Goal: Task Accomplishment & Management: Manage account settings

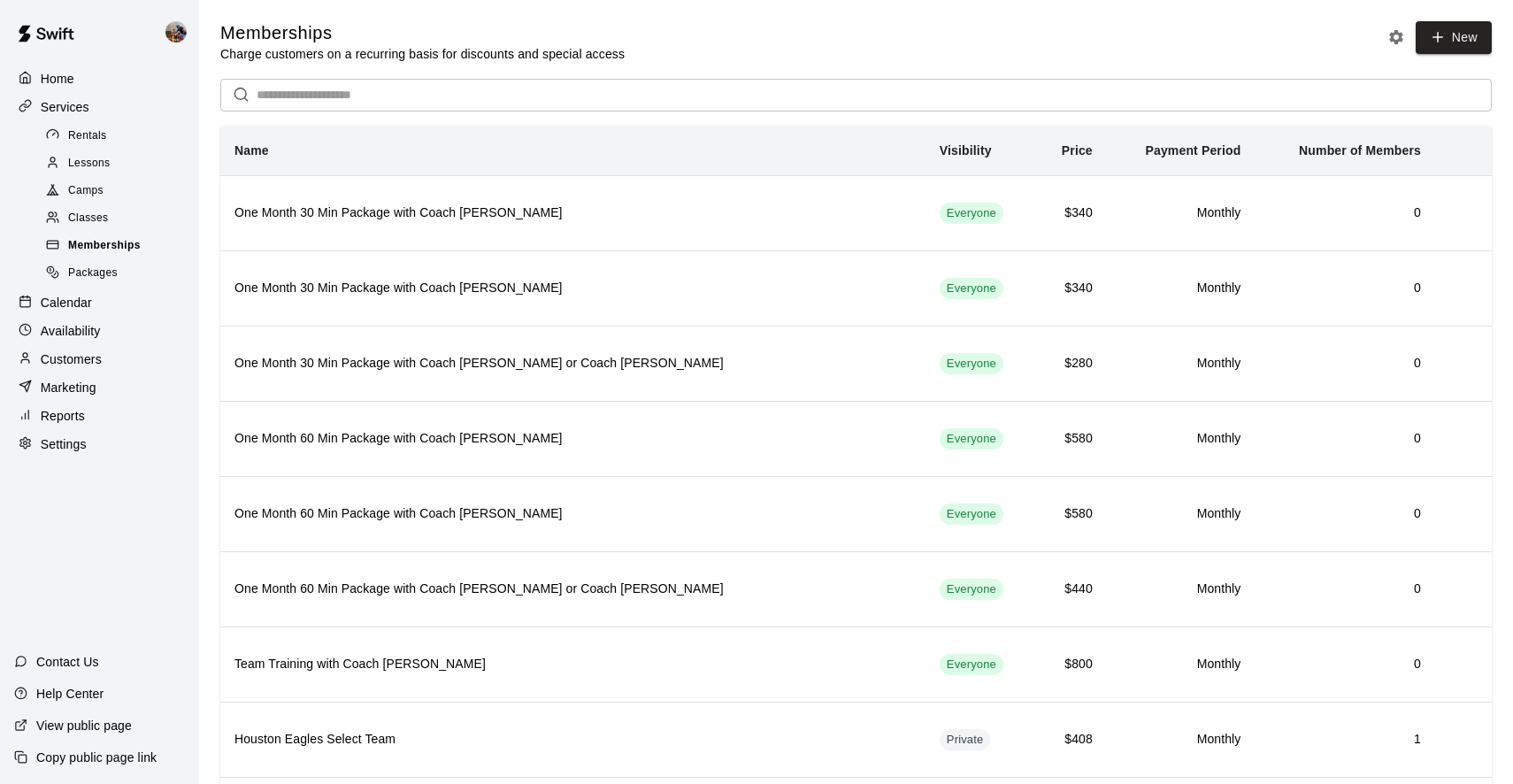
click at [107, 243] on span "Memberships" at bounding box center [104, 246] width 72 height 18
click at [91, 355] on p "Customers" at bounding box center [71, 359] width 61 height 18
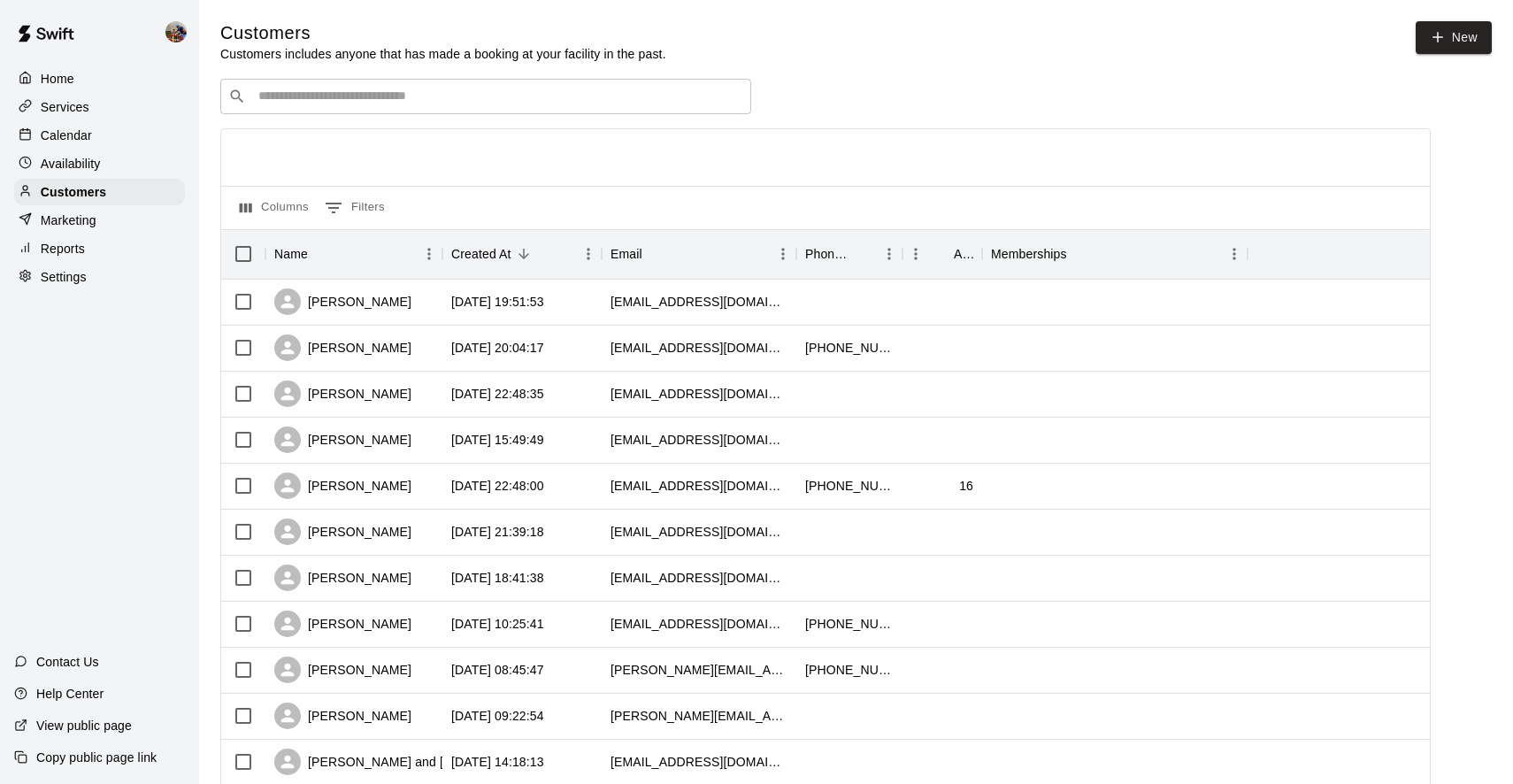
click at [435, 103] on input "Search customers by name or email" at bounding box center [498, 96] width 491 height 18
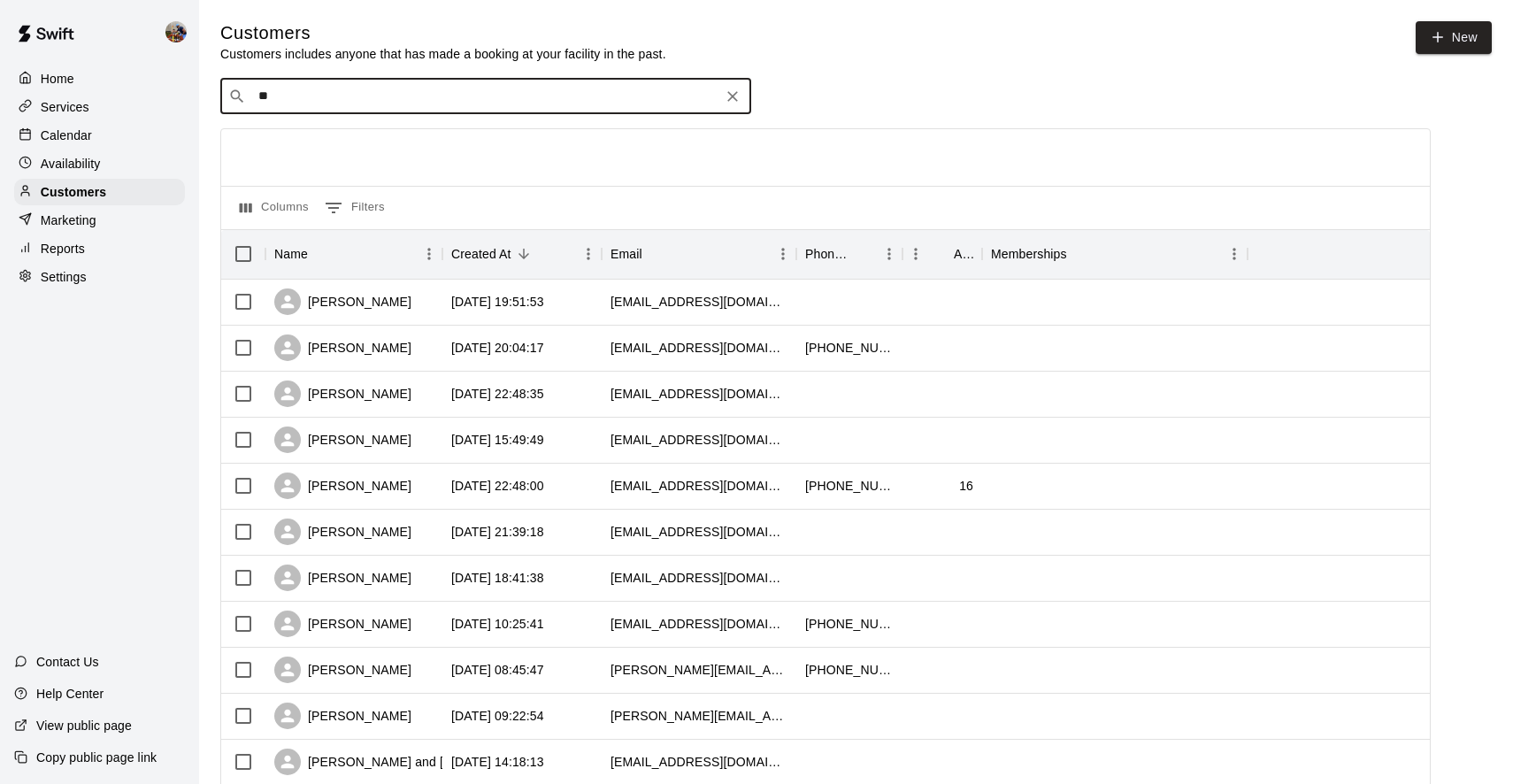
type input "***"
click at [340, 141] on div "Tim Braley tim12braley@comcast.net" at bounding box center [364, 142] width 190 height 38
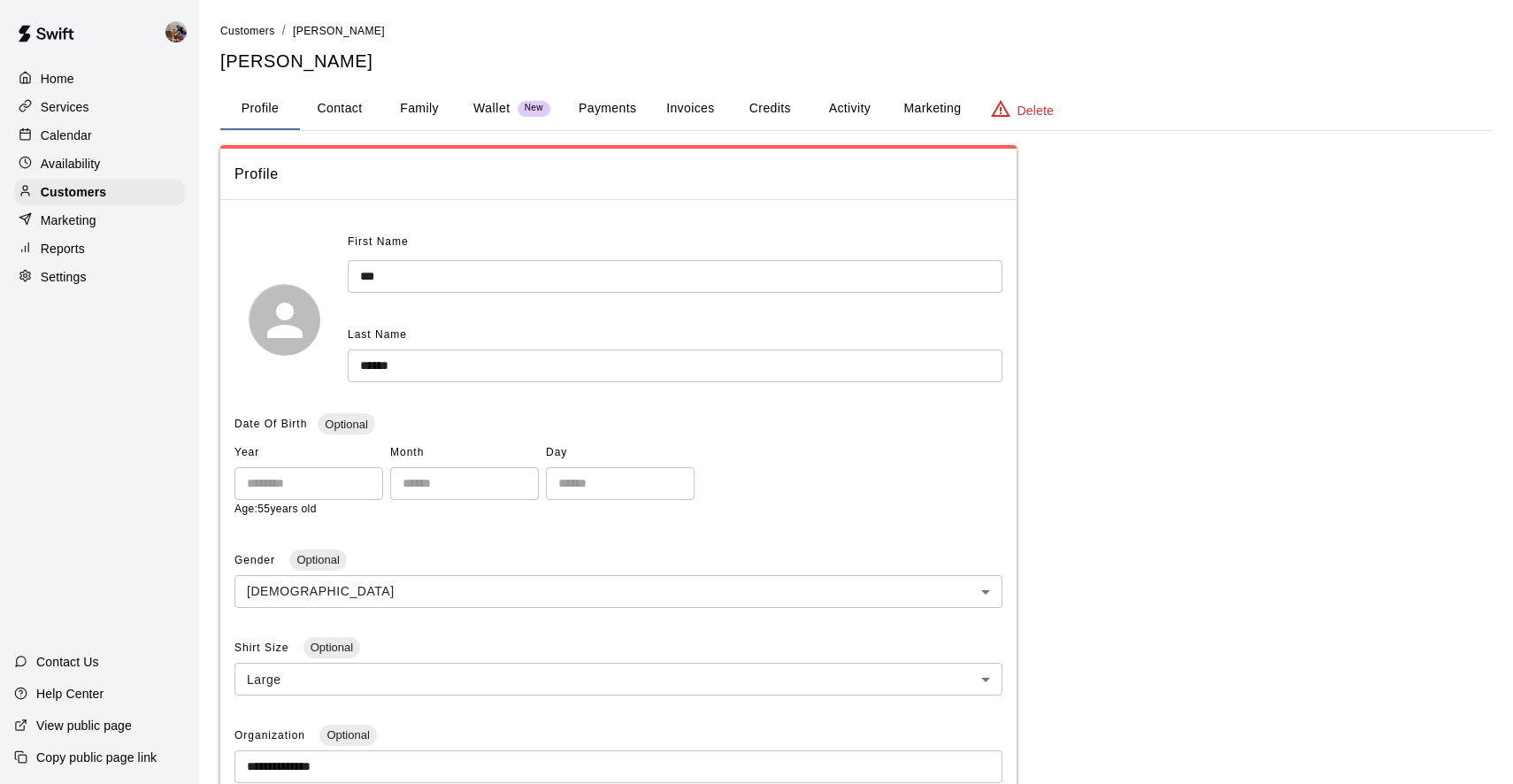
click at [866, 103] on button "Activity" at bounding box center [850, 108] width 80 height 43
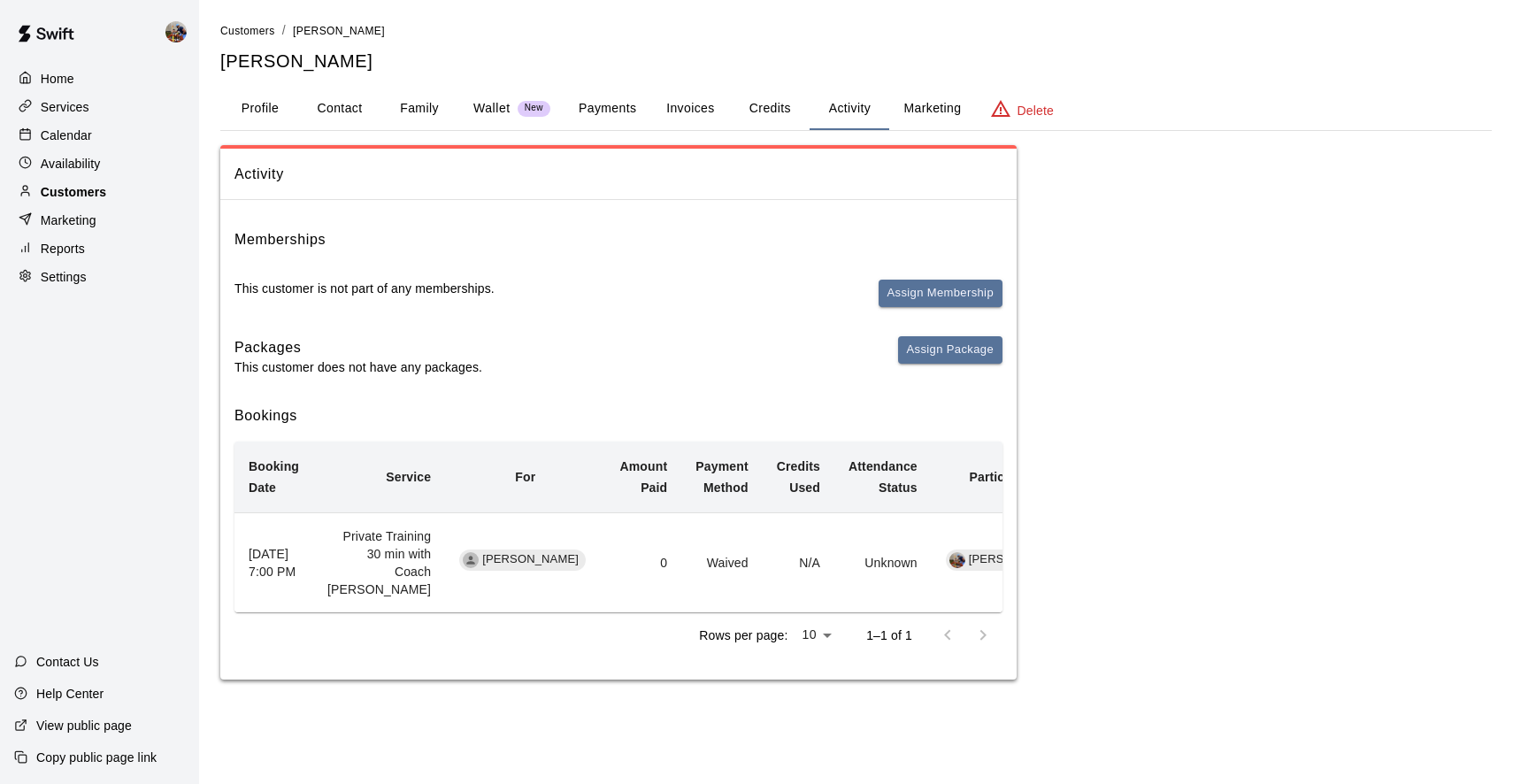
click at [72, 191] on p "Customers" at bounding box center [73, 192] width 65 height 18
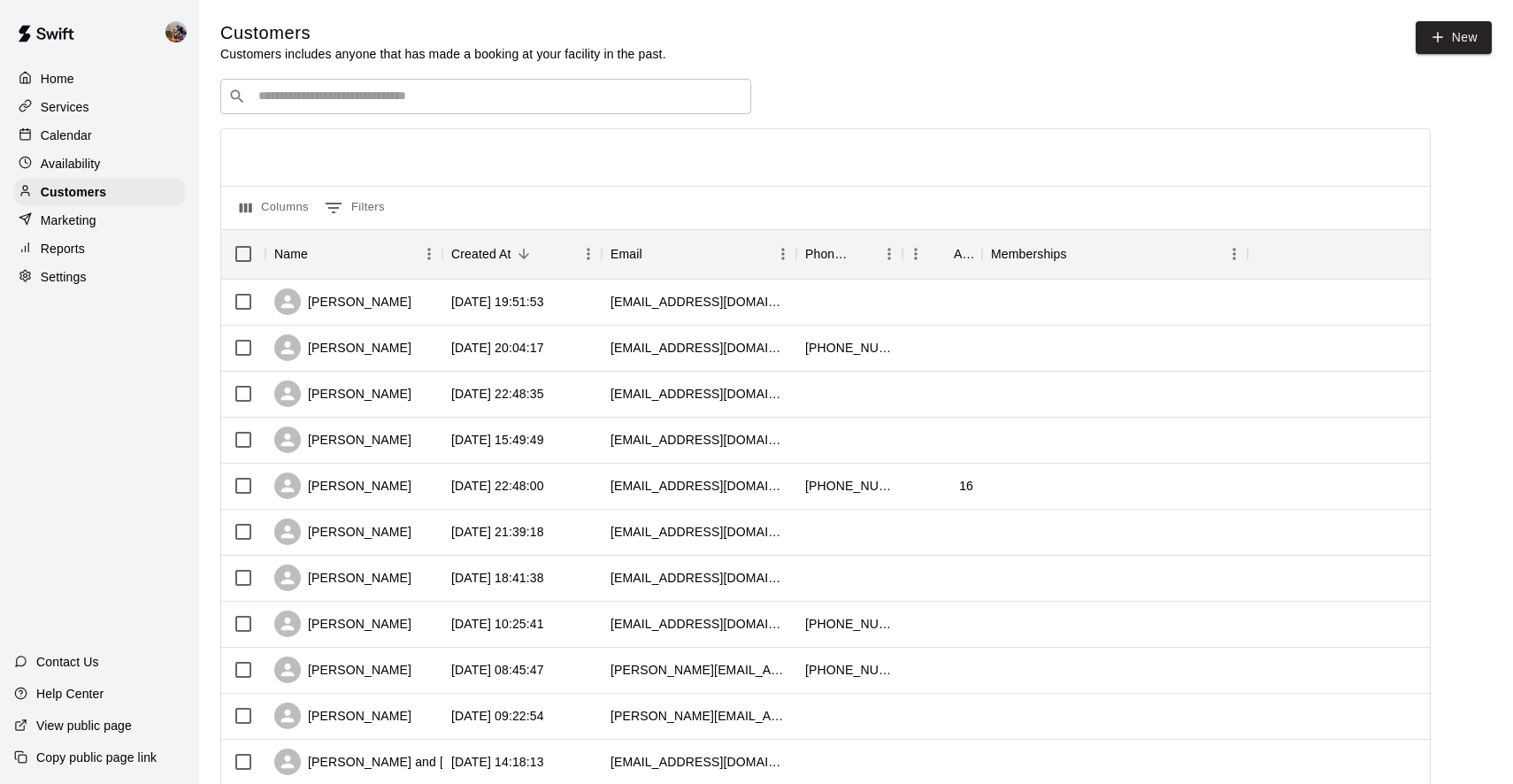
click at [713, 89] on input "Search customers by name or email" at bounding box center [498, 96] width 491 height 18
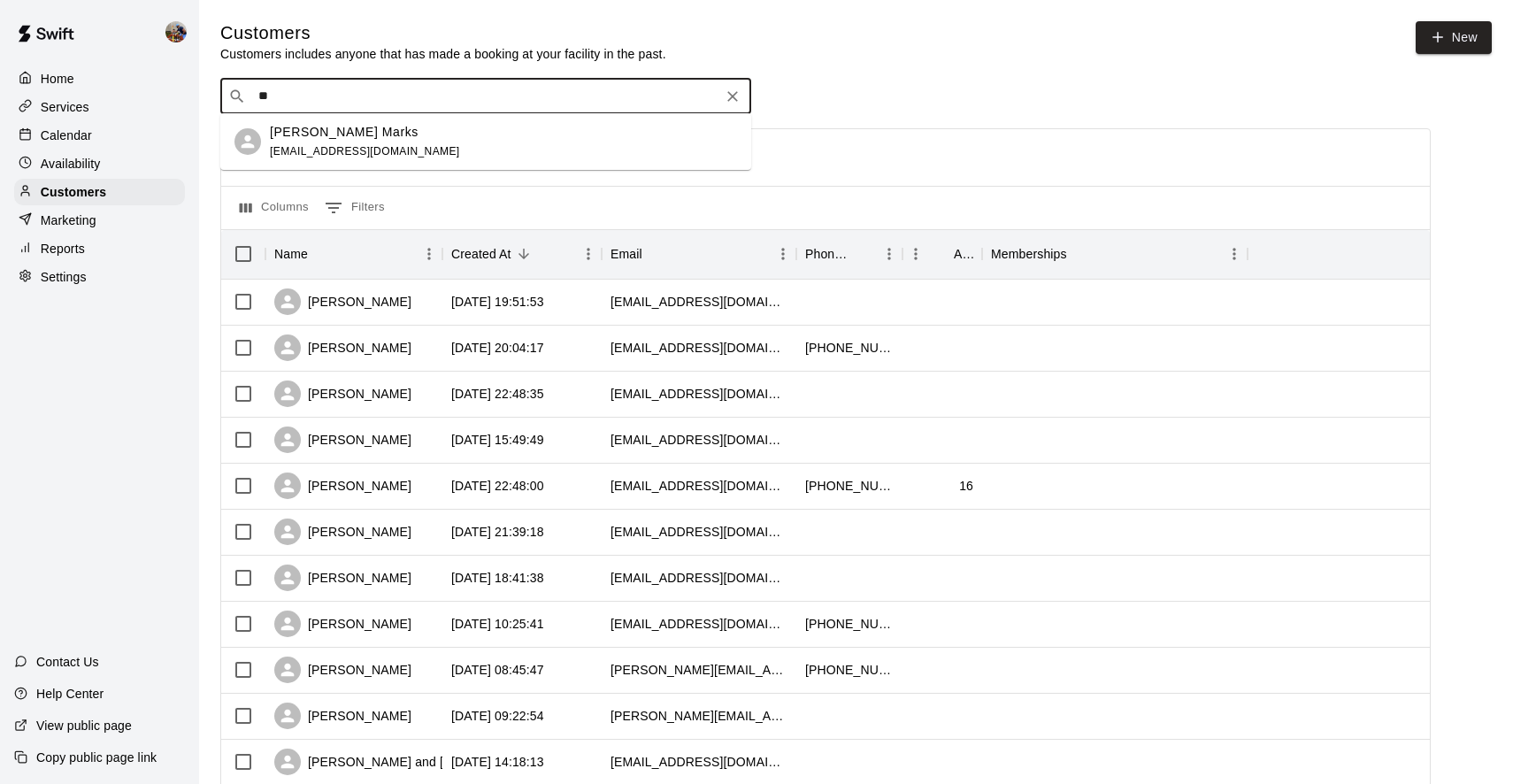
type input "*"
type input "***"
click at [341, 151] on span "tim12braley@comcast.net" at bounding box center [364, 151] width 190 height 12
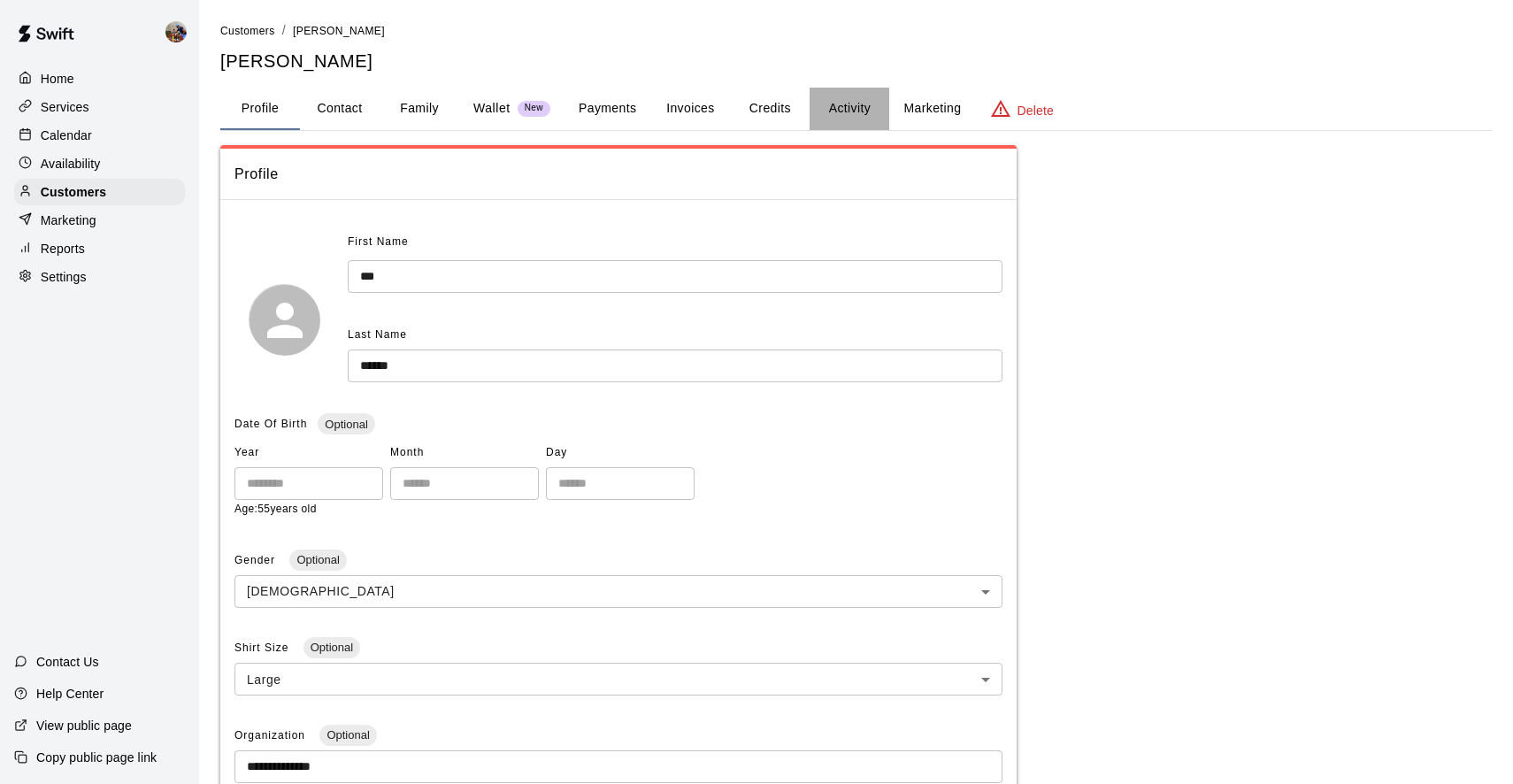
click at [853, 111] on button "Activity" at bounding box center [850, 108] width 80 height 43
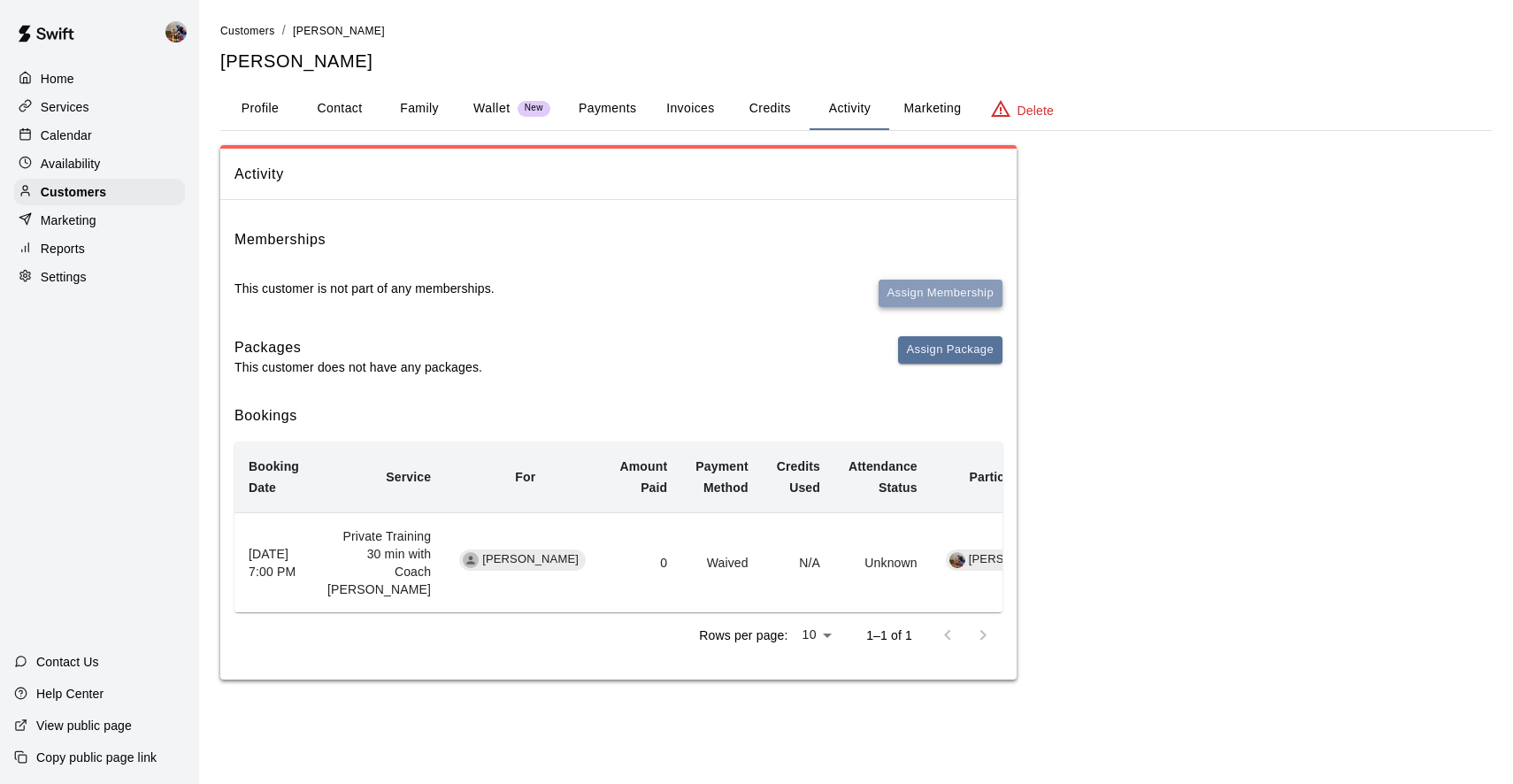
click at [930, 289] on button "Assign Membership" at bounding box center [941, 293] width 124 height 28
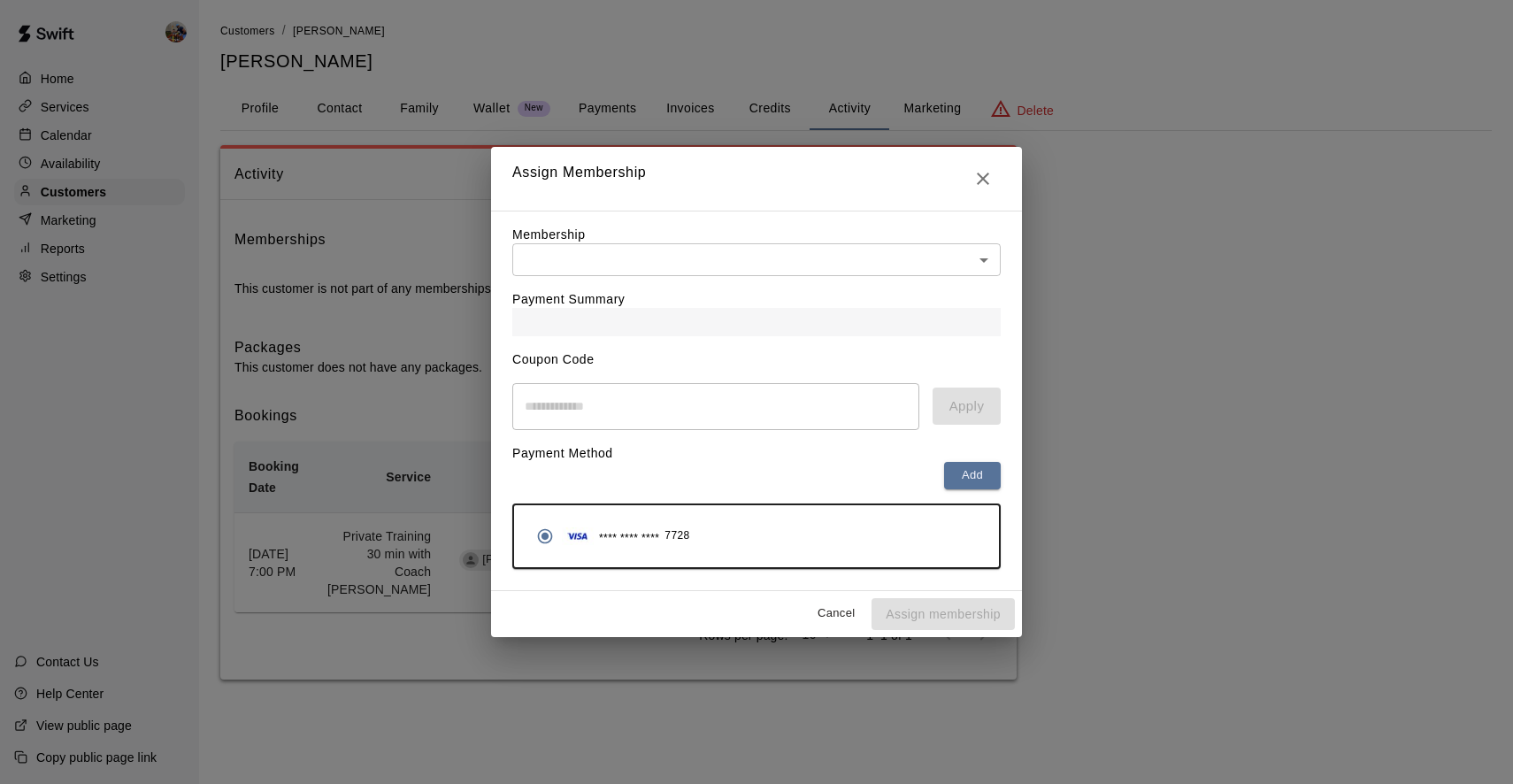
click at [584, 289] on div "Payment Summary" at bounding box center [756, 306] width 489 height 60
click at [584, 269] on body "Home Services Calendar Availability Customers Marketing Reports Settings Contac…" at bounding box center [756, 357] width 1513 height 715
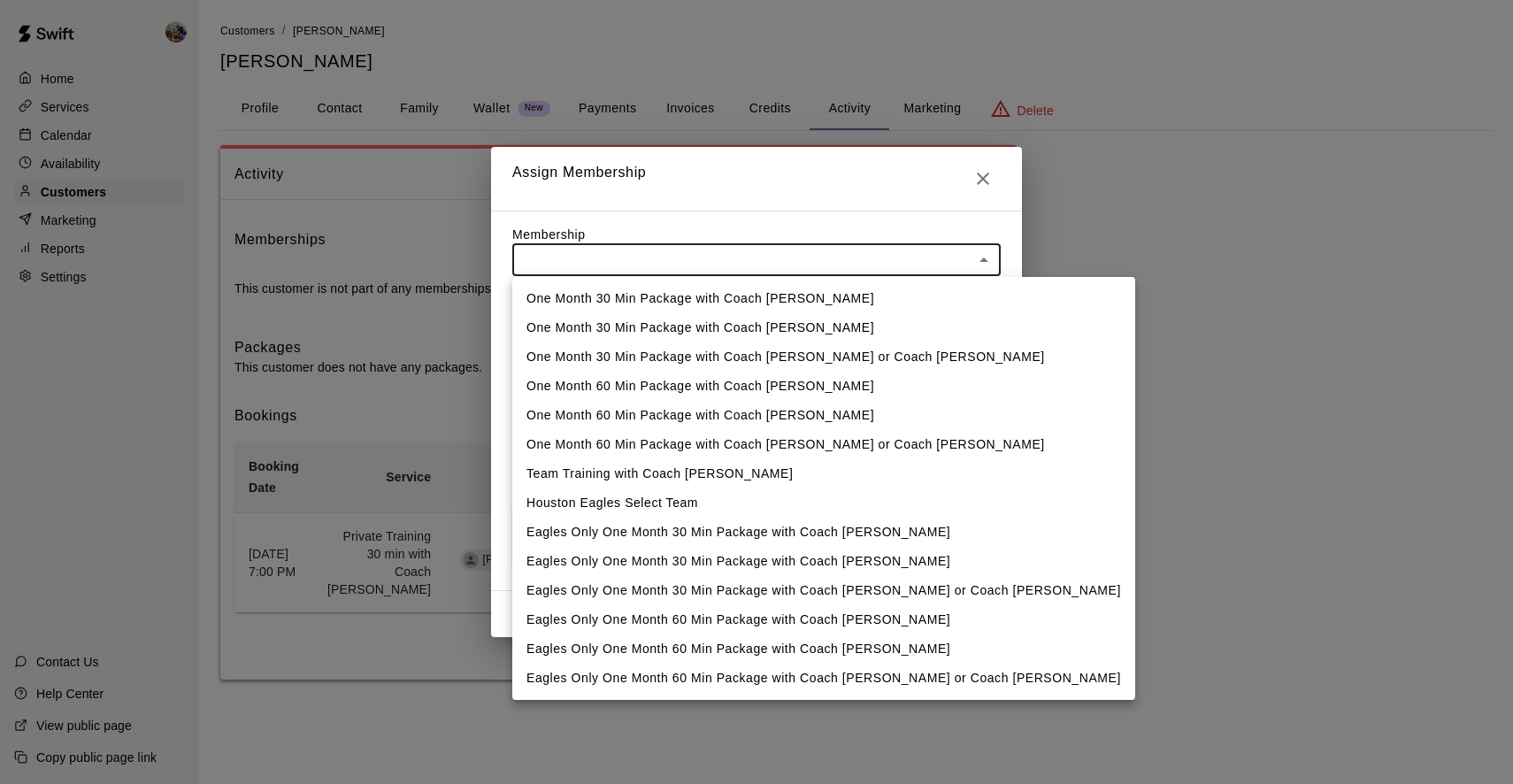
click at [631, 503] on li "Houston Eagles Select Team" at bounding box center [824, 503] width 623 height 29
type input "**********"
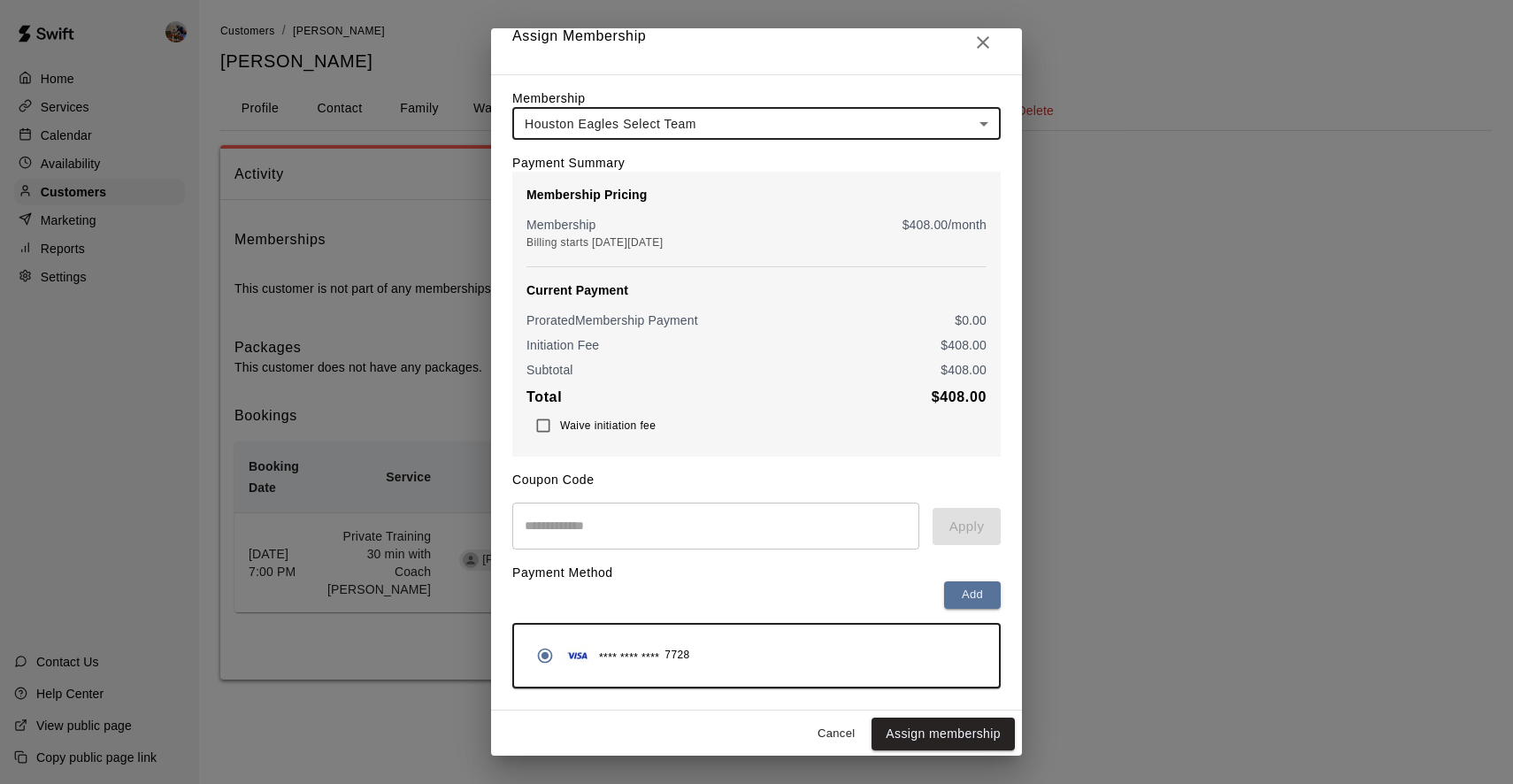
scroll to position [17, 0]
click at [962, 734] on button "Assign membership" at bounding box center [943, 735] width 143 height 33
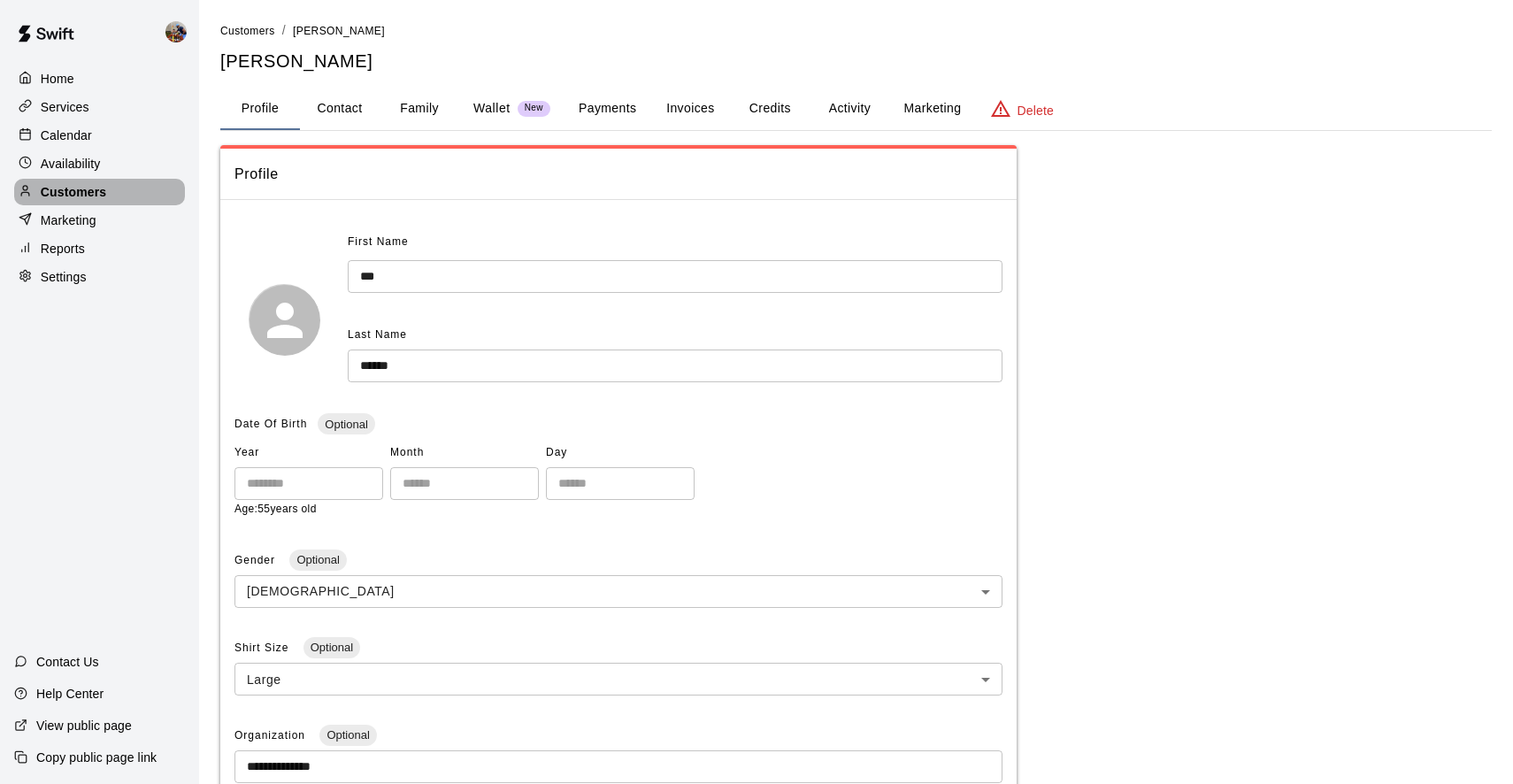
click at [65, 186] on p "Customers" at bounding box center [73, 192] width 65 height 18
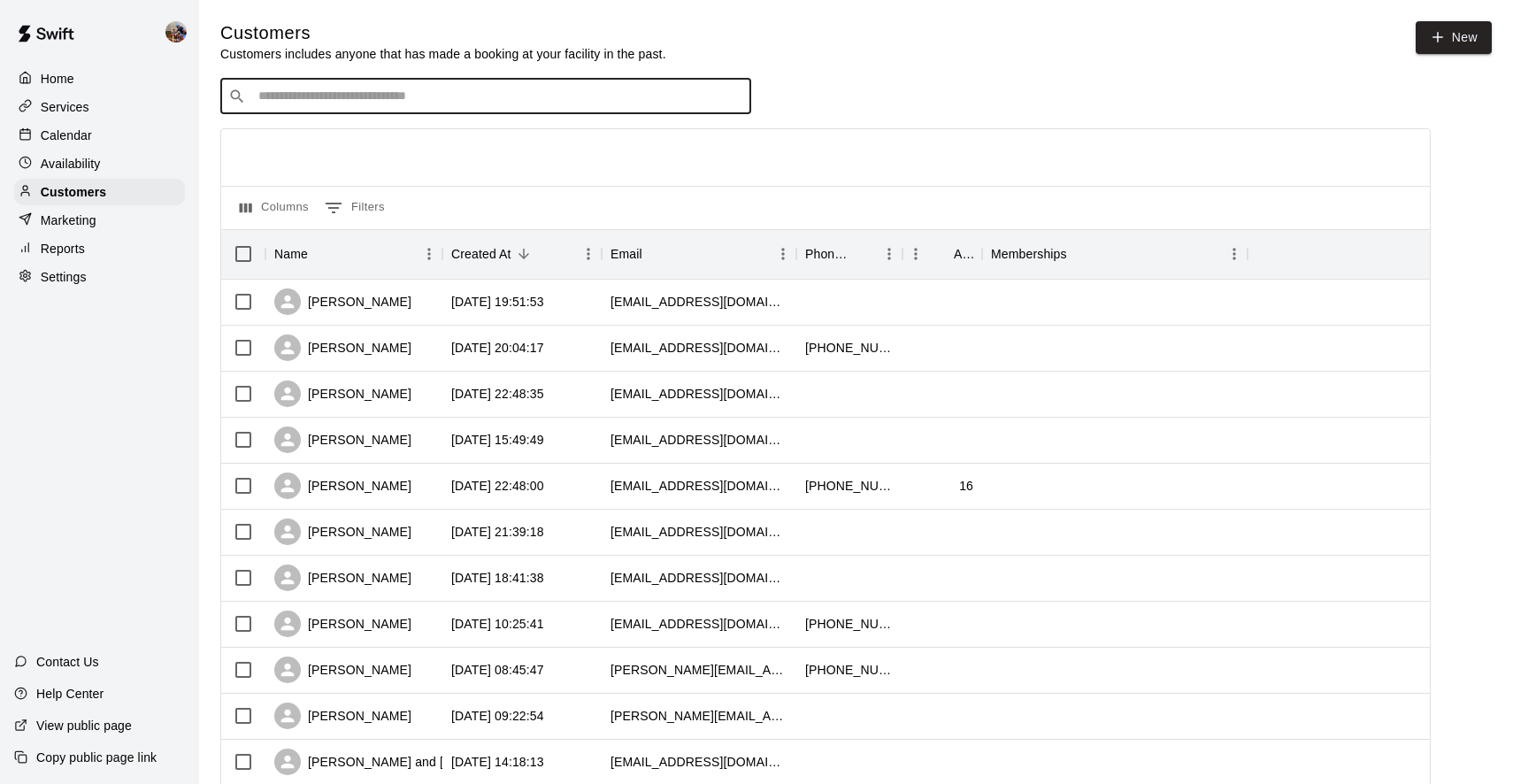
click at [596, 102] on input "Search customers by name or email" at bounding box center [498, 96] width 491 height 18
type input "****"
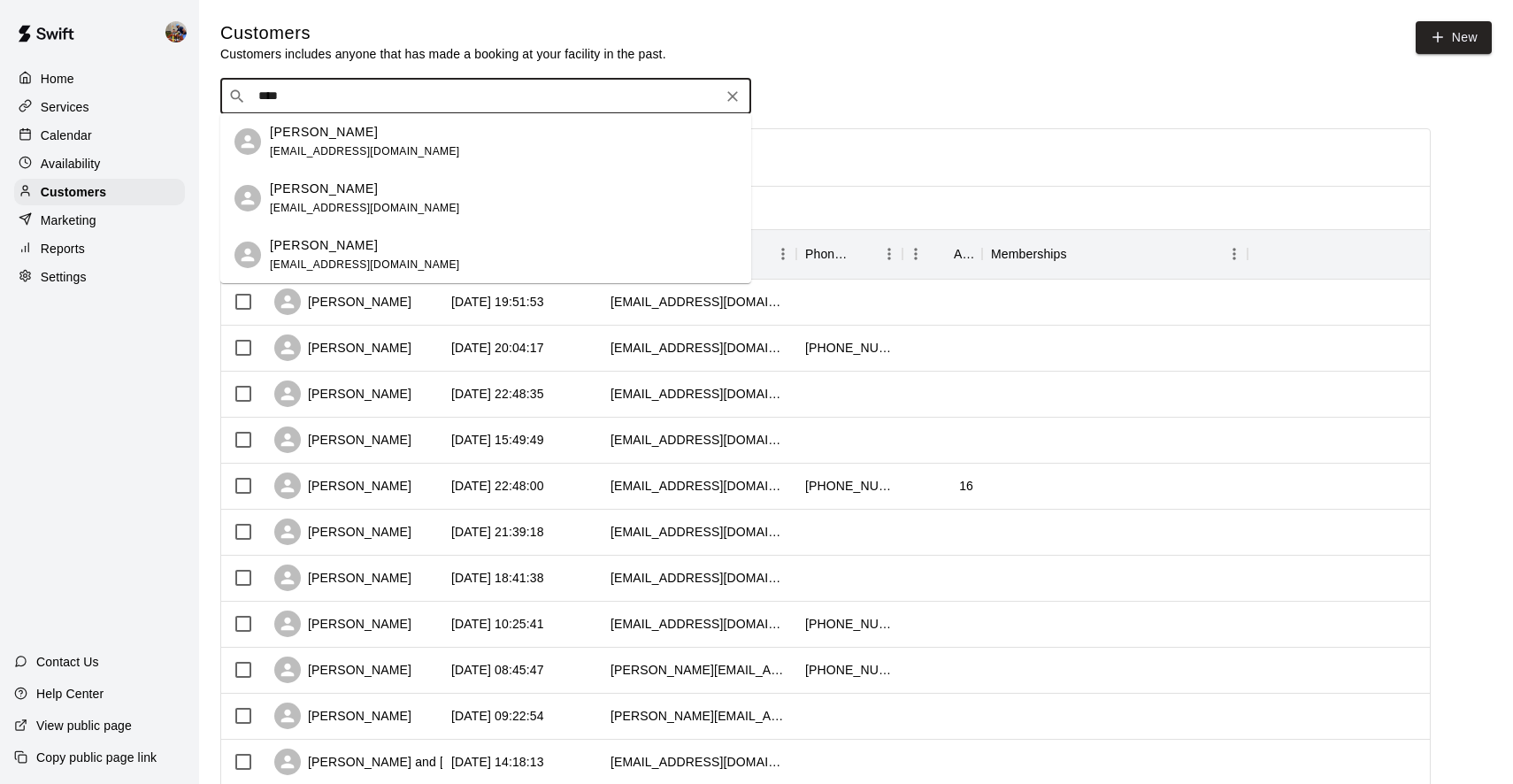
click at [320, 138] on p "[PERSON_NAME]" at bounding box center [324, 133] width 108 height 19
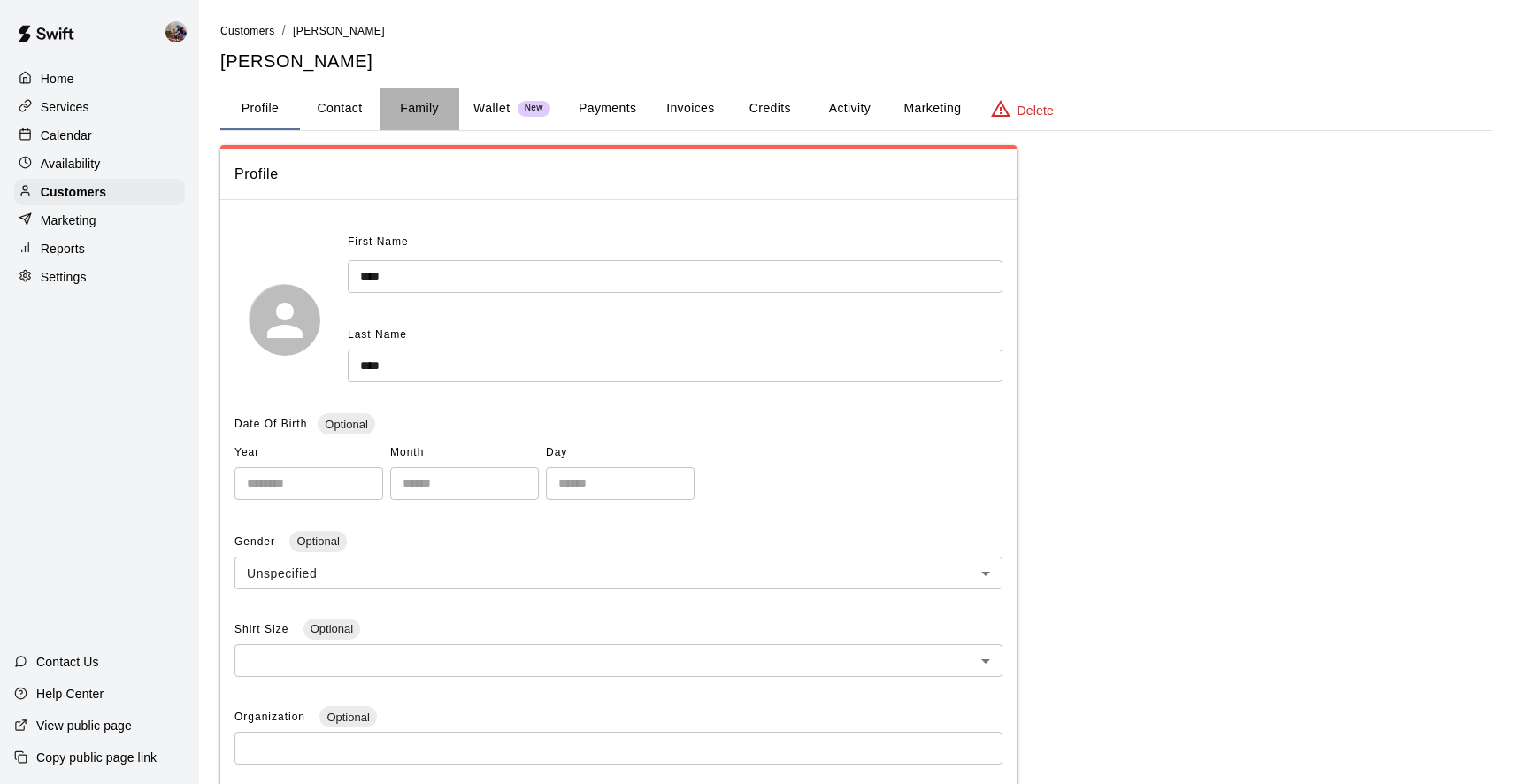
click at [427, 98] on button "Family" at bounding box center [420, 108] width 80 height 43
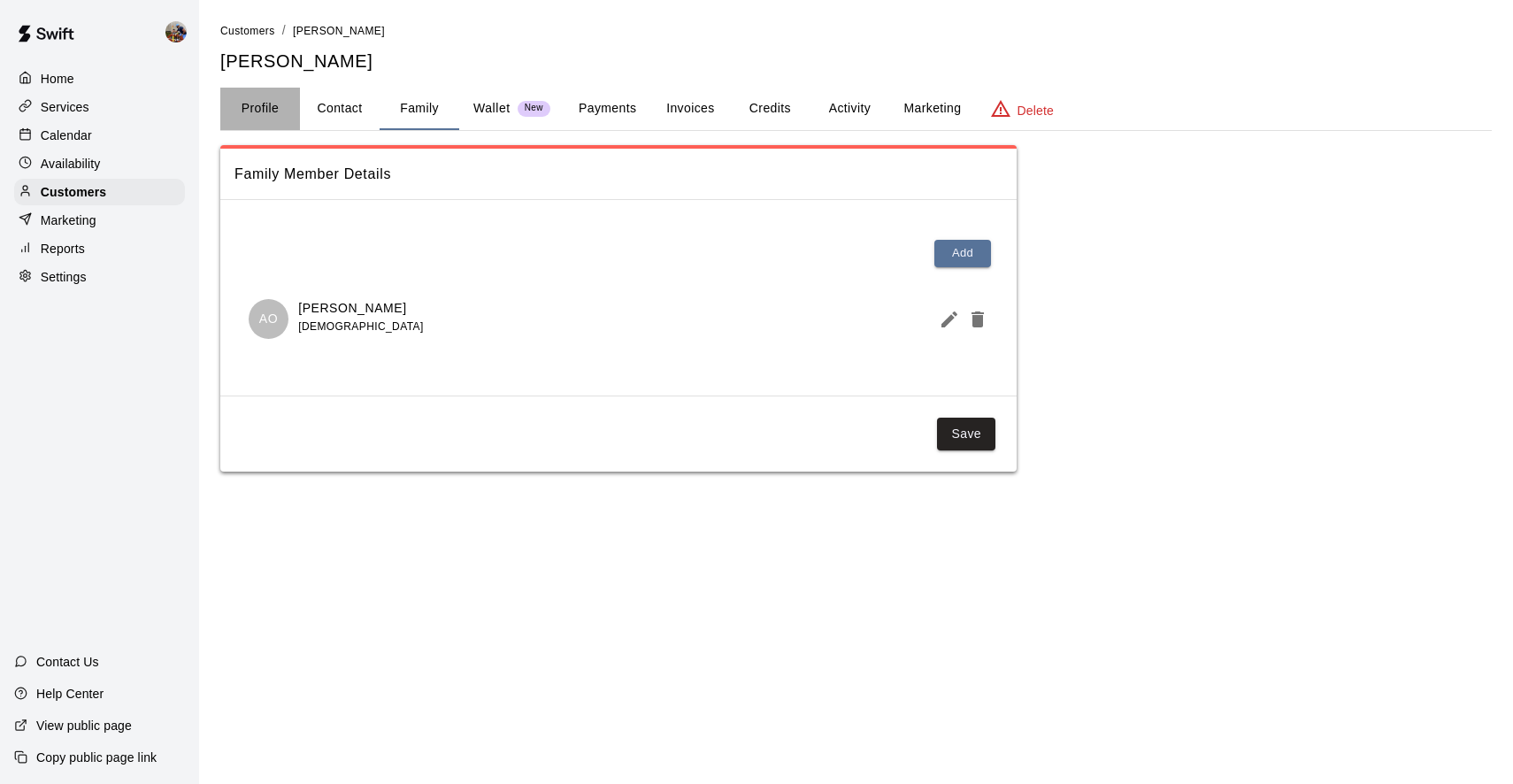
click at [267, 111] on button "Profile" at bounding box center [260, 108] width 80 height 43
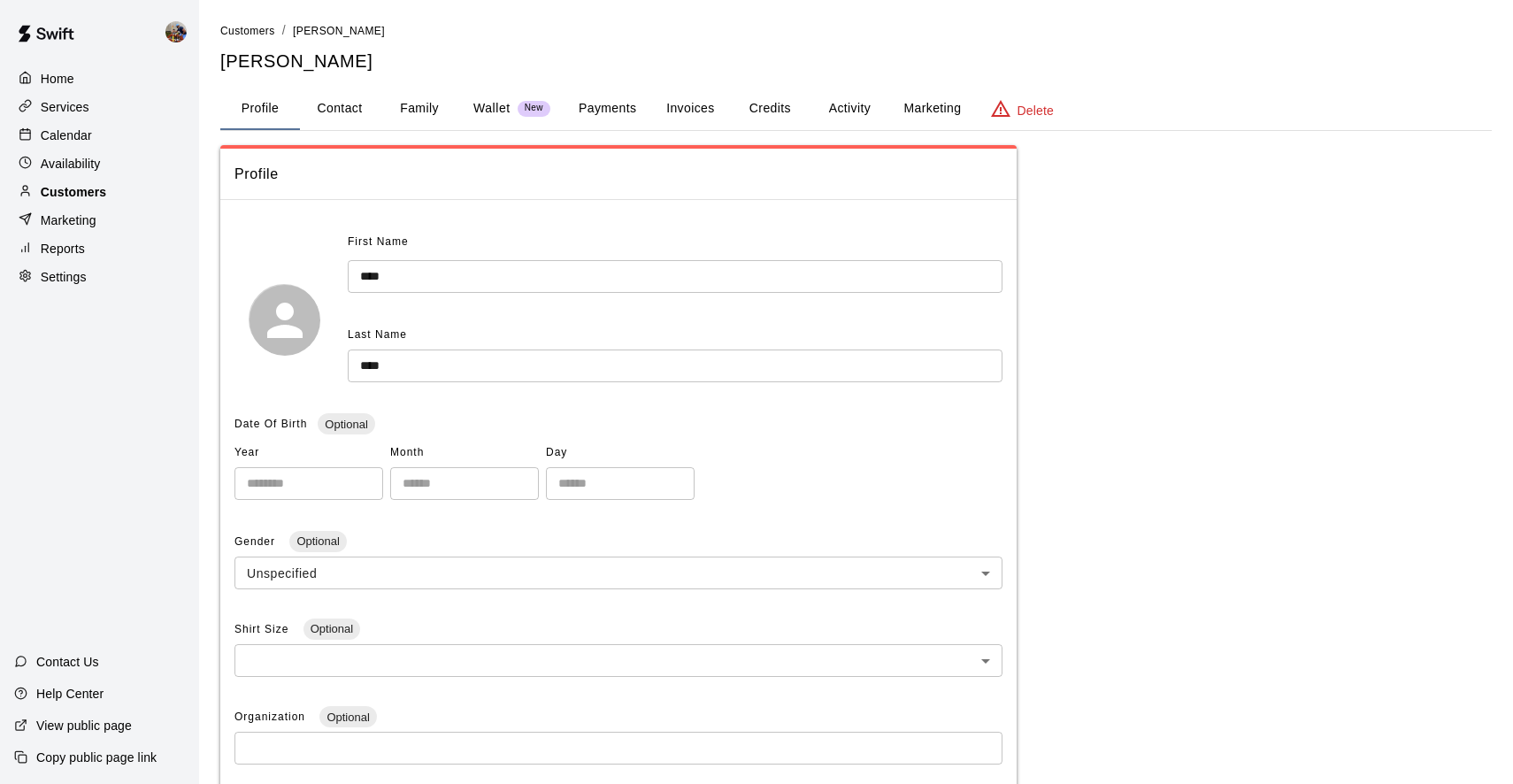
click at [68, 193] on p "Customers" at bounding box center [73, 192] width 65 height 18
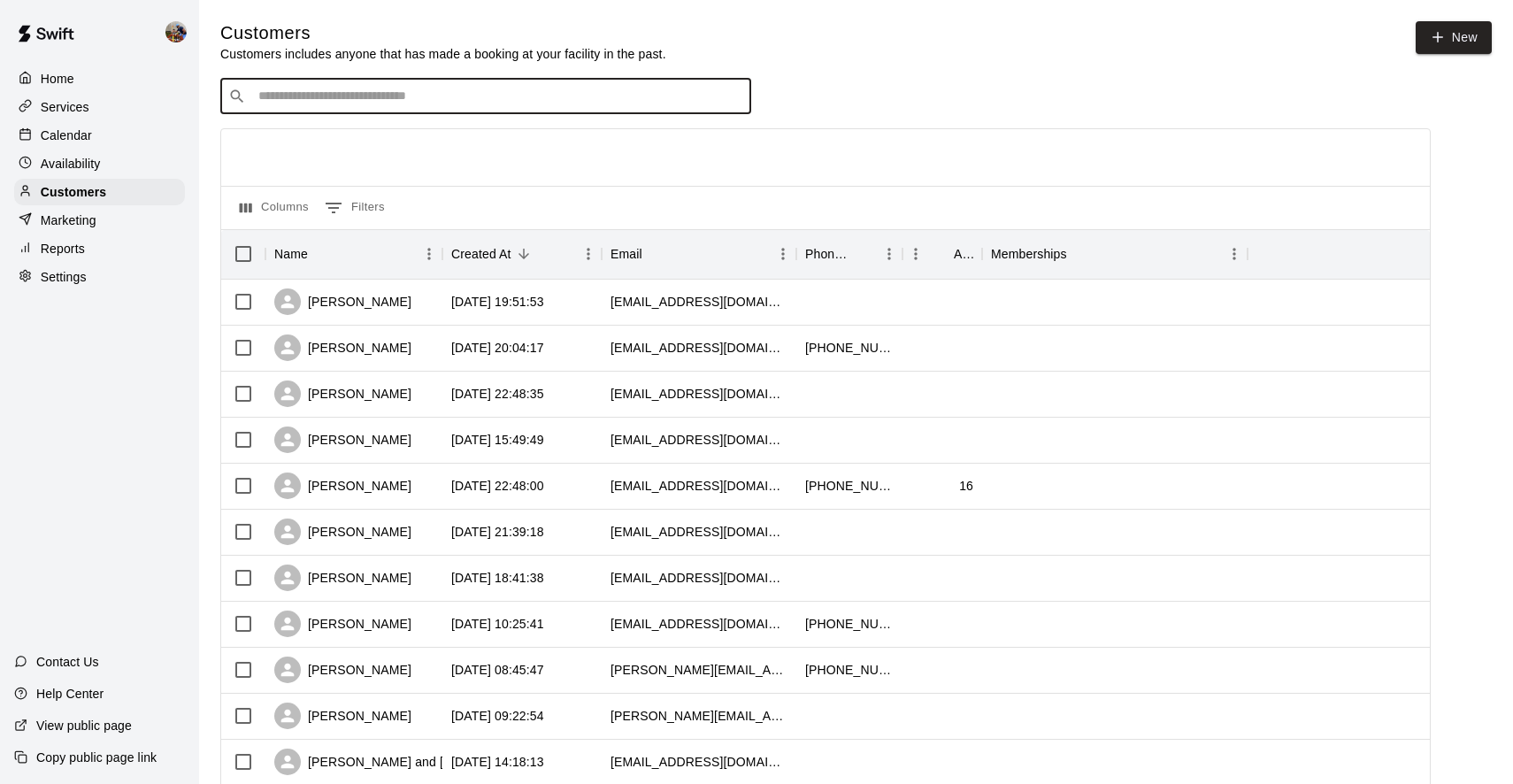
click at [339, 90] on input "Search customers by name or email" at bounding box center [498, 96] width 491 height 18
type input "****"
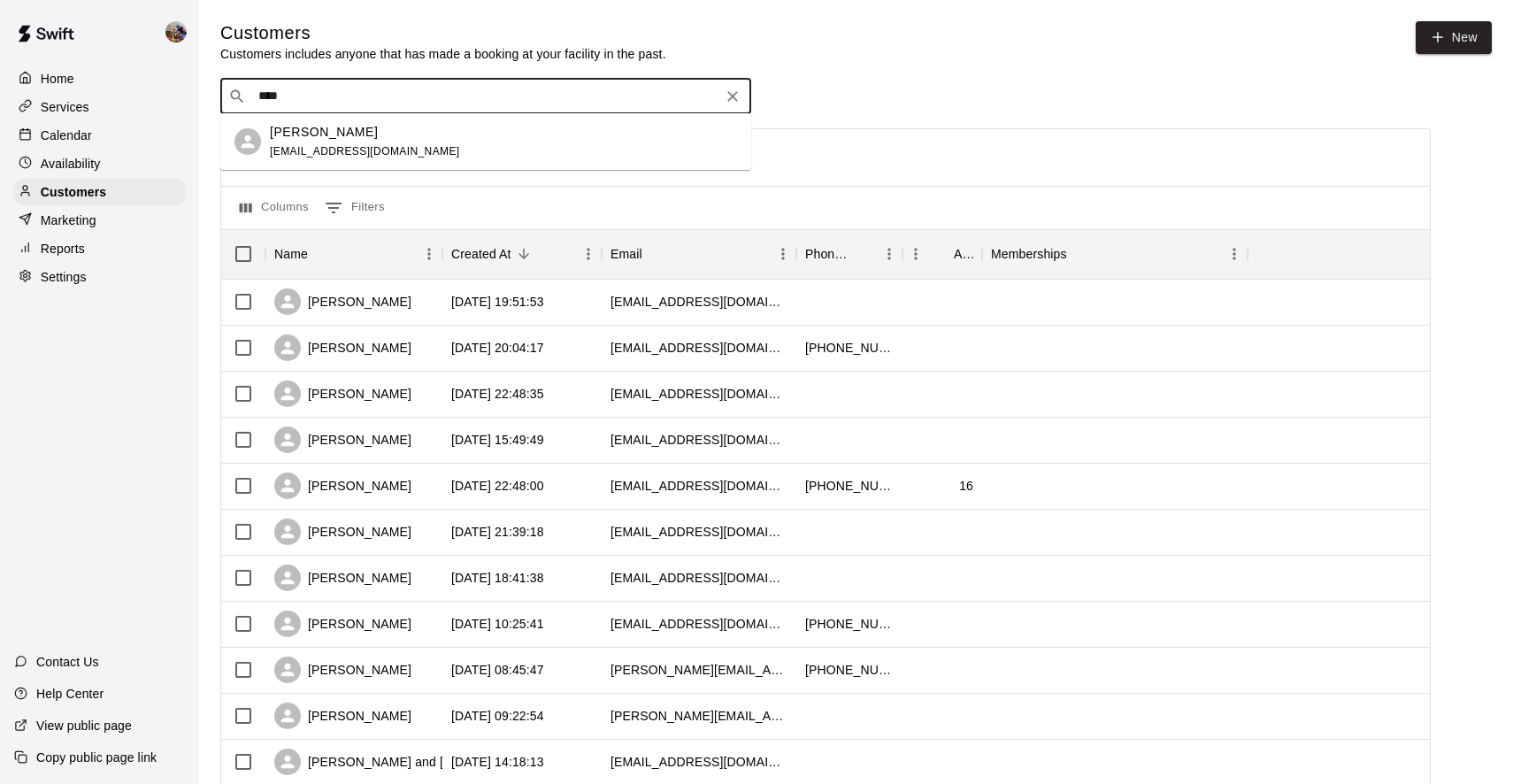
click at [314, 145] on span "repps4@yahoo.com" at bounding box center [364, 151] width 190 height 12
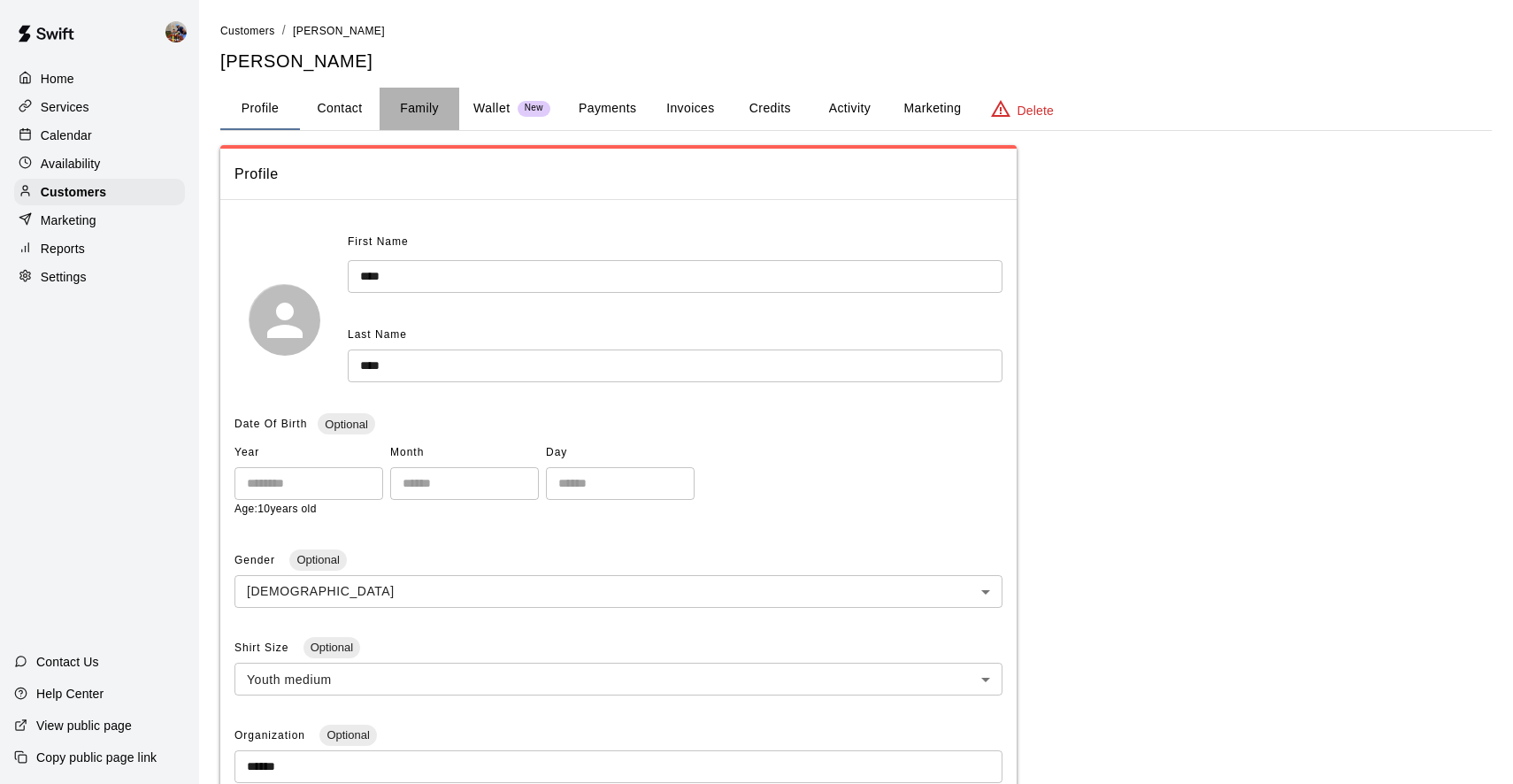
click at [420, 105] on button "Family" at bounding box center [420, 108] width 80 height 43
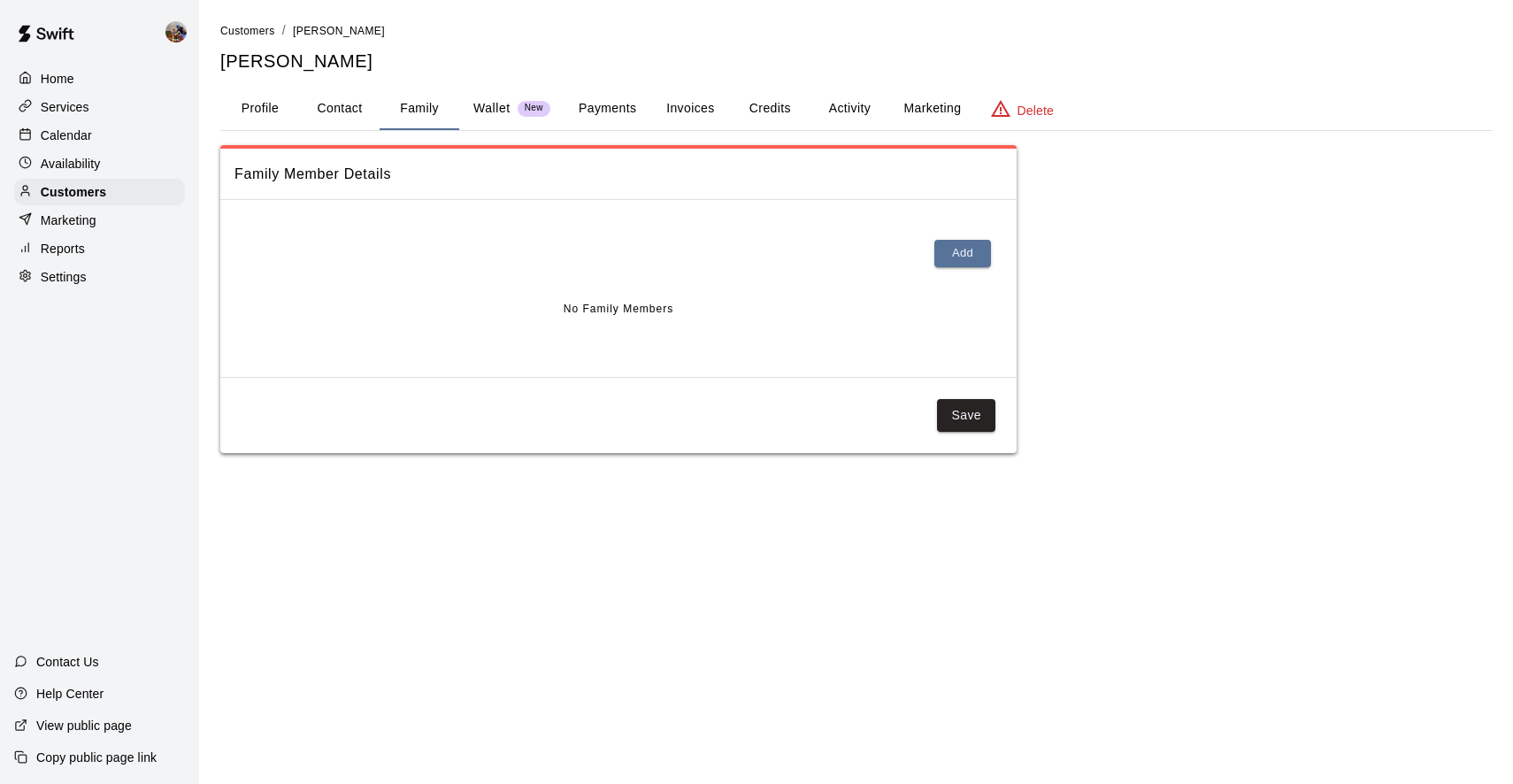
click at [276, 111] on button "Profile" at bounding box center [260, 108] width 80 height 43
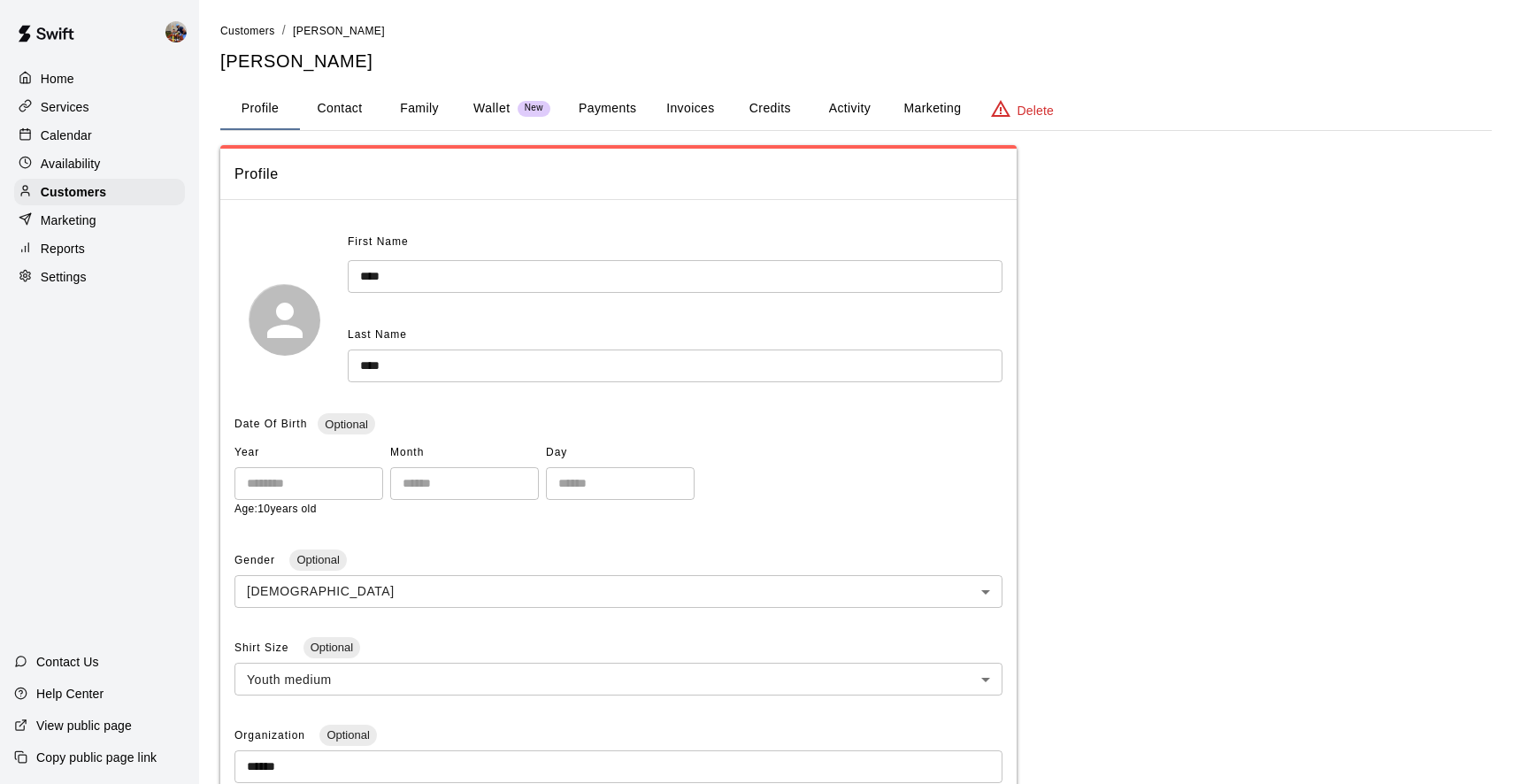
click at [859, 104] on button "Activity" at bounding box center [850, 108] width 80 height 43
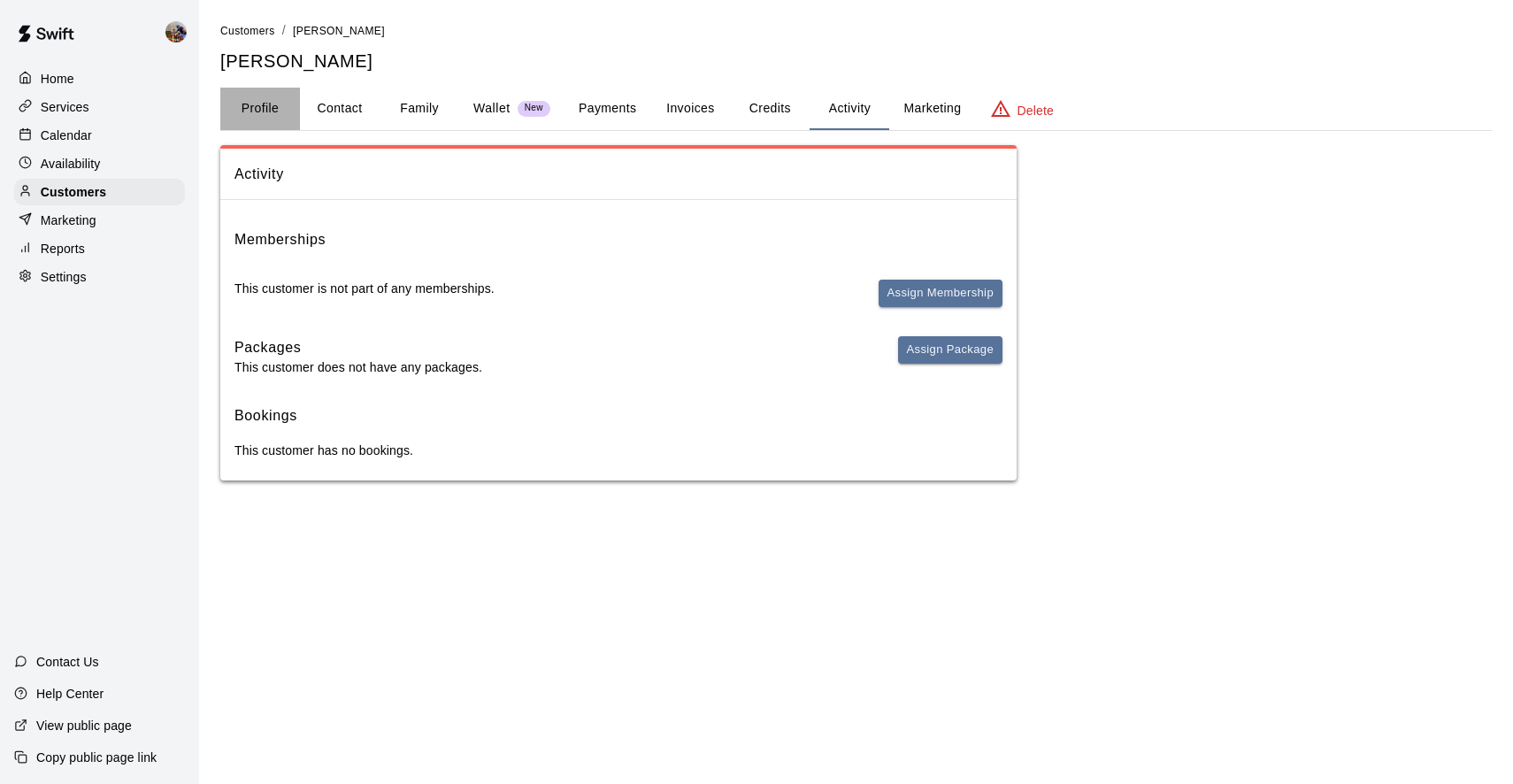
click at [267, 106] on button "Profile" at bounding box center [260, 108] width 80 height 43
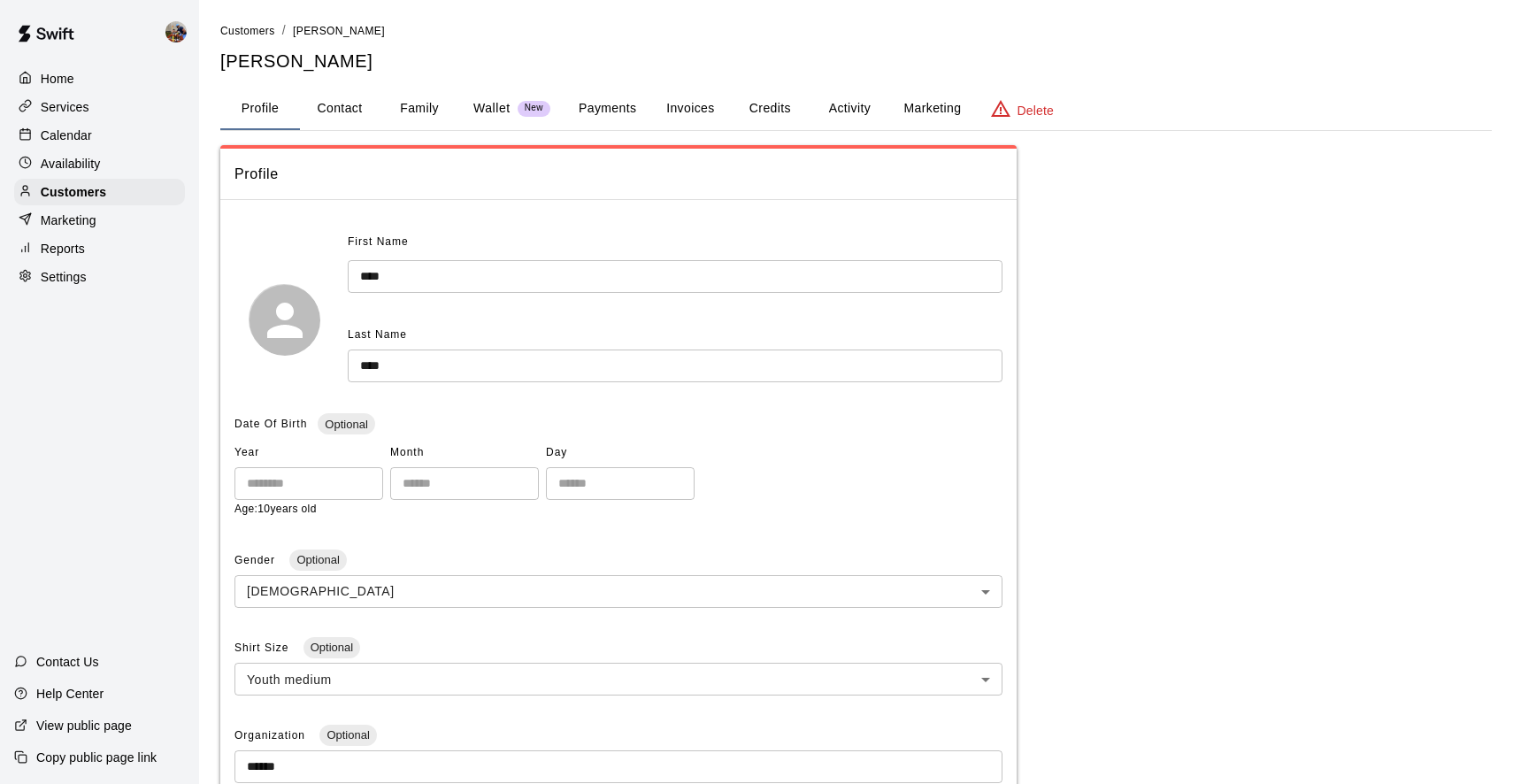
click at [327, 111] on button "Contact" at bounding box center [340, 108] width 80 height 43
select select "**"
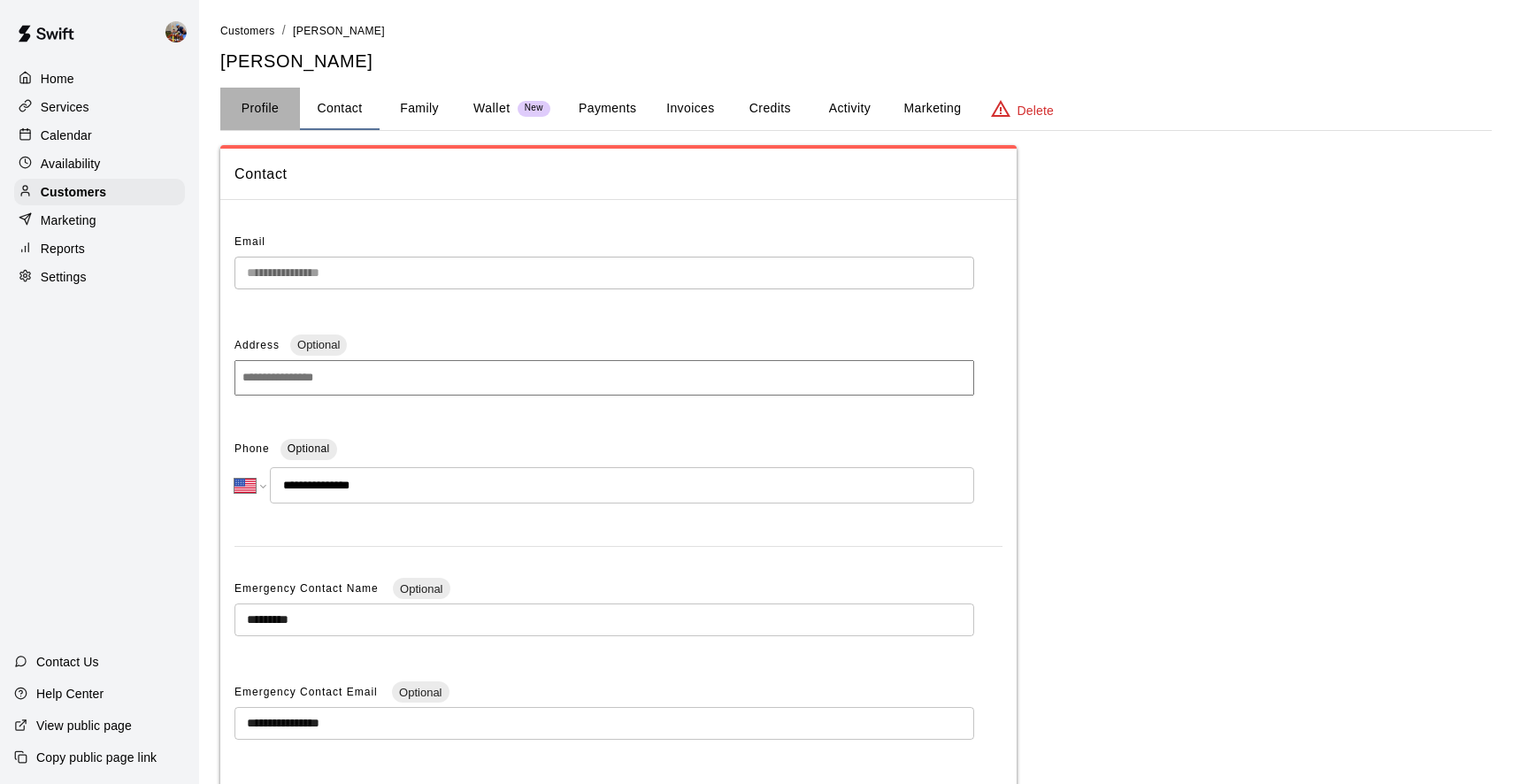
click at [267, 108] on button "Profile" at bounding box center [260, 108] width 80 height 43
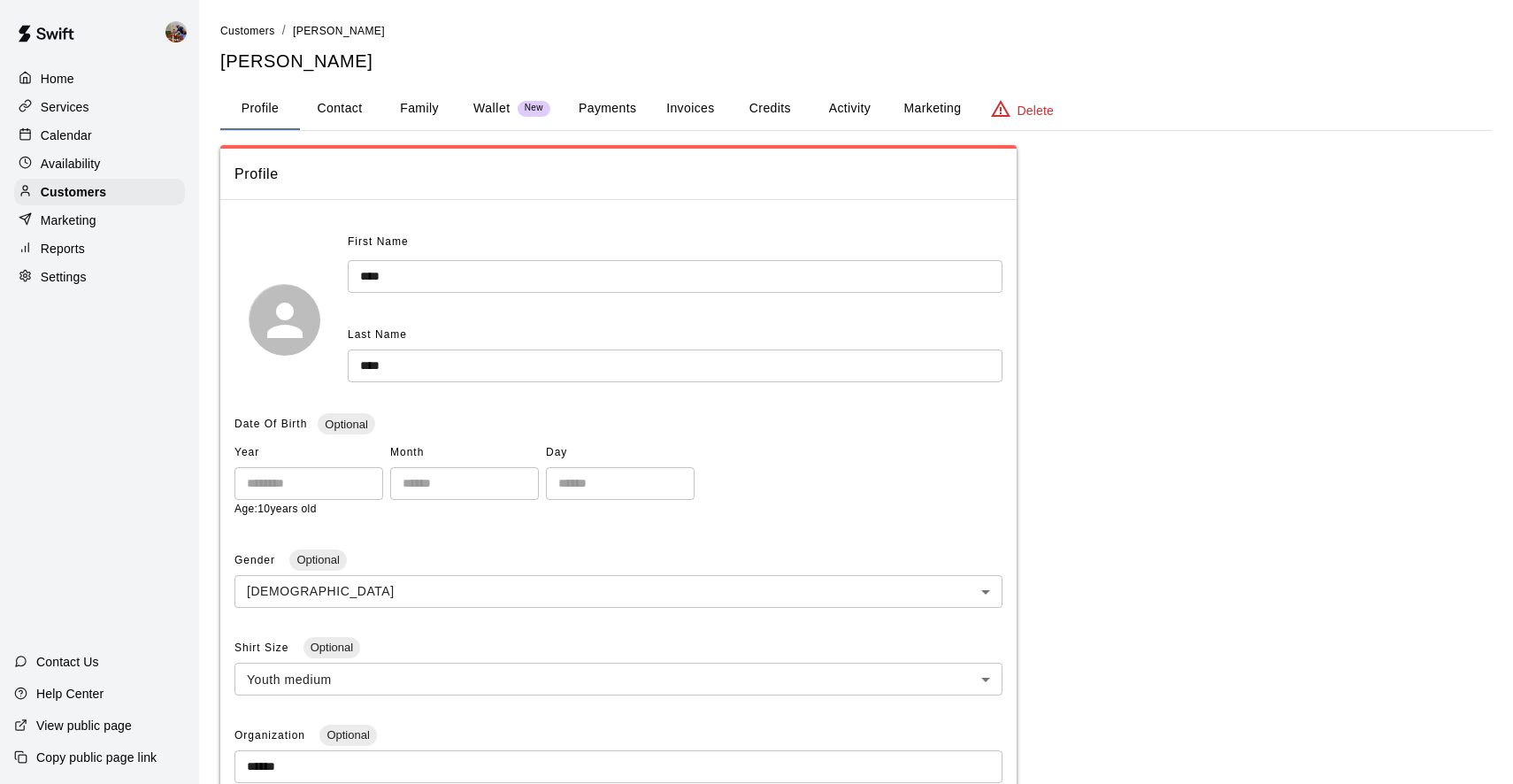
click at [860, 103] on button "Activity" at bounding box center [850, 108] width 80 height 43
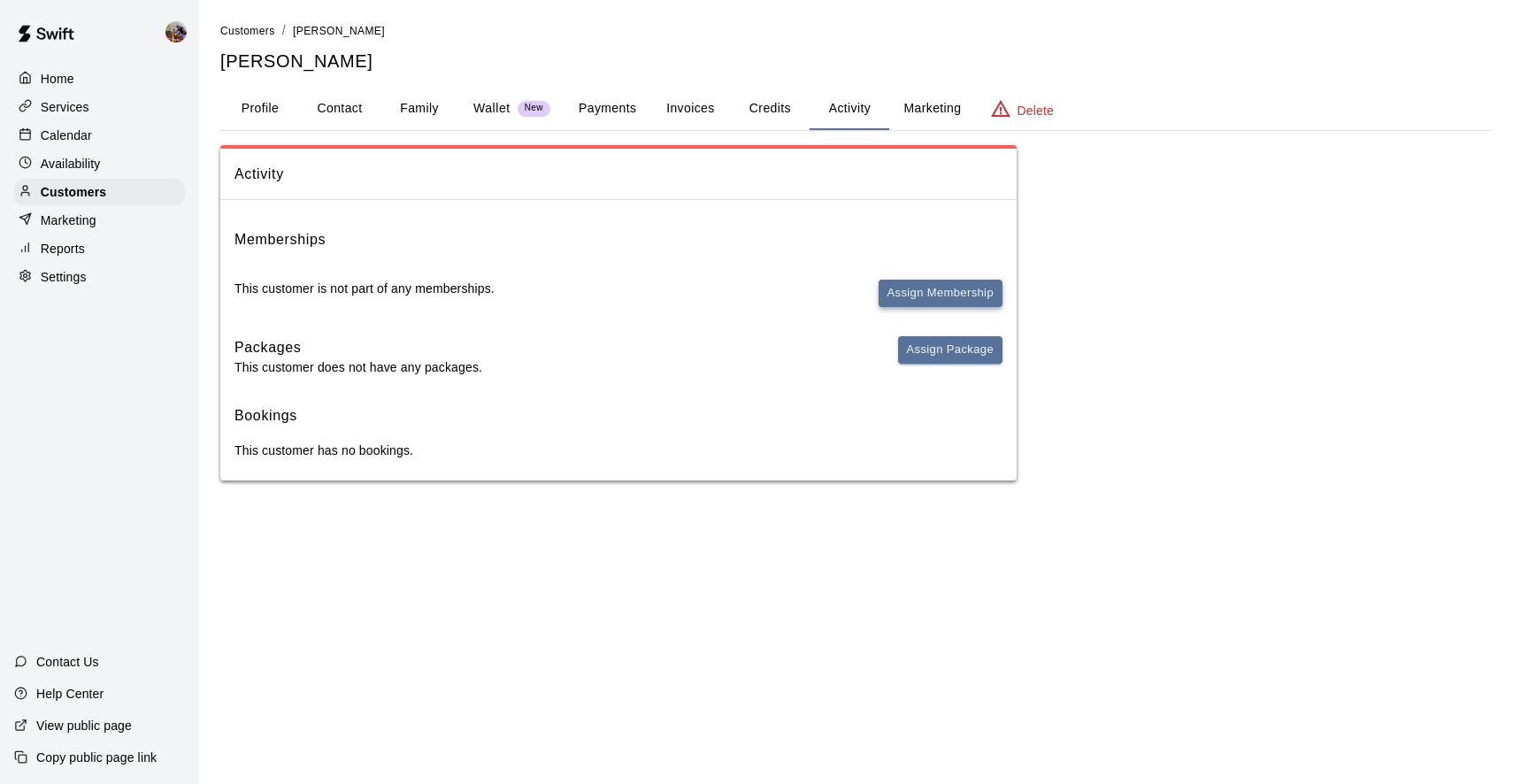
click at [905, 291] on button "Assign Membership" at bounding box center [941, 293] width 124 height 28
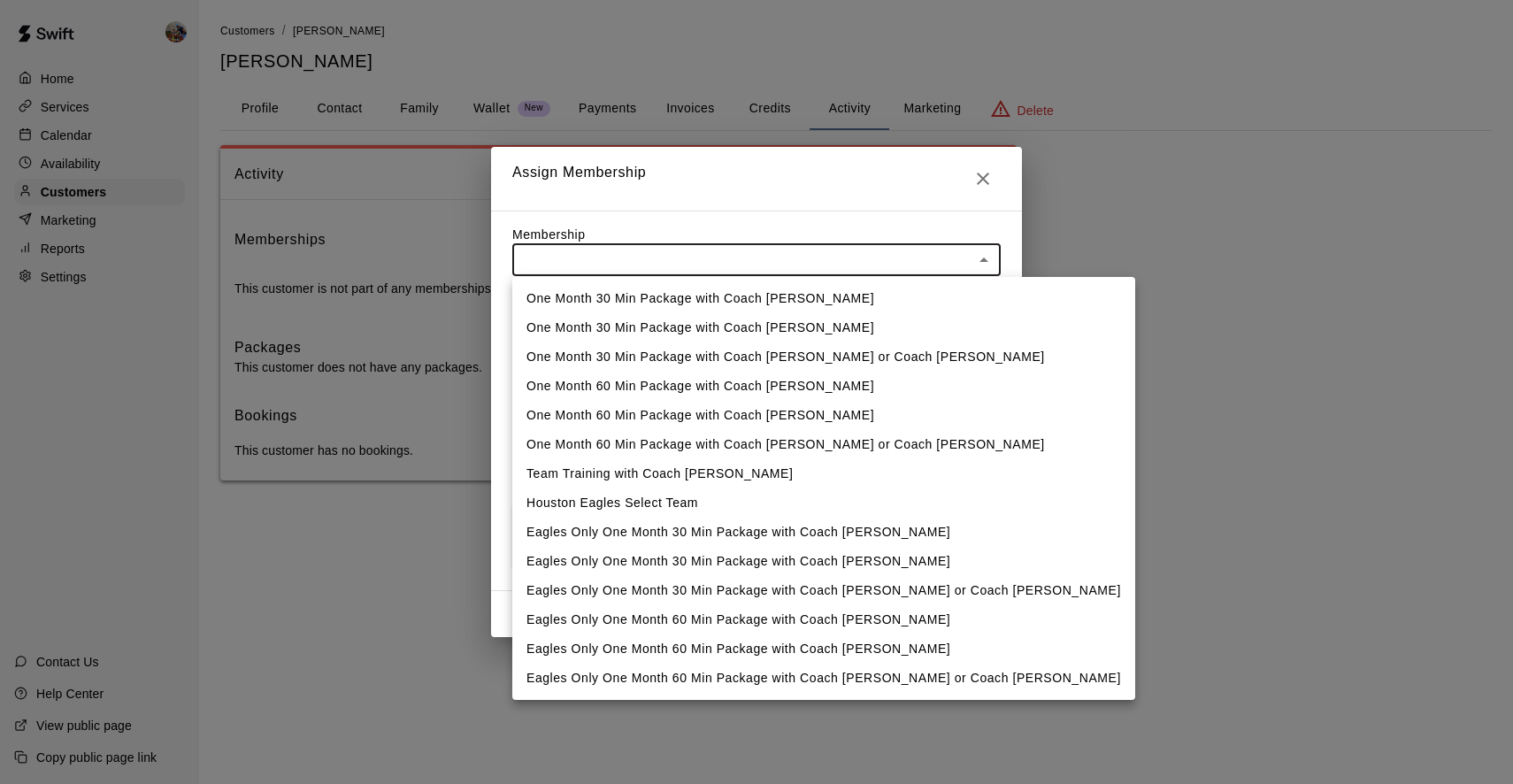
click at [848, 269] on body "Home Services Calendar Availability Customers Marketing Reports Settings Contac…" at bounding box center [756, 258] width 1513 height 516
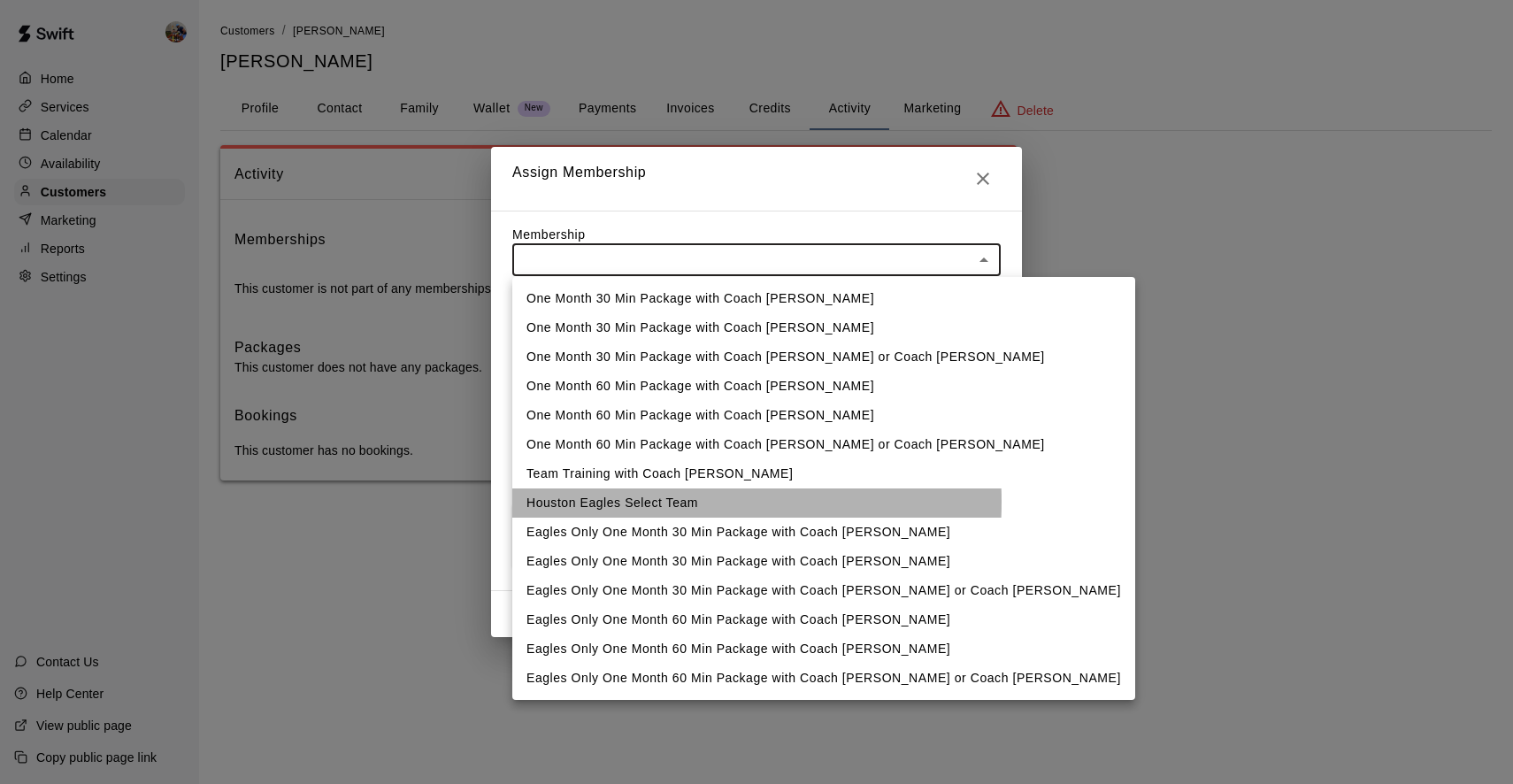
click at [609, 502] on li "Houston Eagles Select Team" at bounding box center [824, 503] width 623 height 29
type input "**********"
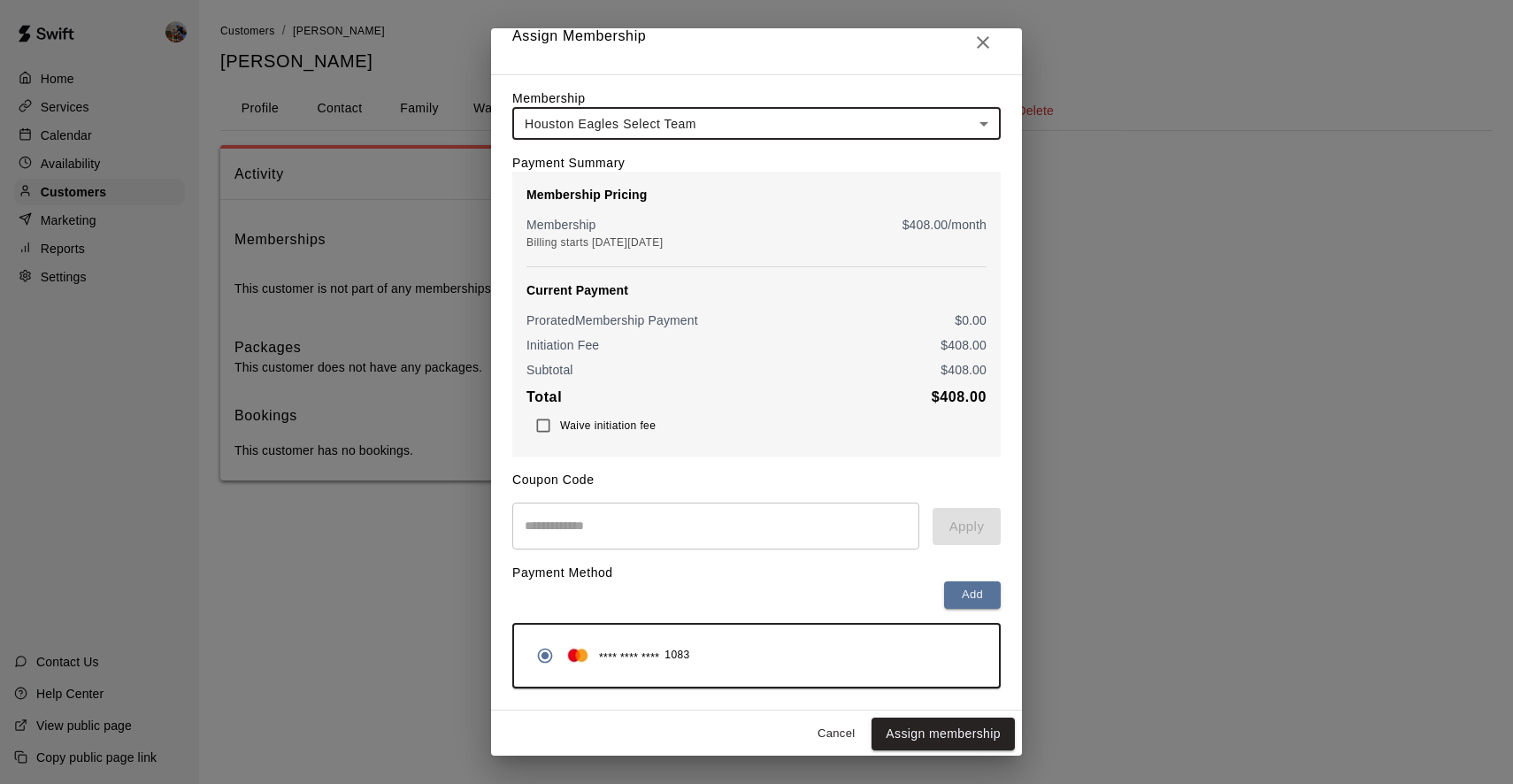
scroll to position [17, 0]
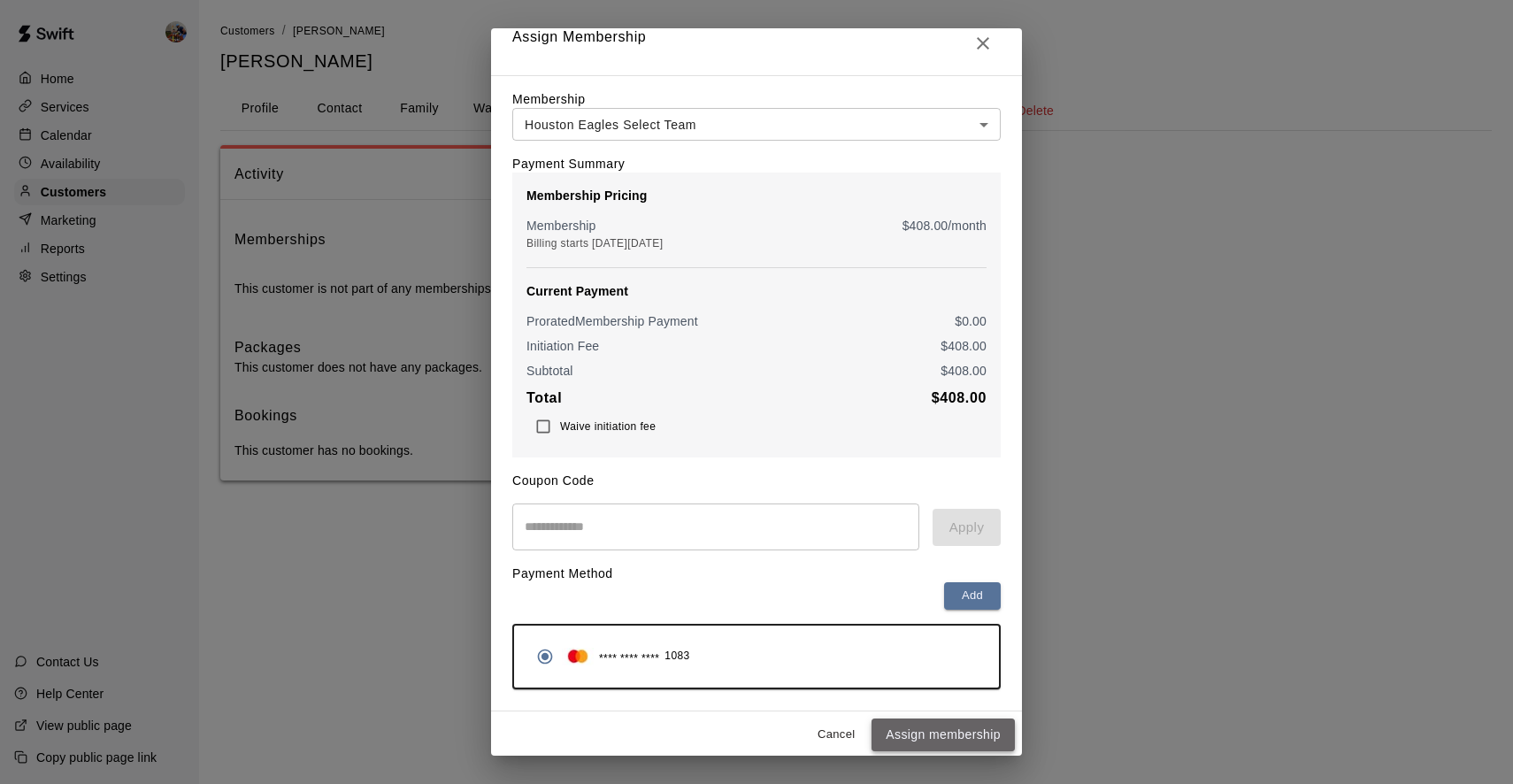
click at [936, 733] on button "Assign membership" at bounding box center [943, 735] width 143 height 33
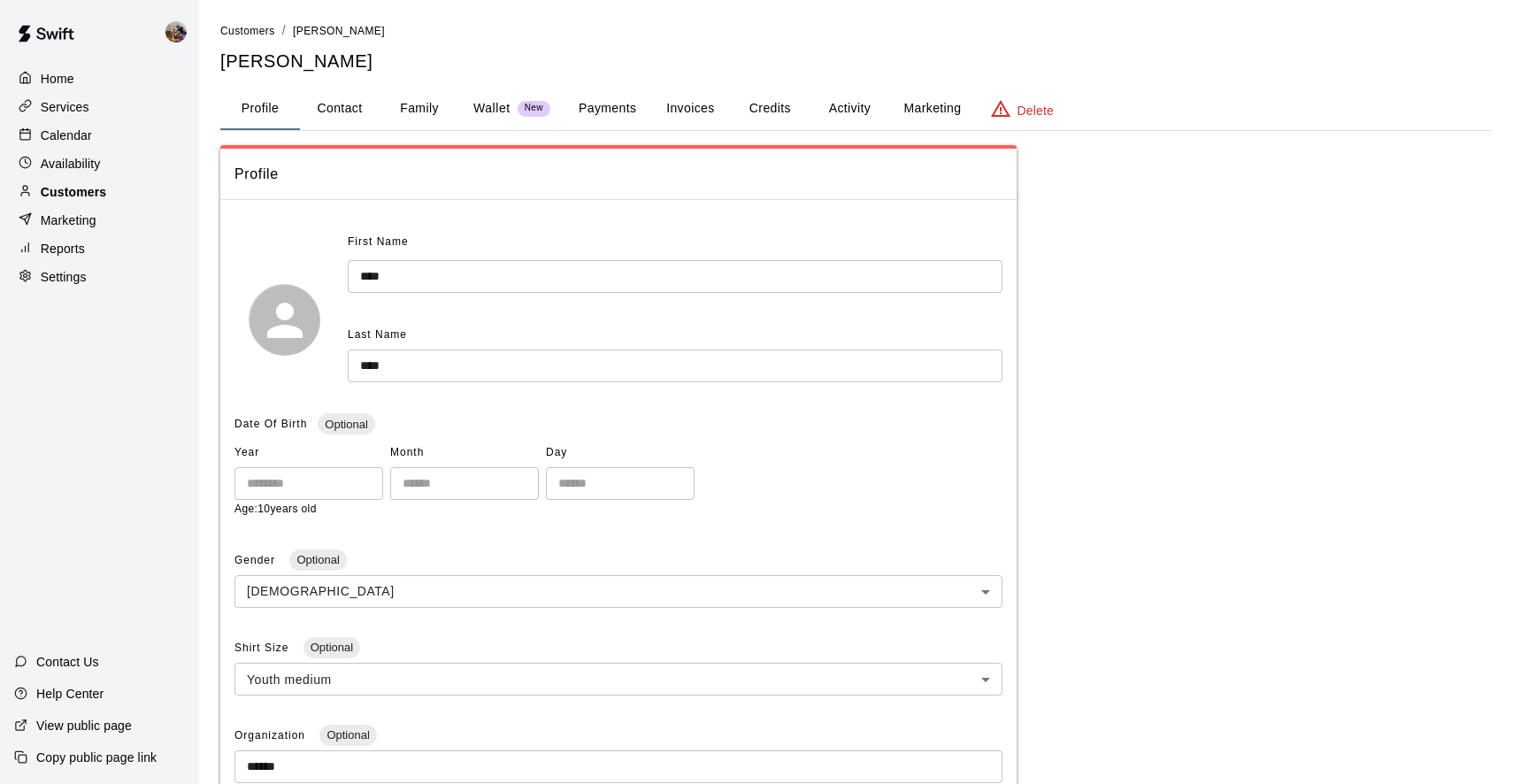
click at [86, 190] on p "Customers" at bounding box center [73, 192] width 65 height 18
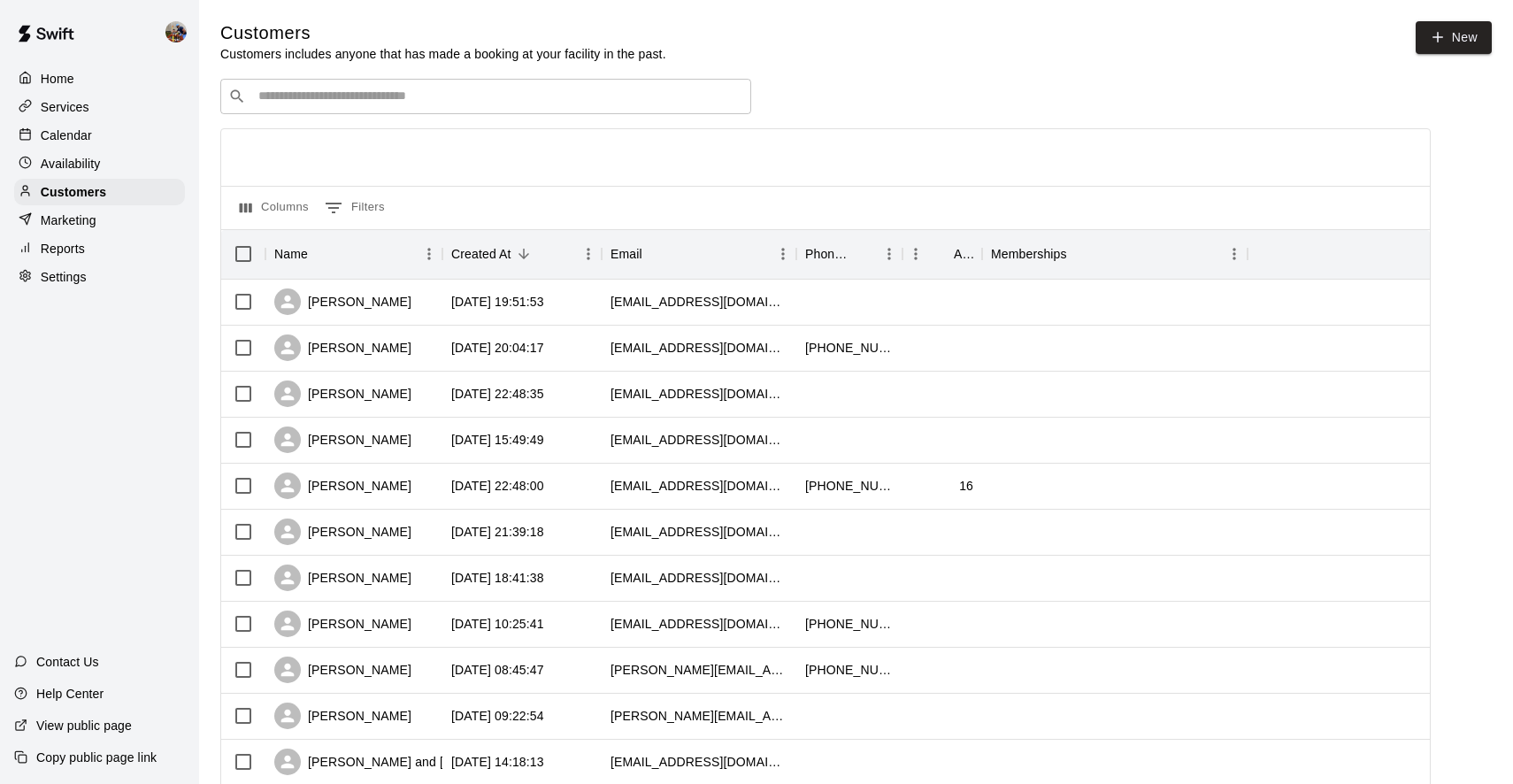
click at [613, 98] on input "Search customers by name or email" at bounding box center [498, 96] width 491 height 18
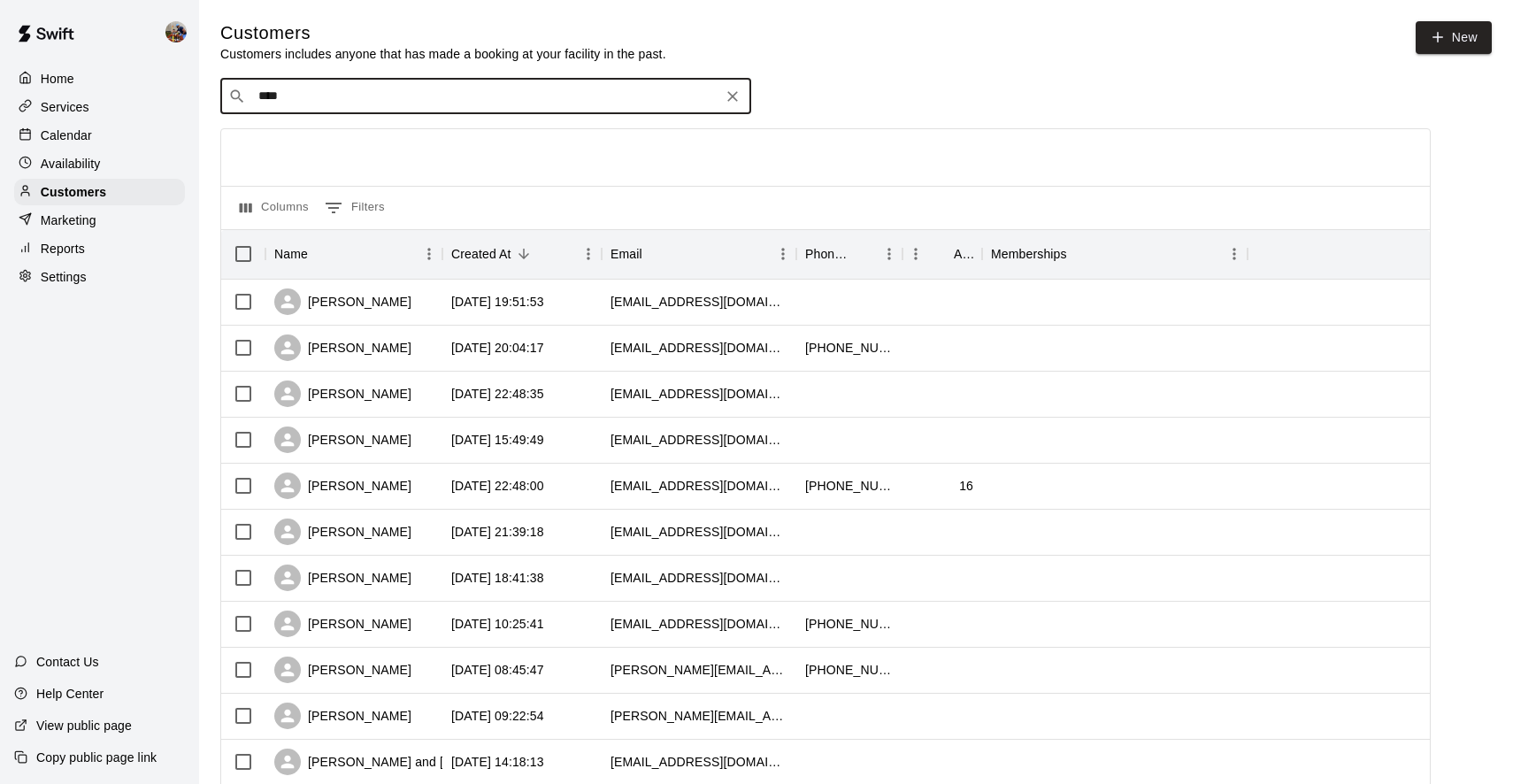
type input "*****"
click at [327, 139] on p "[PERSON_NAME]" at bounding box center [324, 133] width 108 height 19
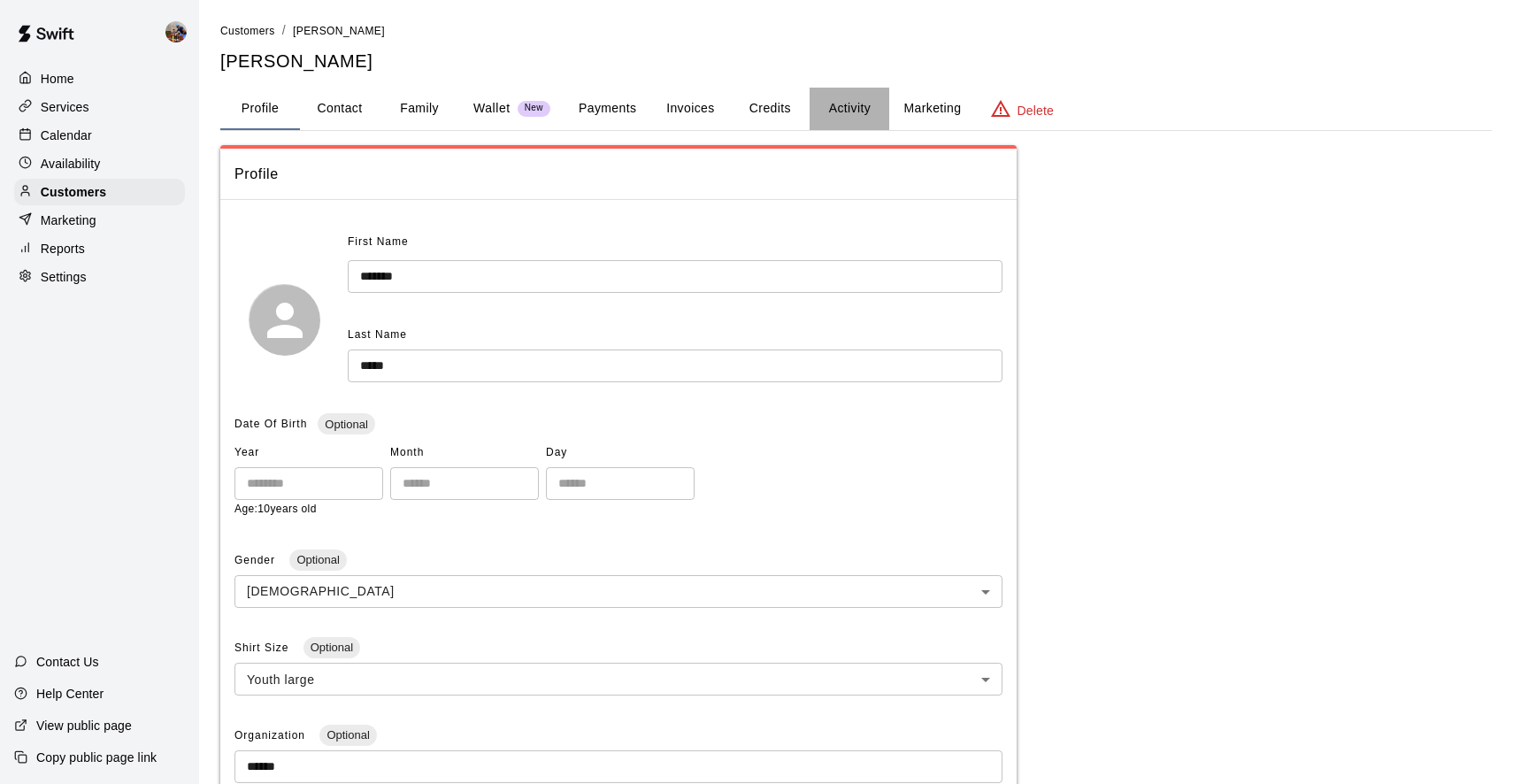
click at [846, 112] on button "Activity" at bounding box center [850, 108] width 80 height 43
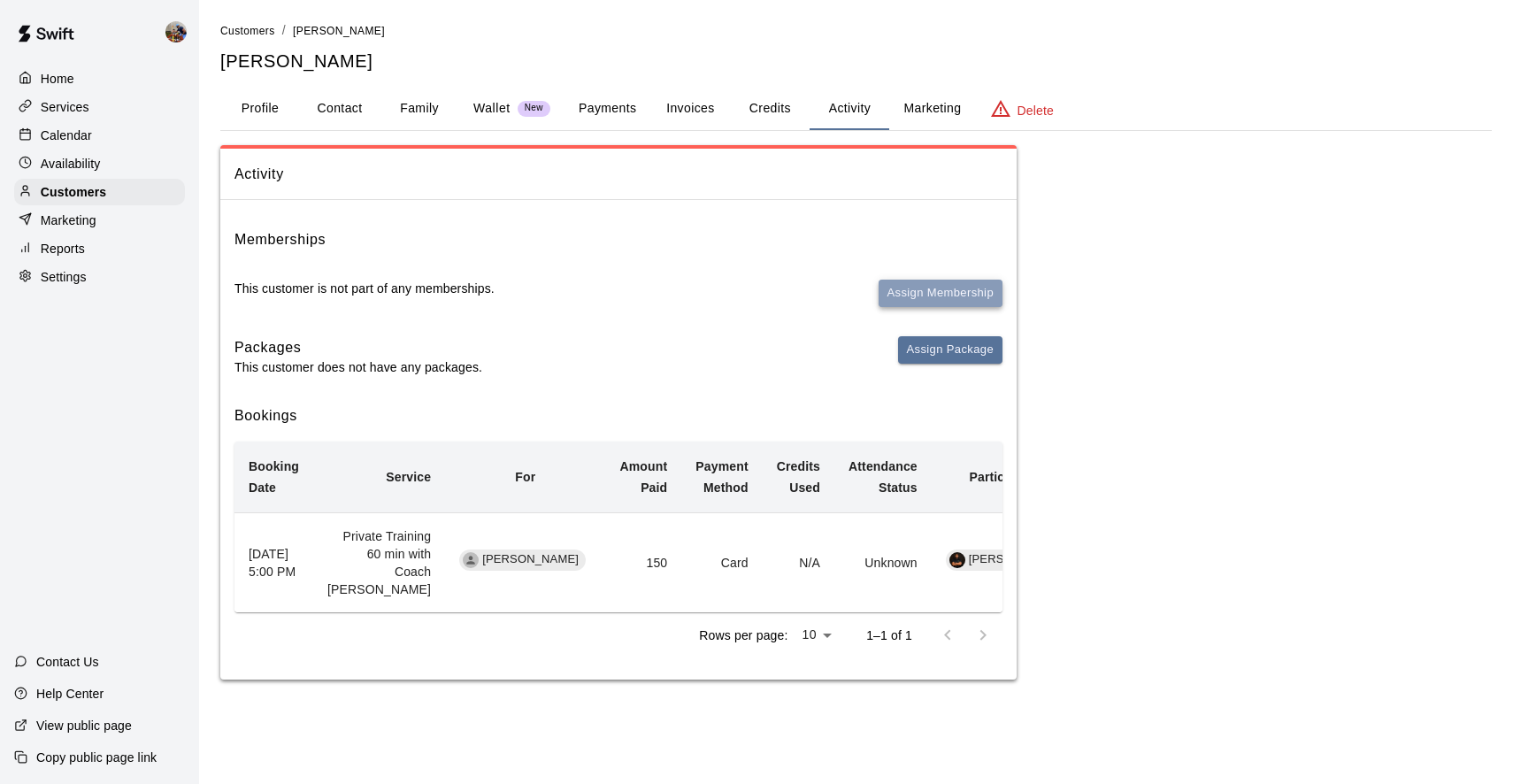
click at [946, 288] on button "Assign Membership" at bounding box center [941, 293] width 124 height 28
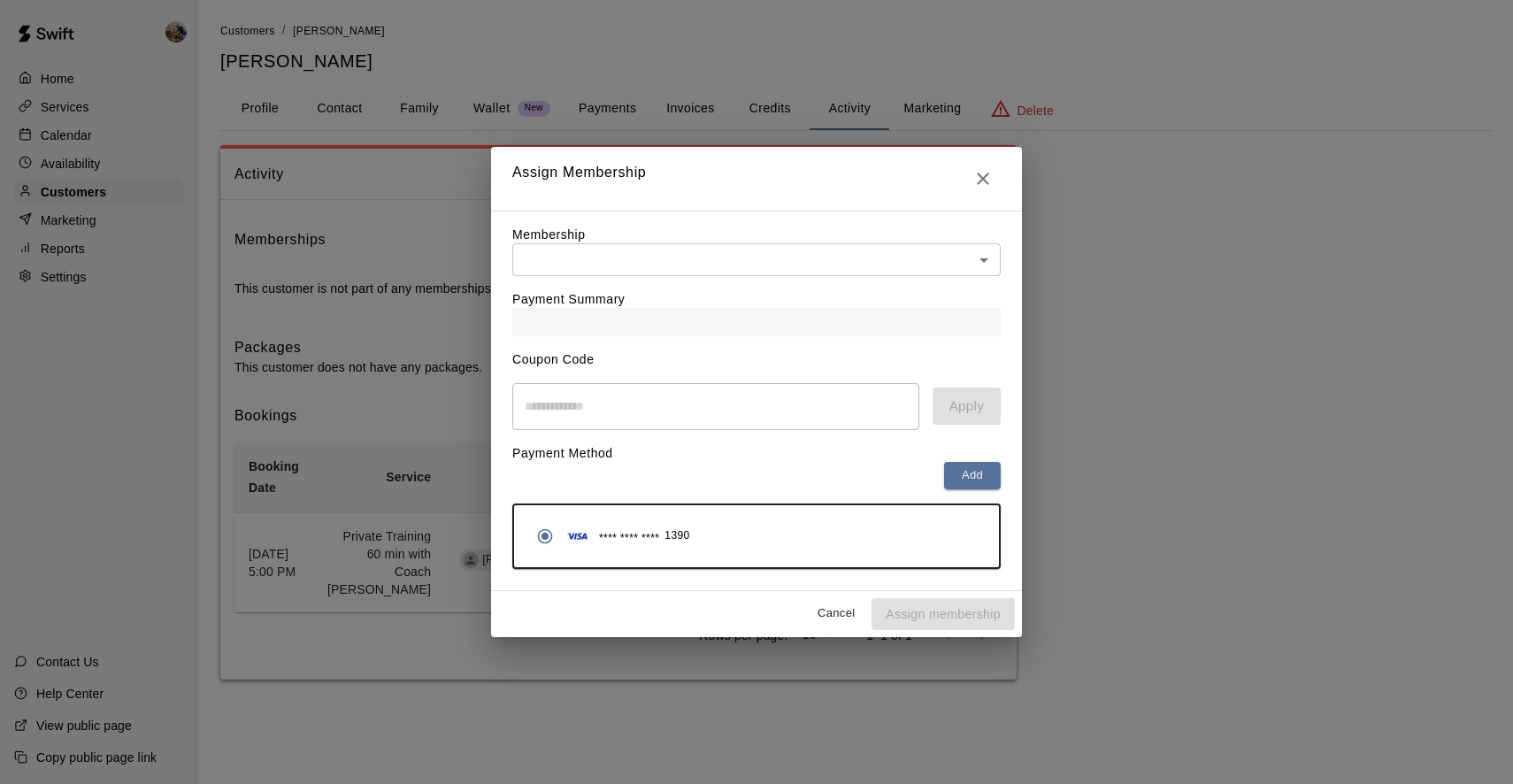
click at [607, 285] on div "Payment Summary" at bounding box center [756, 306] width 489 height 60
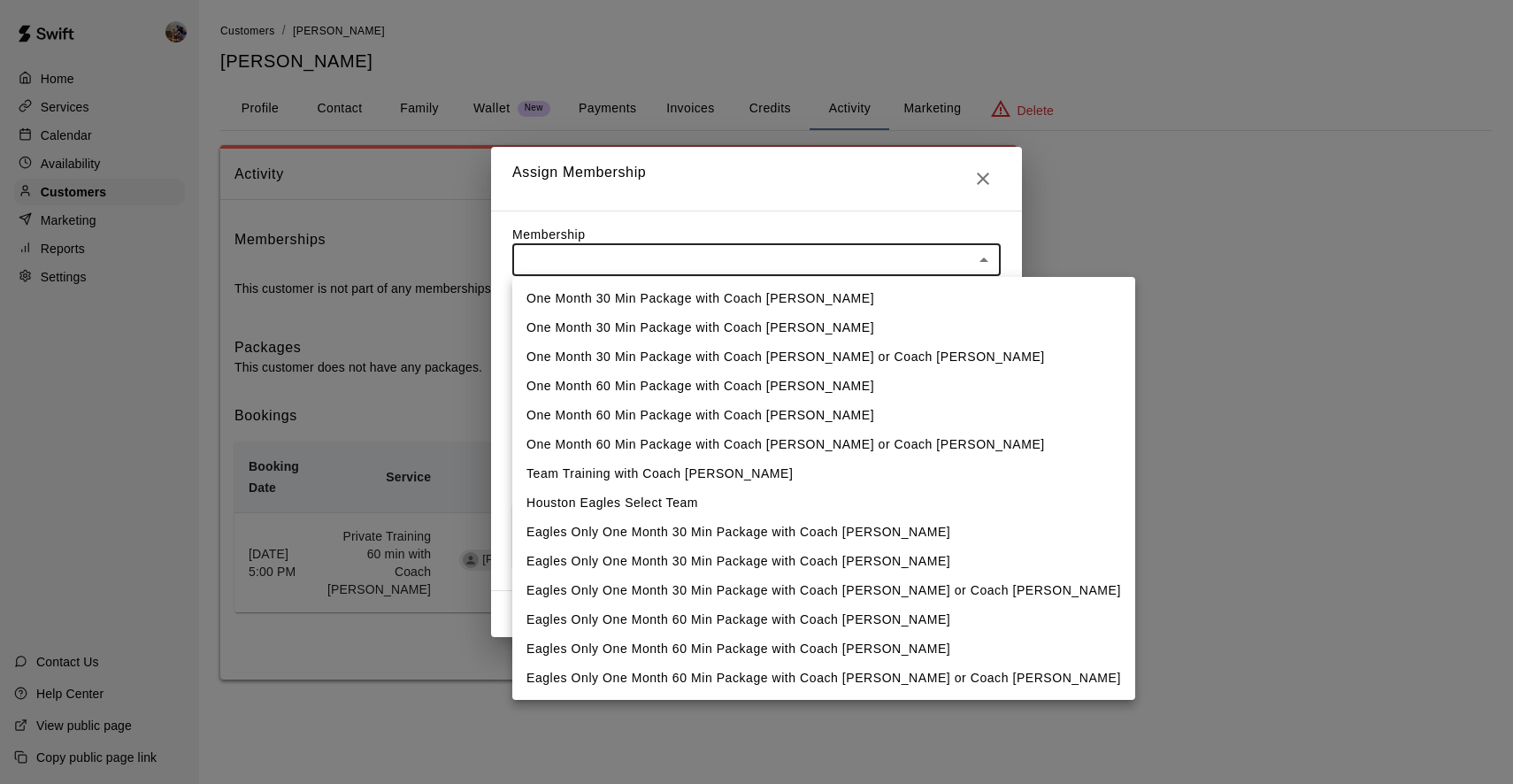
click at [607, 268] on body "Home Services Calendar Availability Customers Marketing Reports Settings Contac…" at bounding box center [756, 357] width 1513 height 715
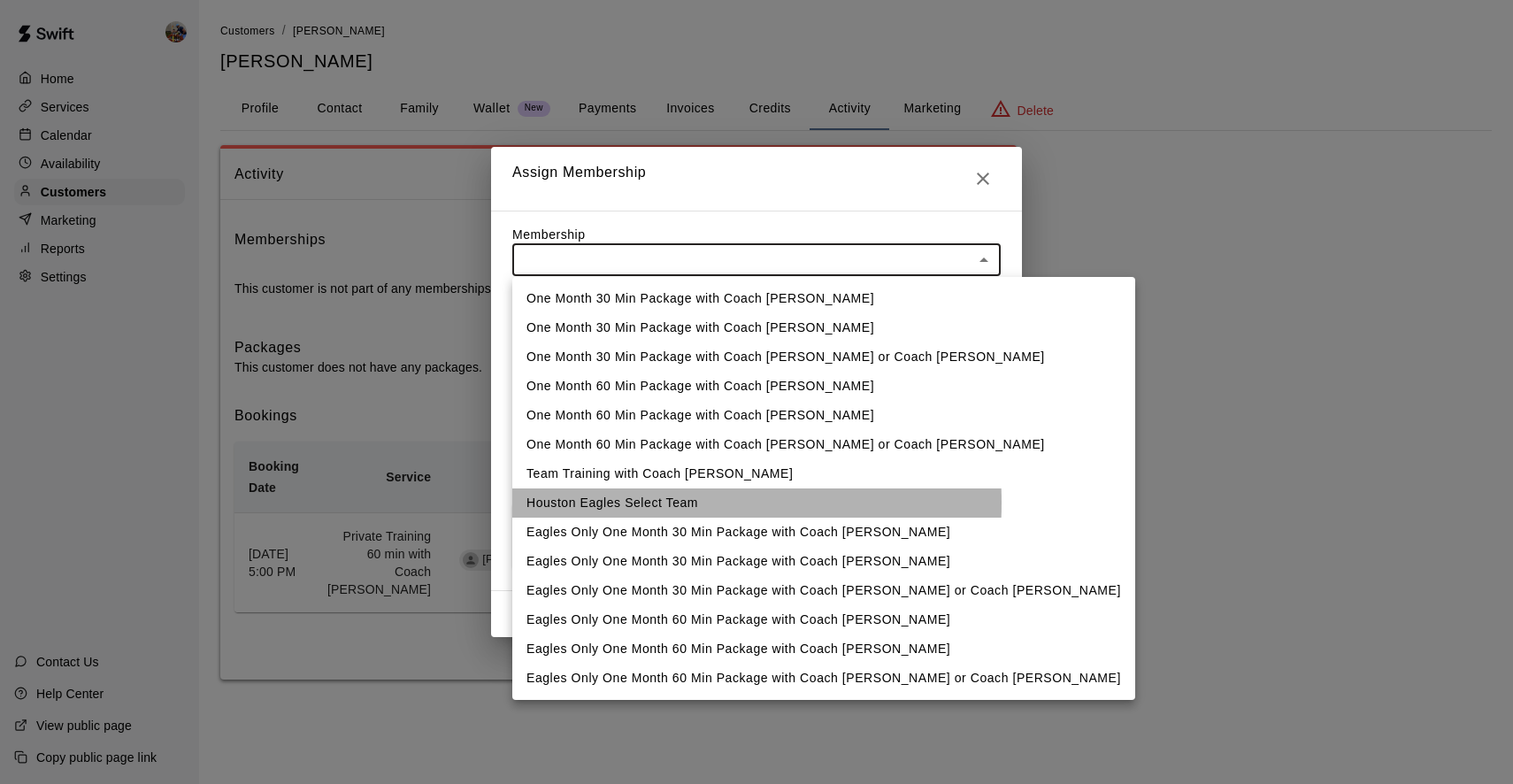
click at [600, 503] on li "Houston Eagles Select Team" at bounding box center [824, 503] width 623 height 29
type input "**********"
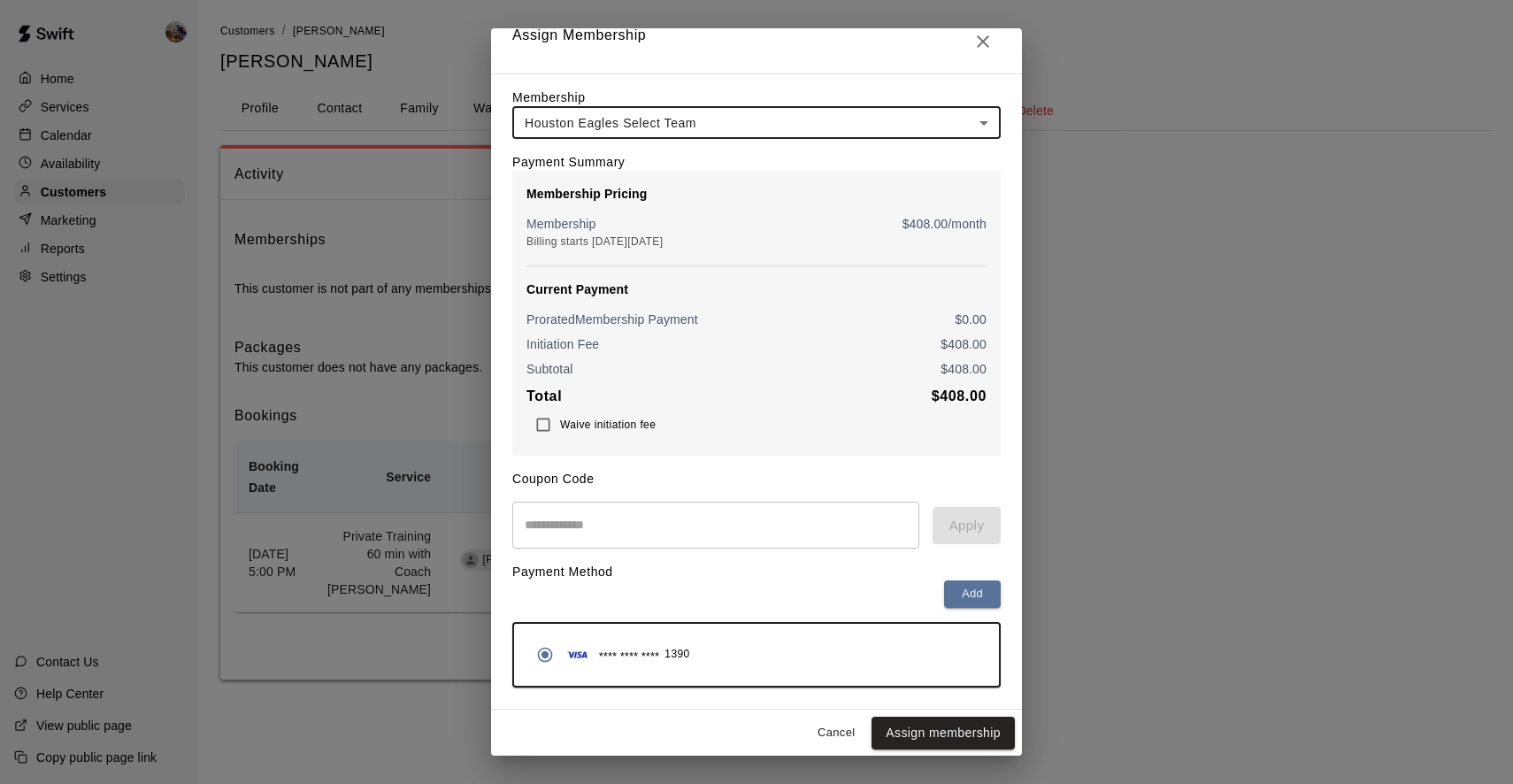
scroll to position [17, 0]
click at [909, 733] on button "Assign membership" at bounding box center [943, 735] width 143 height 33
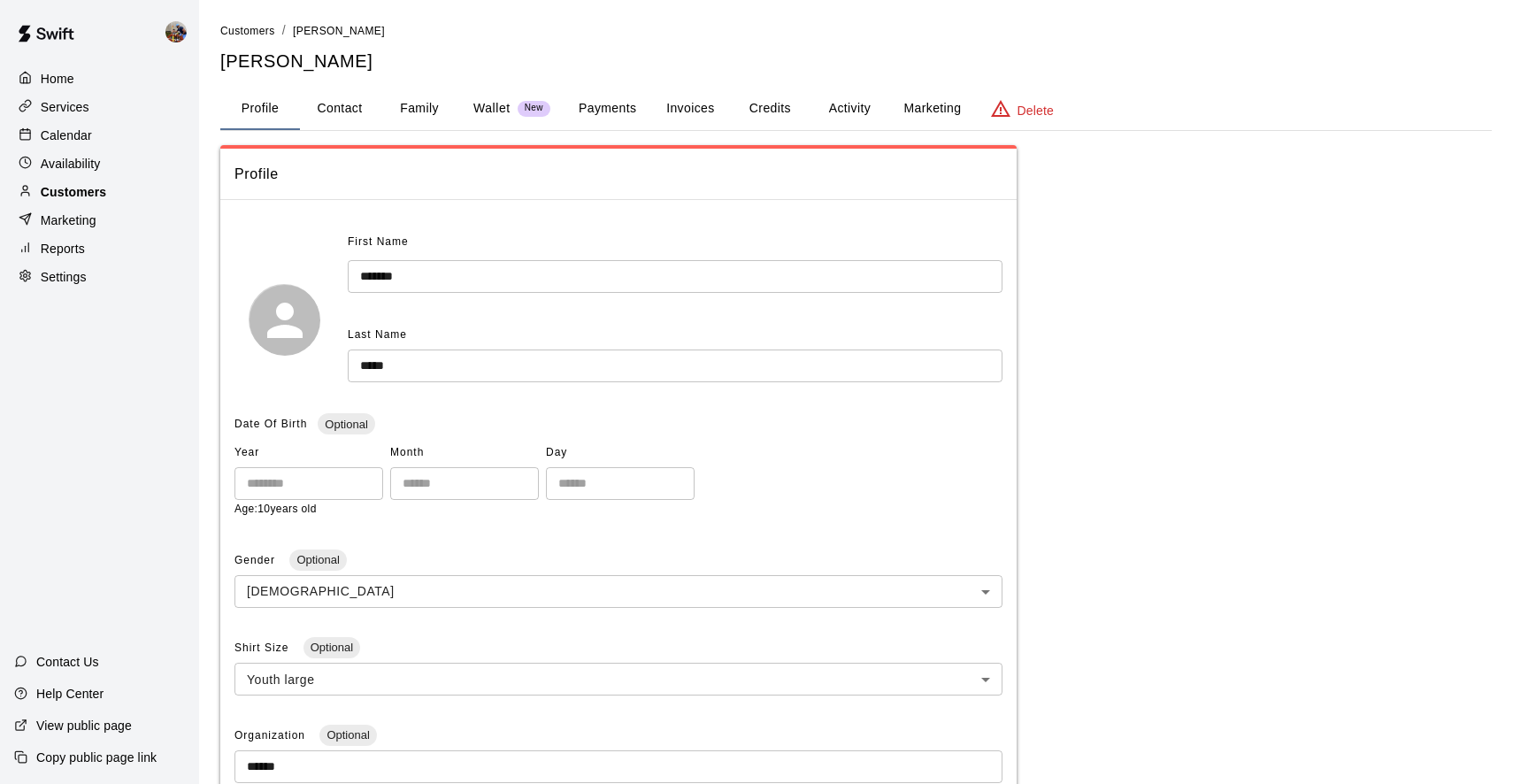
click at [83, 185] on p "Customers" at bounding box center [73, 192] width 65 height 18
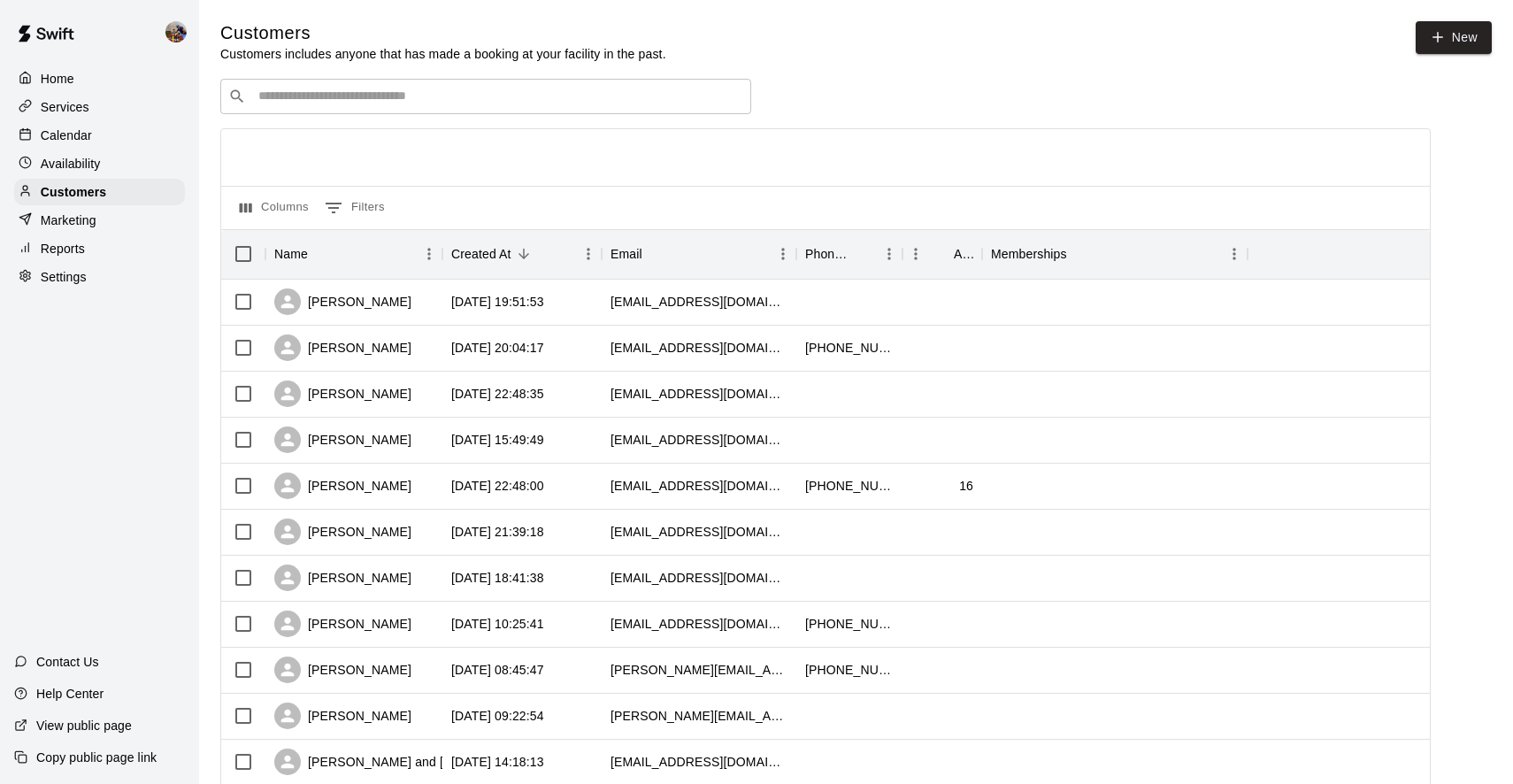
click at [531, 96] on input "Search customers by name or email" at bounding box center [498, 96] width 491 height 18
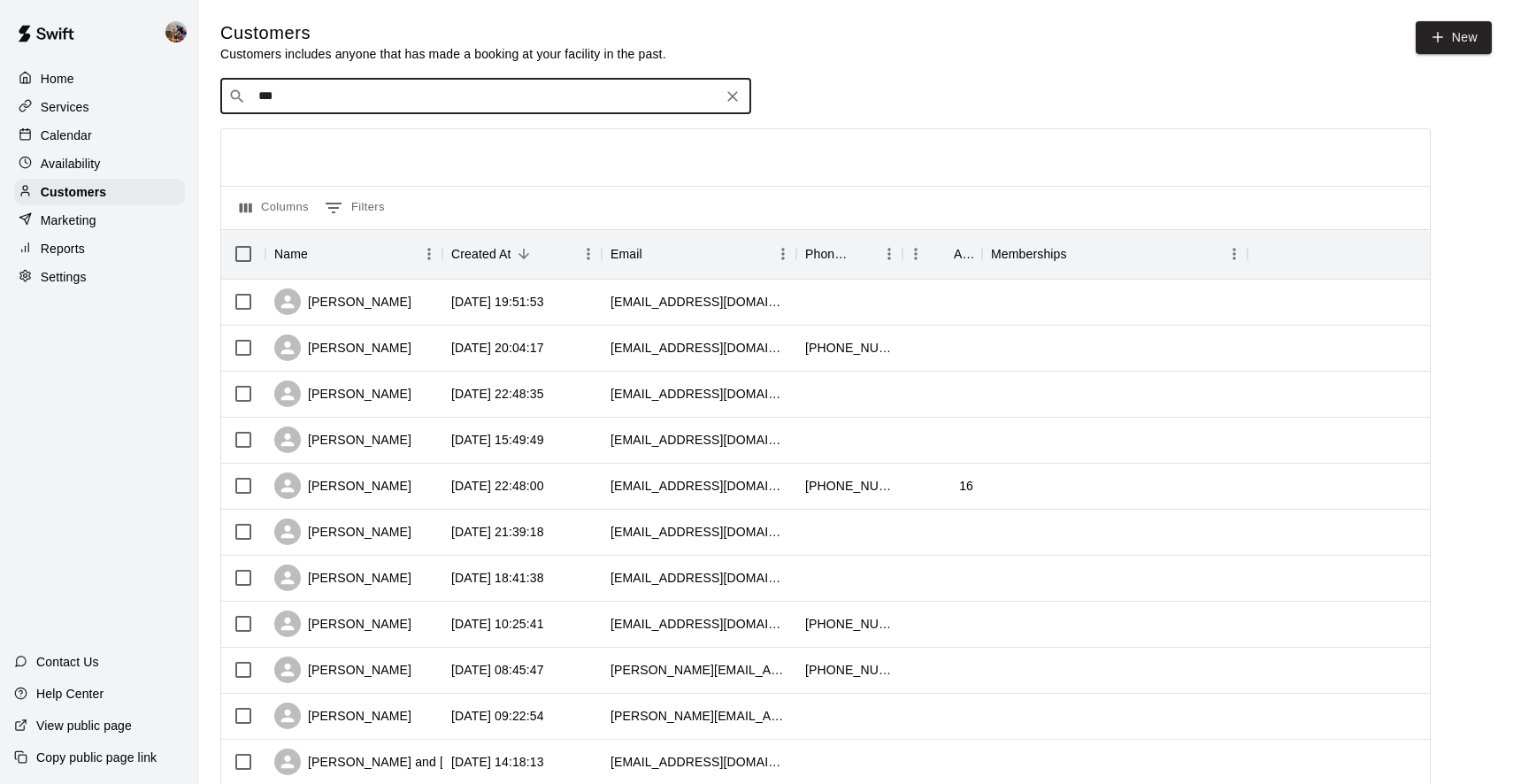
type input "****"
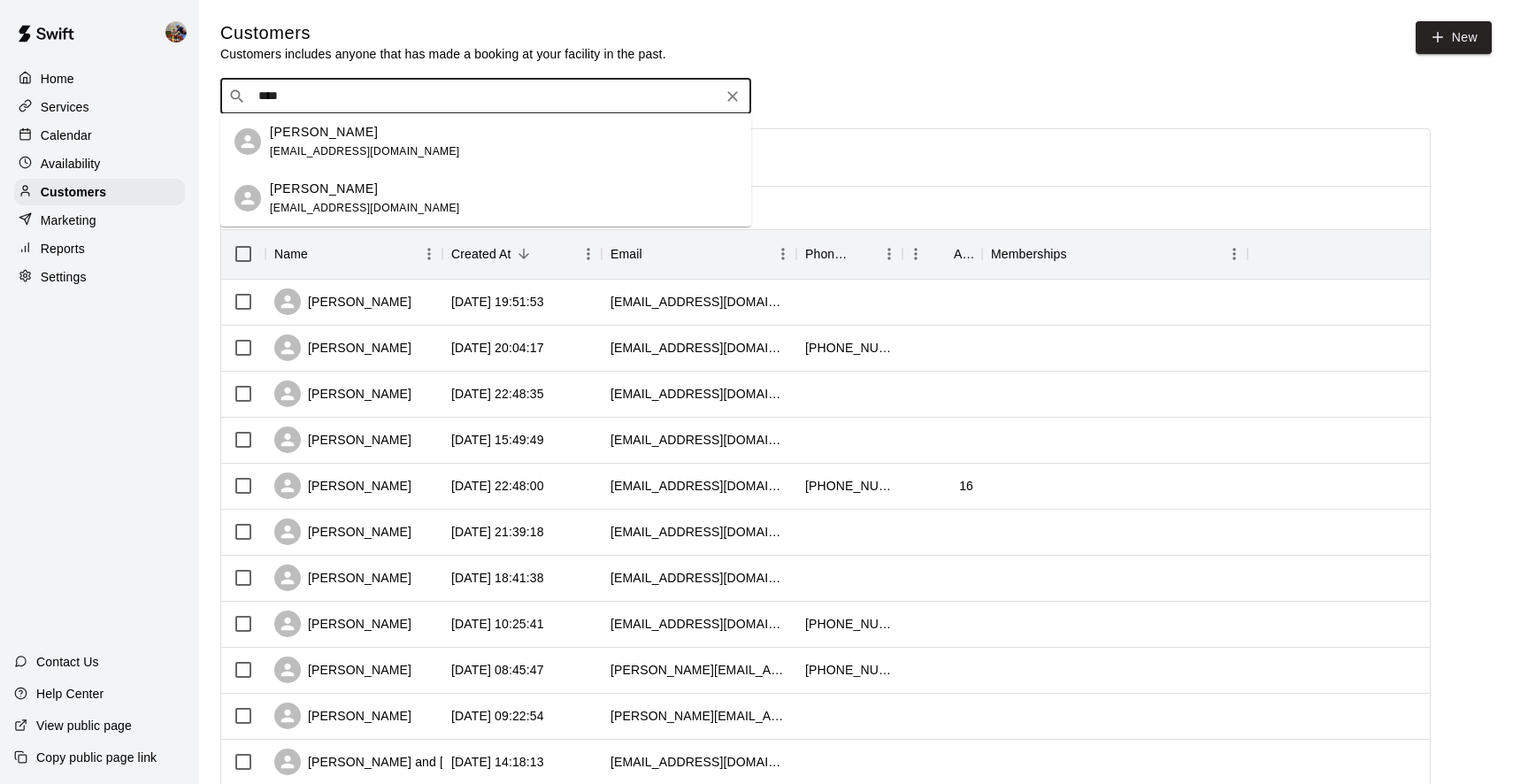
click at [344, 136] on p "[PERSON_NAME]" at bounding box center [324, 133] width 108 height 19
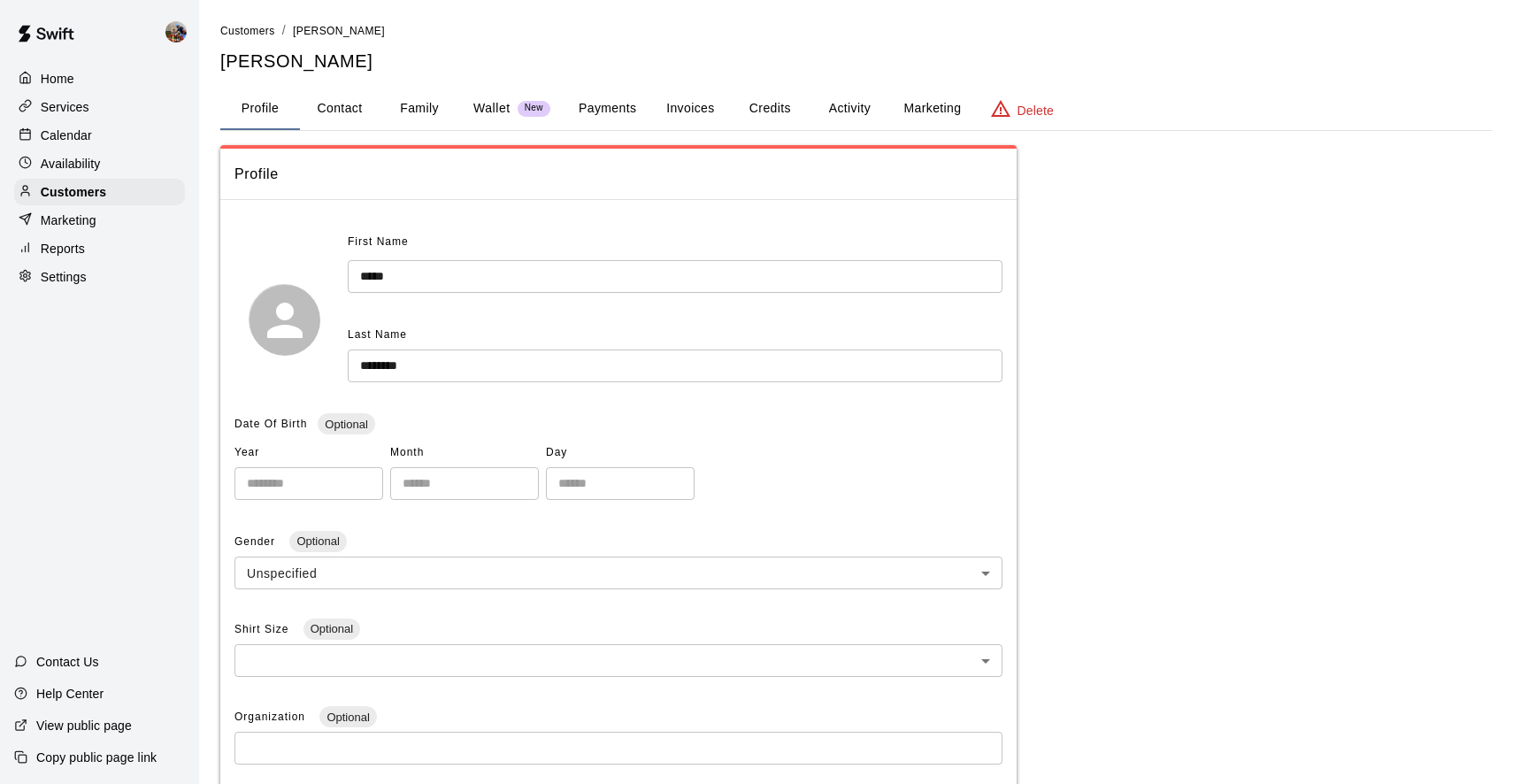
click at [420, 106] on button "Family" at bounding box center [420, 108] width 80 height 43
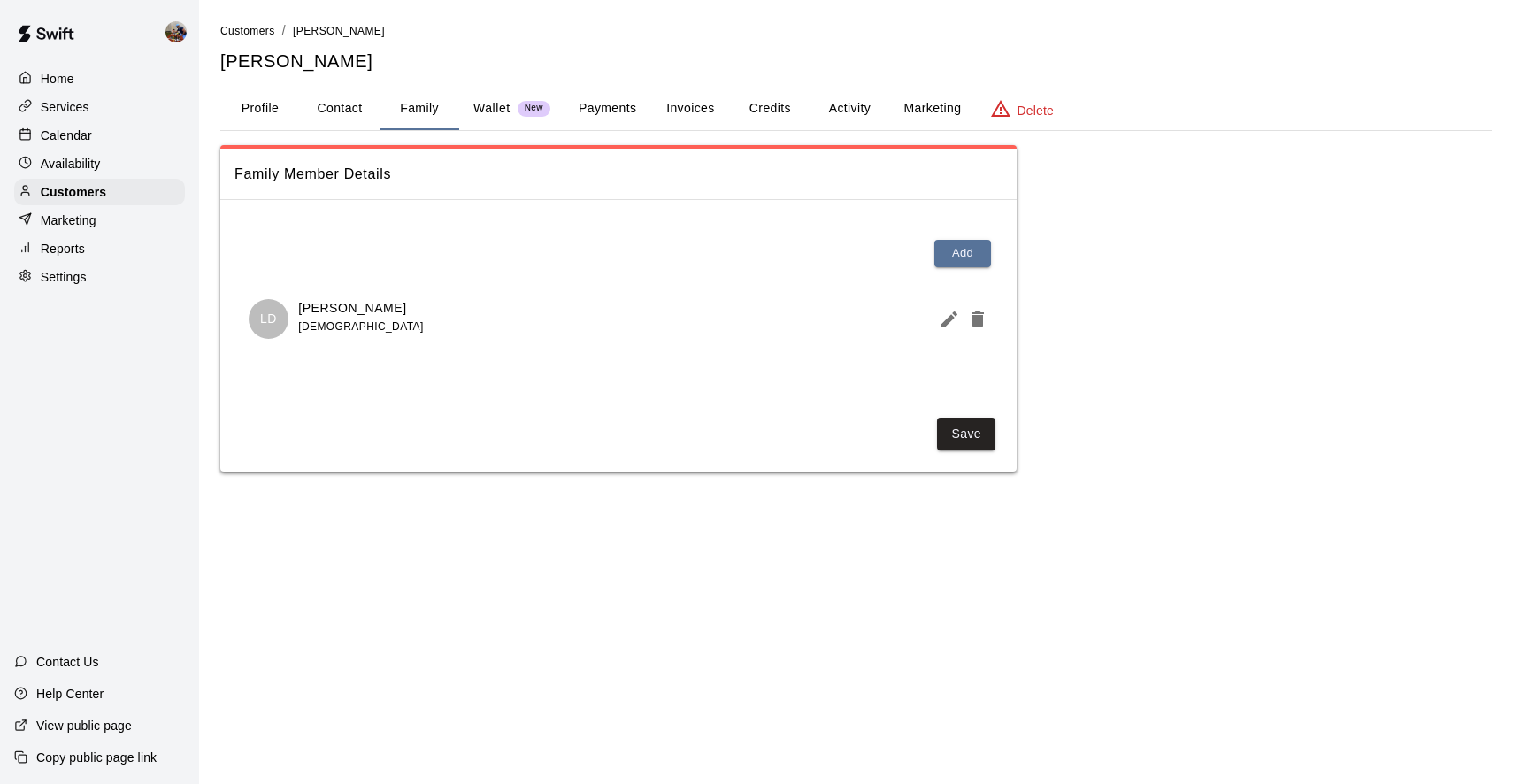
click at [266, 104] on button "Profile" at bounding box center [260, 108] width 80 height 43
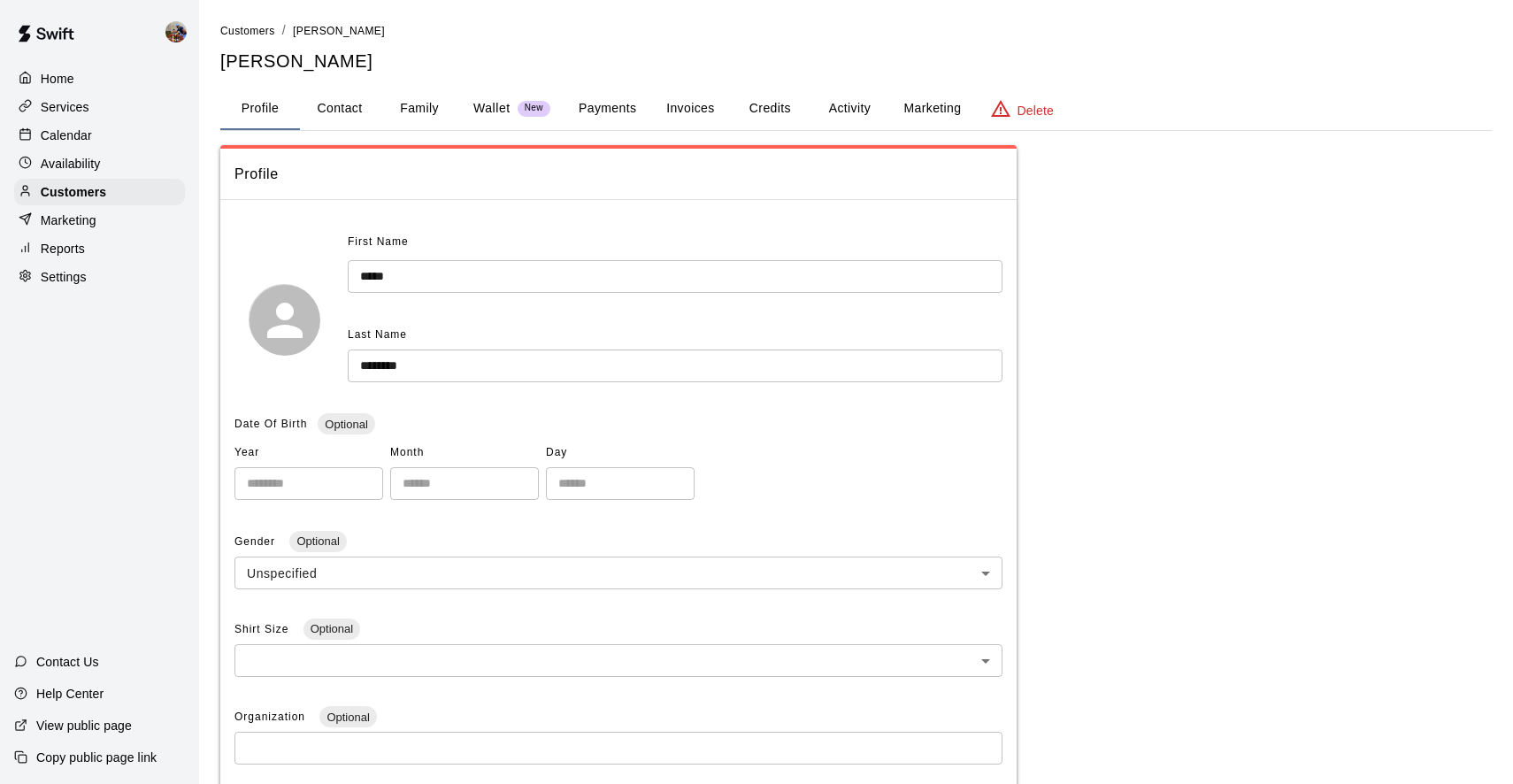
click at [863, 116] on button "Activity" at bounding box center [850, 108] width 80 height 43
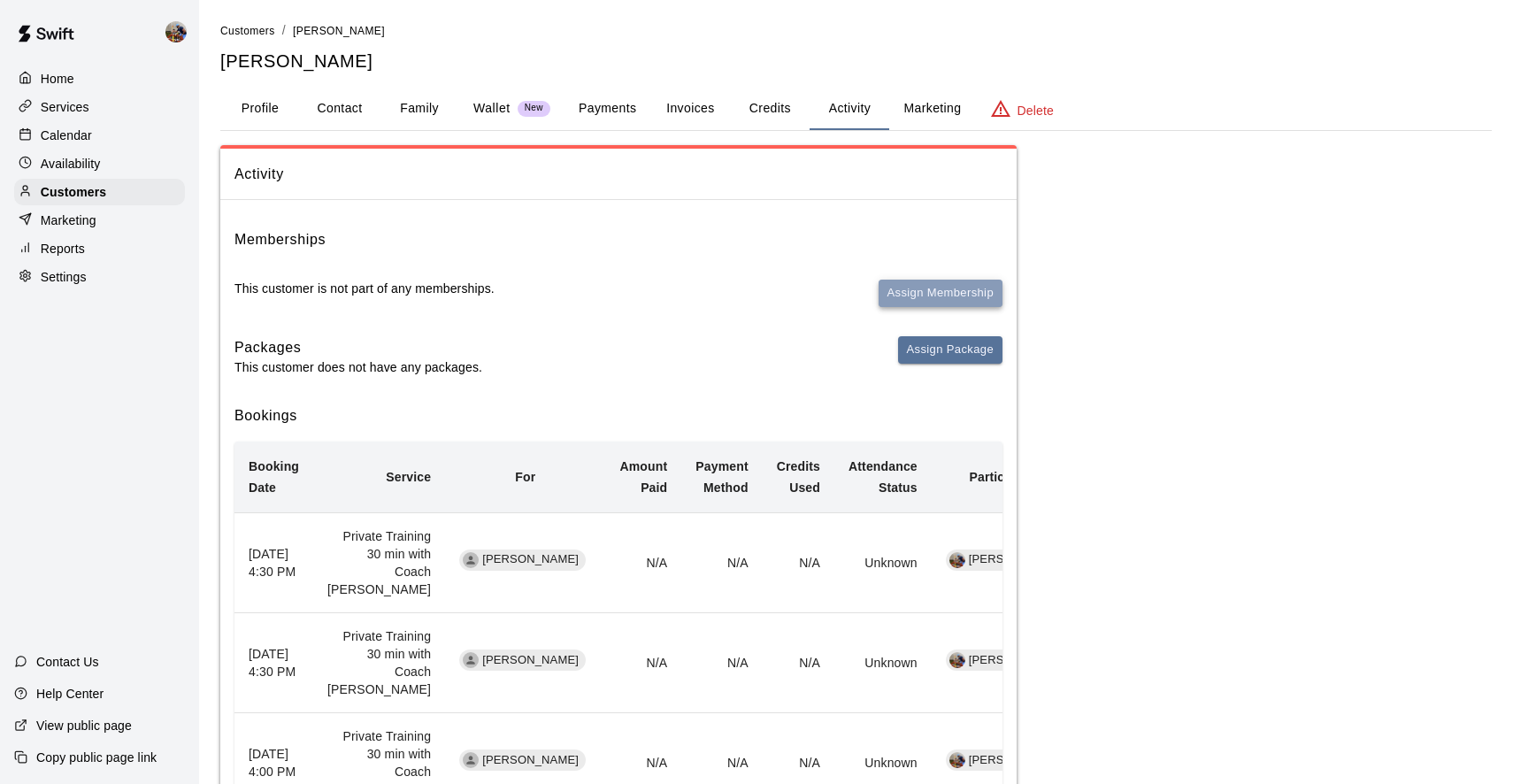
click at [926, 295] on button "Assign Membership" at bounding box center [941, 293] width 124 height 28
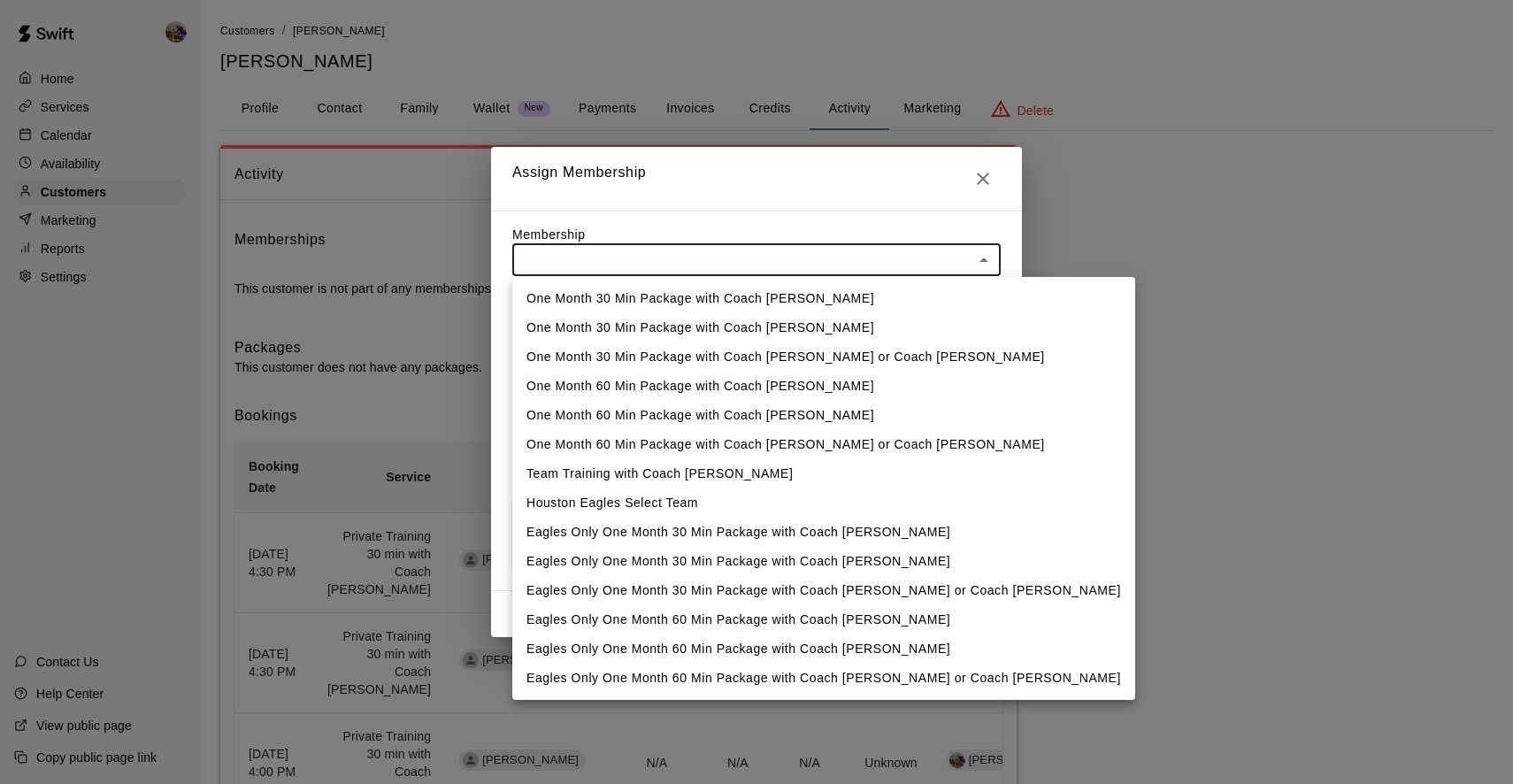
click at [636, 498] on li "Houston Eagles Select Team" at bounding box center [824, 503] width 623 height 29
type input "**********"
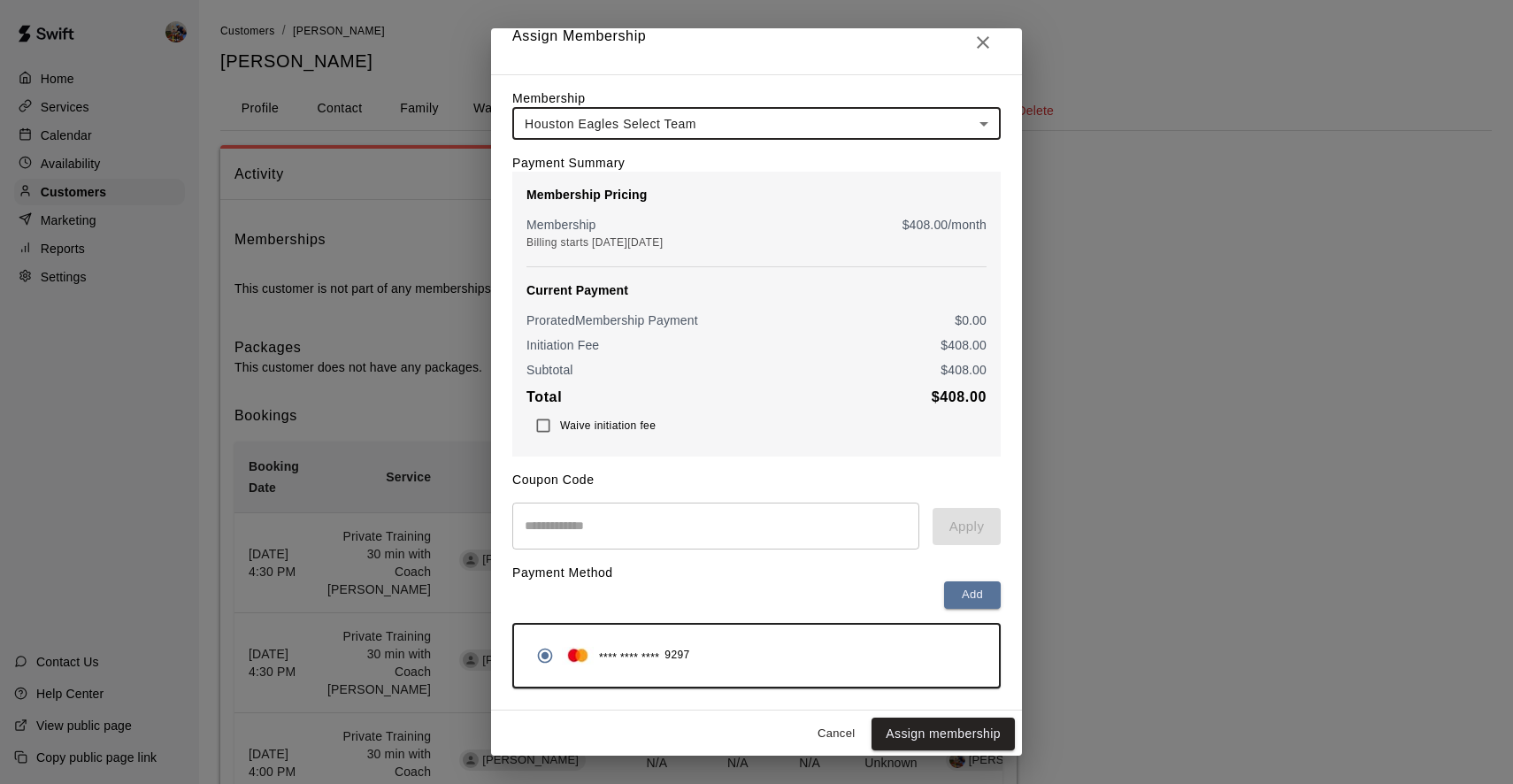
scroll to position [17, 0]
click at [915, 733] on button "Assign membership" at bounding box center [943, 735] width 143 height 33
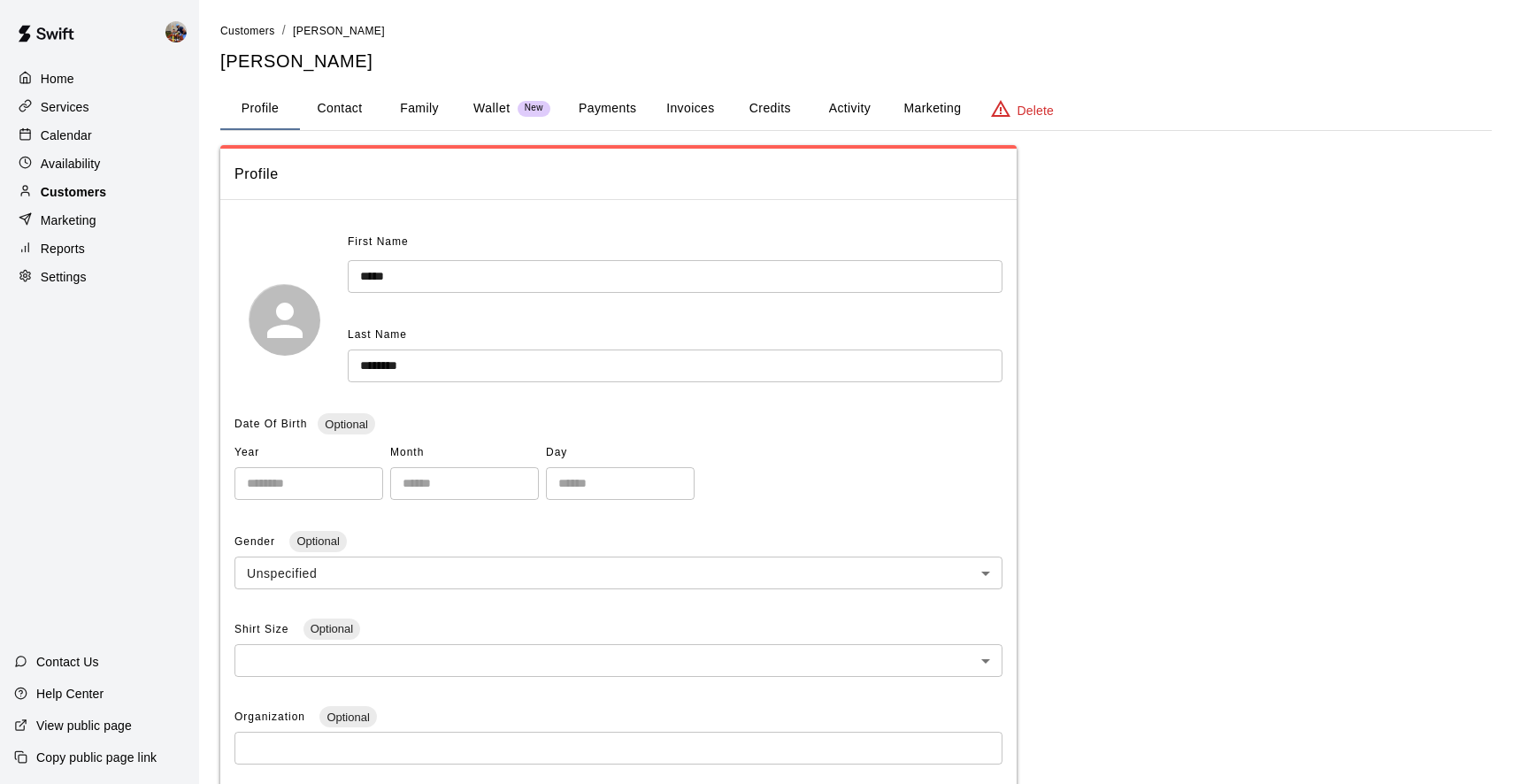
click at [92, 188] on p "Customers" at bounding box center [73, 192] width 65 height 18
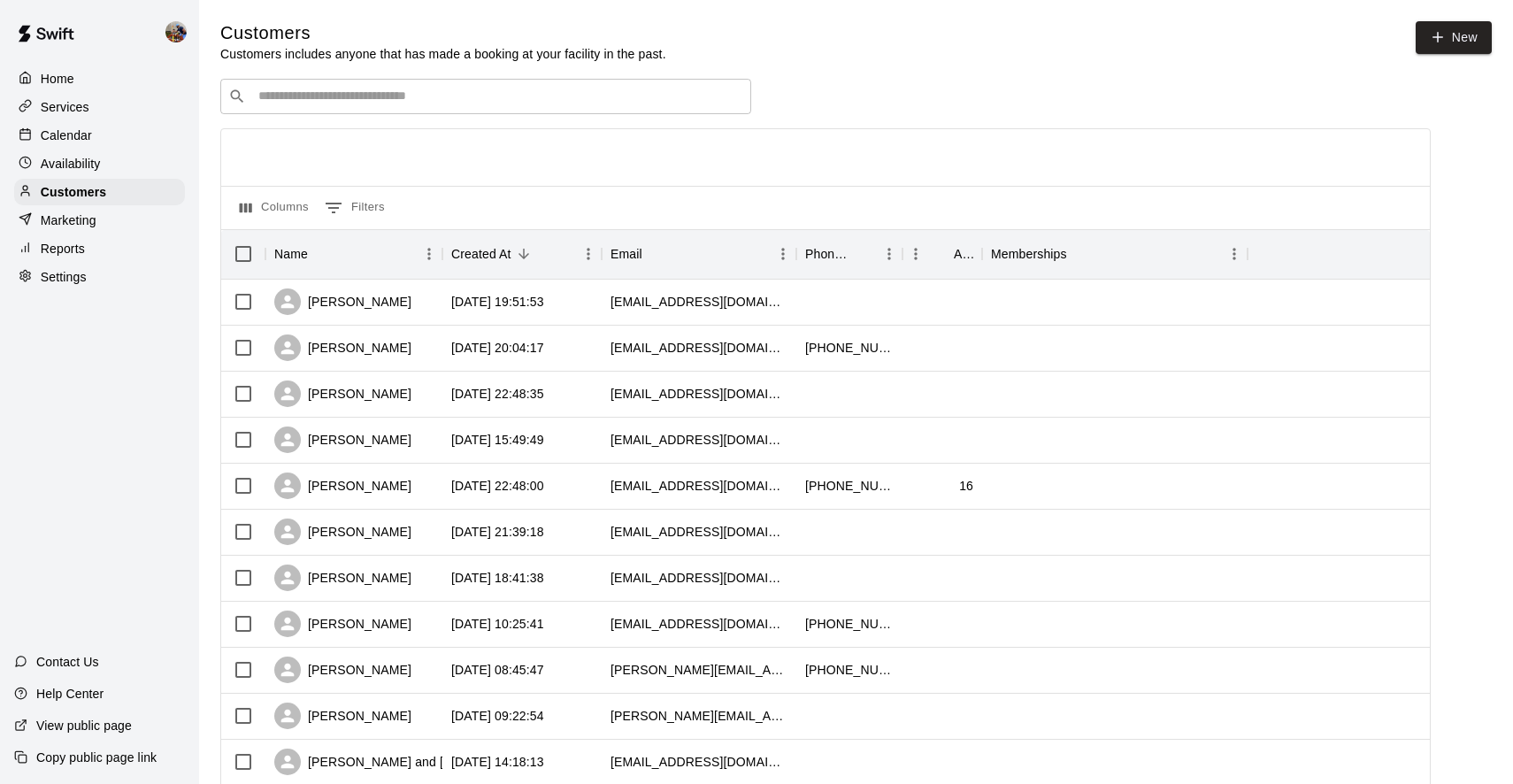
click at [343, 91] on input "Search customers by name or email" at bounding box center [498, 96] width 491 height 18
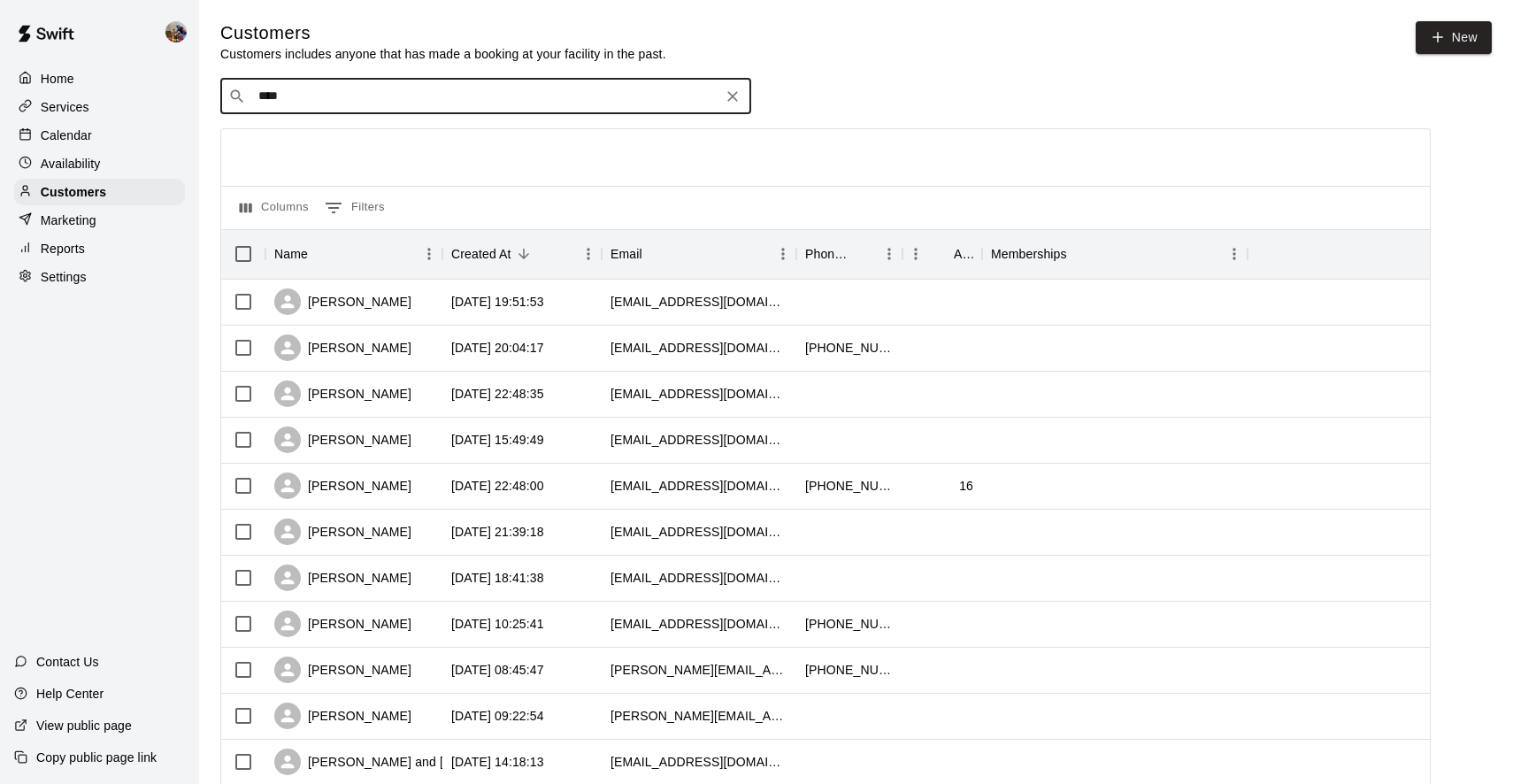
type input "*****"
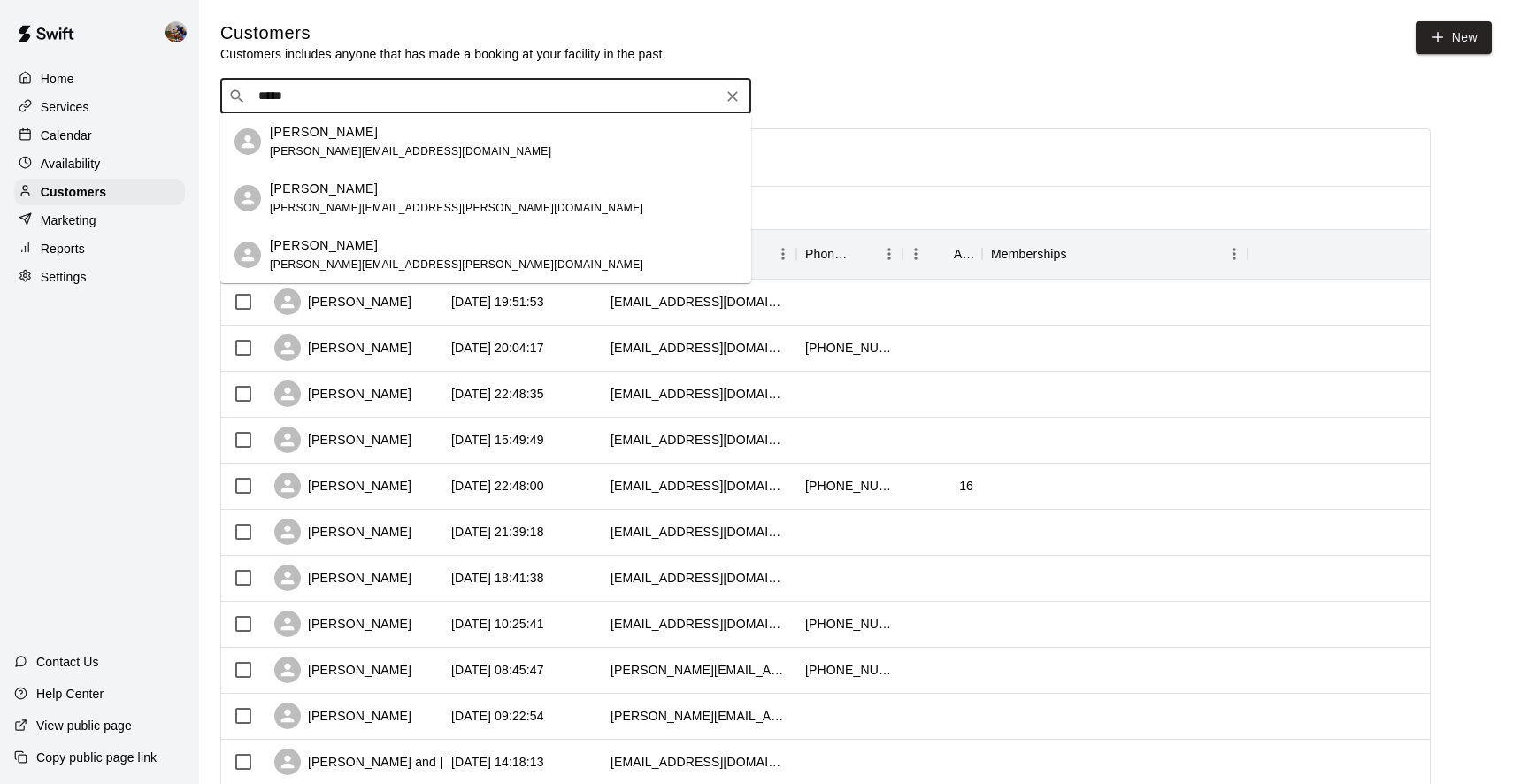
click at [308, 146] on span "[PERSON_NAME][EMAIL_ADDRESS][DOMAIN_NAME]" at bounding box center [410, 151] width 282 height 12
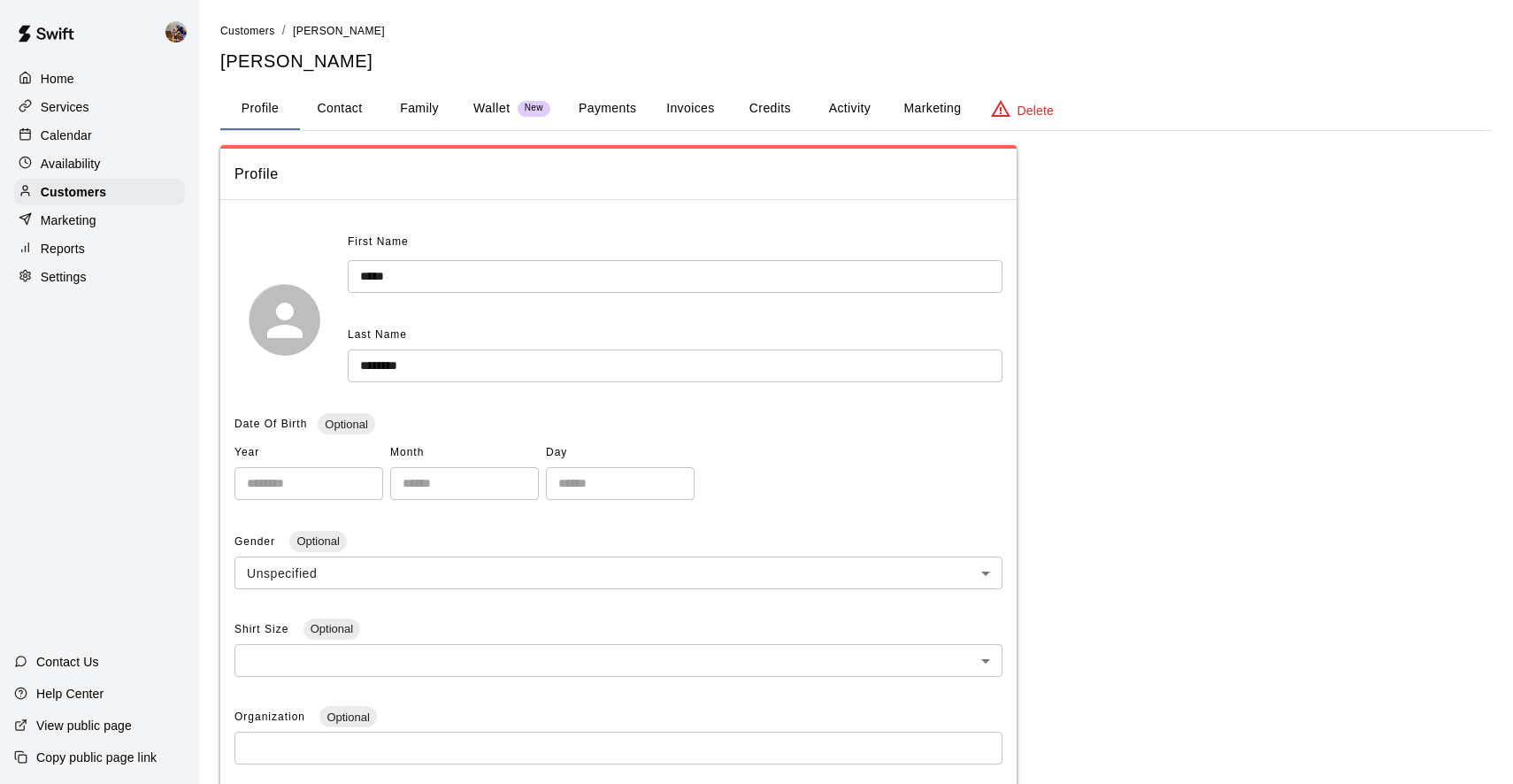
click at [848, 108] on button "Activity" at bounding box center [850, 108] width 80 height 43
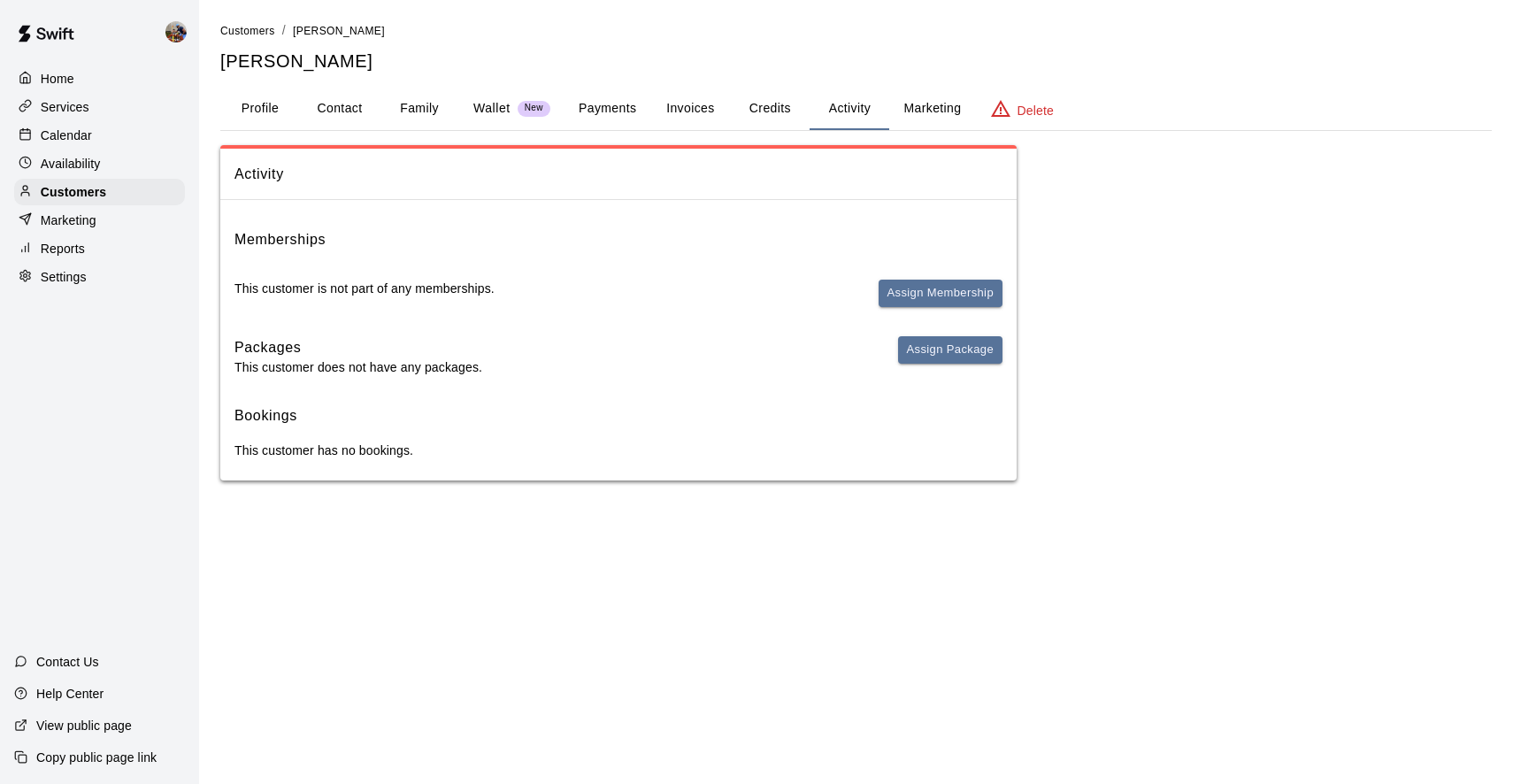
click at [278, 104] on button "Profile" at bounding box center [260, 108] width 80 height 43
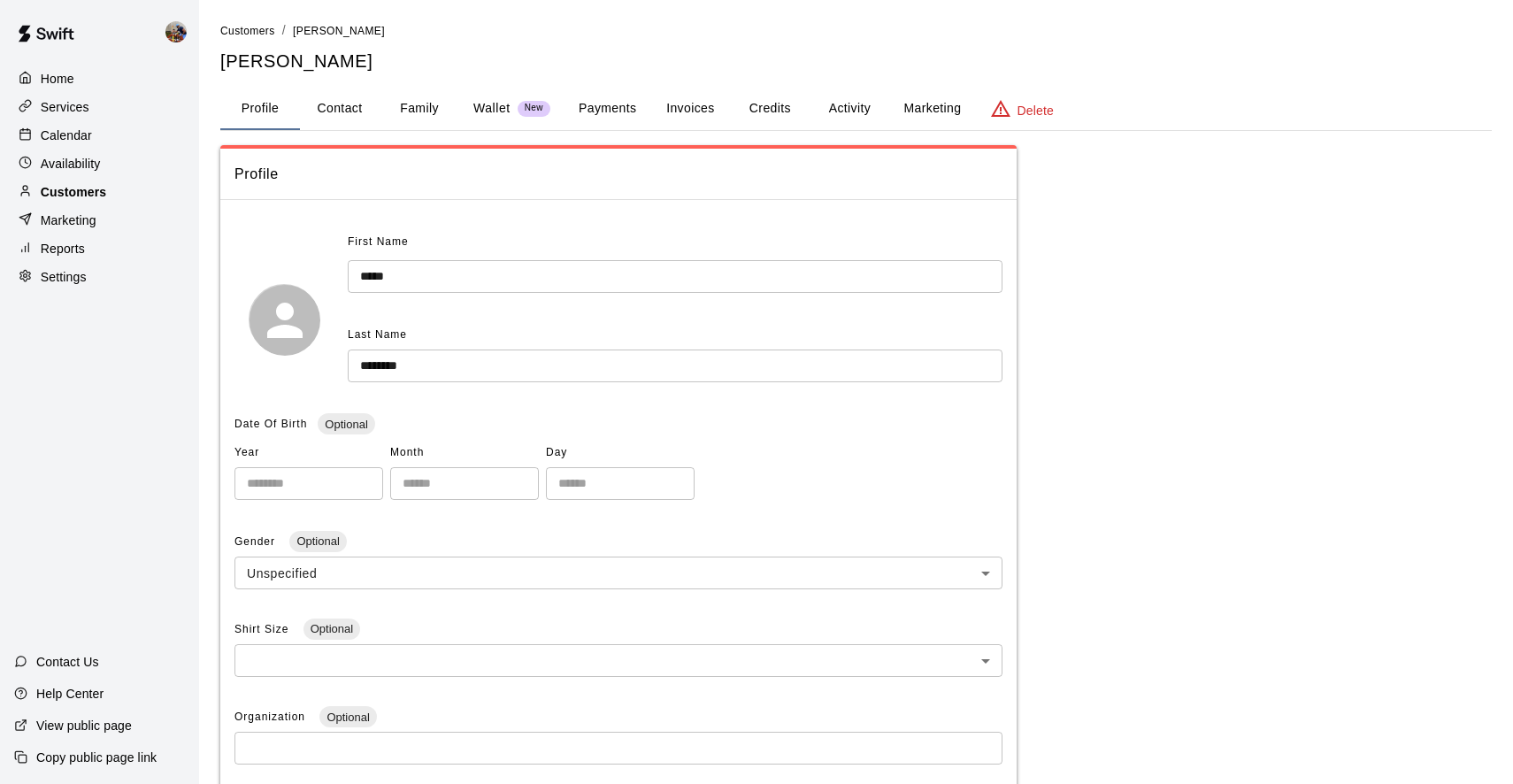
click at [59, 185] on p "Customers" at bounding box center [73, 192] width 65 height 18
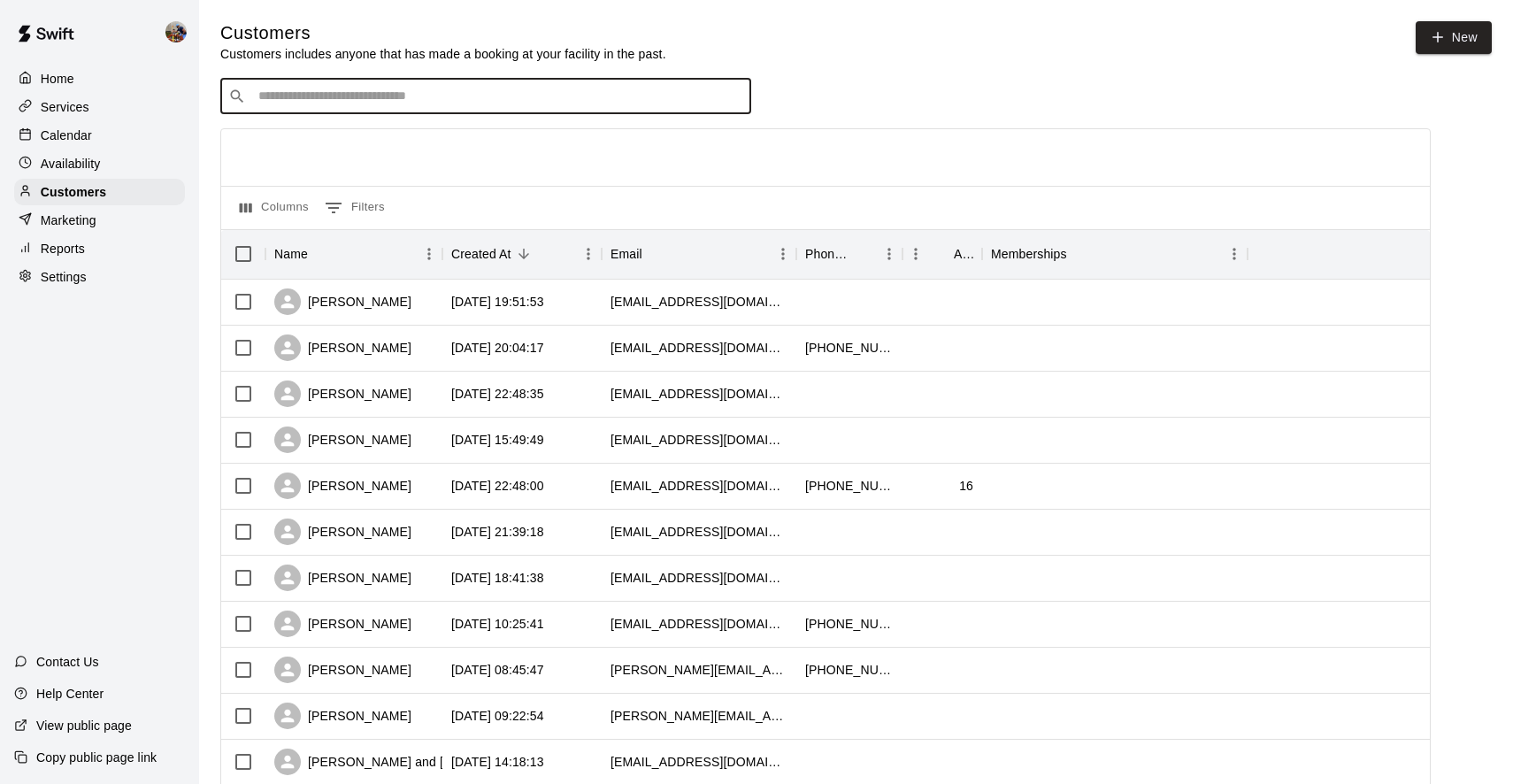
click at [278, 96] on input "Search customers by name or email" at bounding box center [498, 96] width 491 height 18
type input "*****"
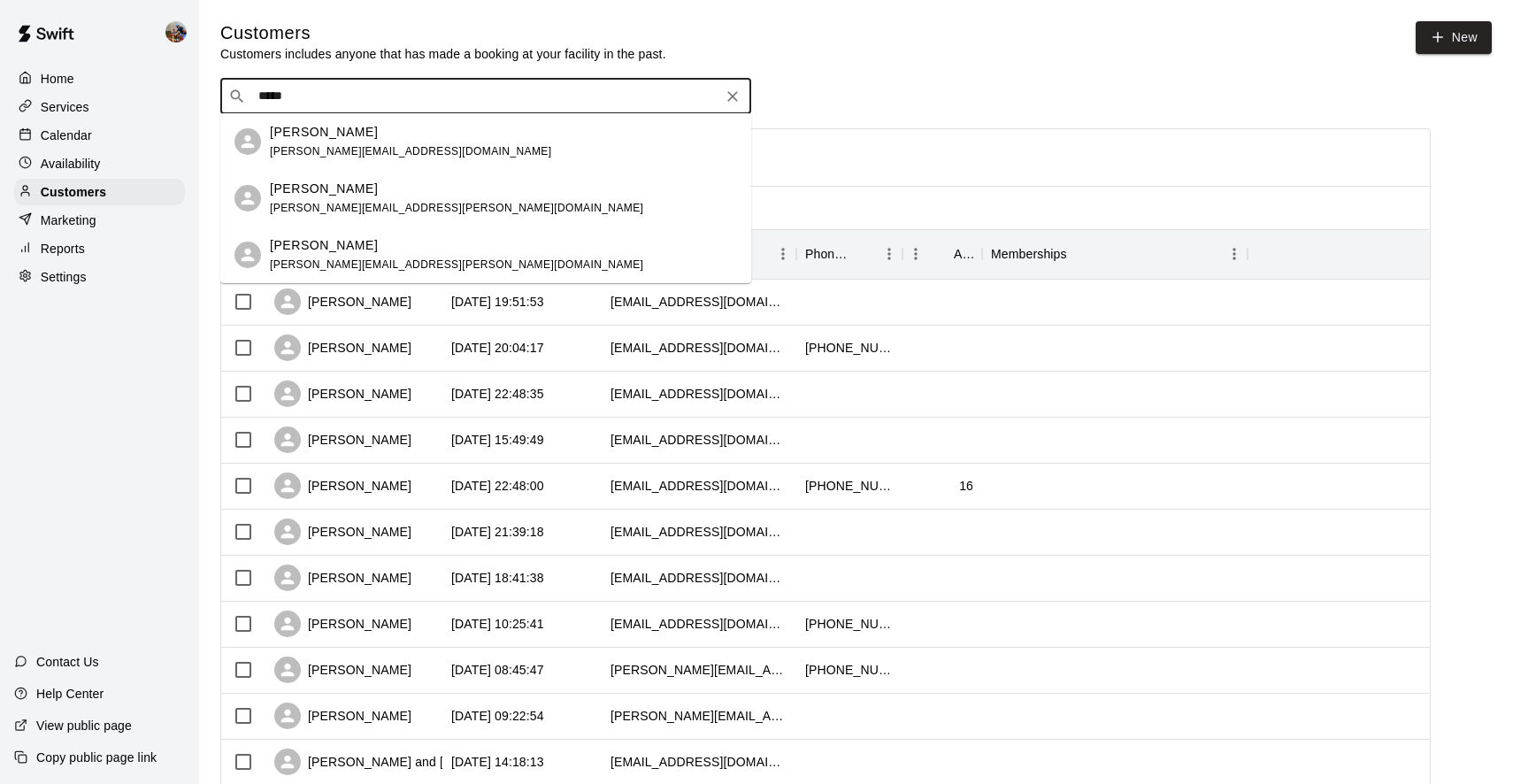
click at [298, 200] on div "Brian Niemczak brian.niemczak@gmail.com" at bounding box center [456, 198] width 373 height 38
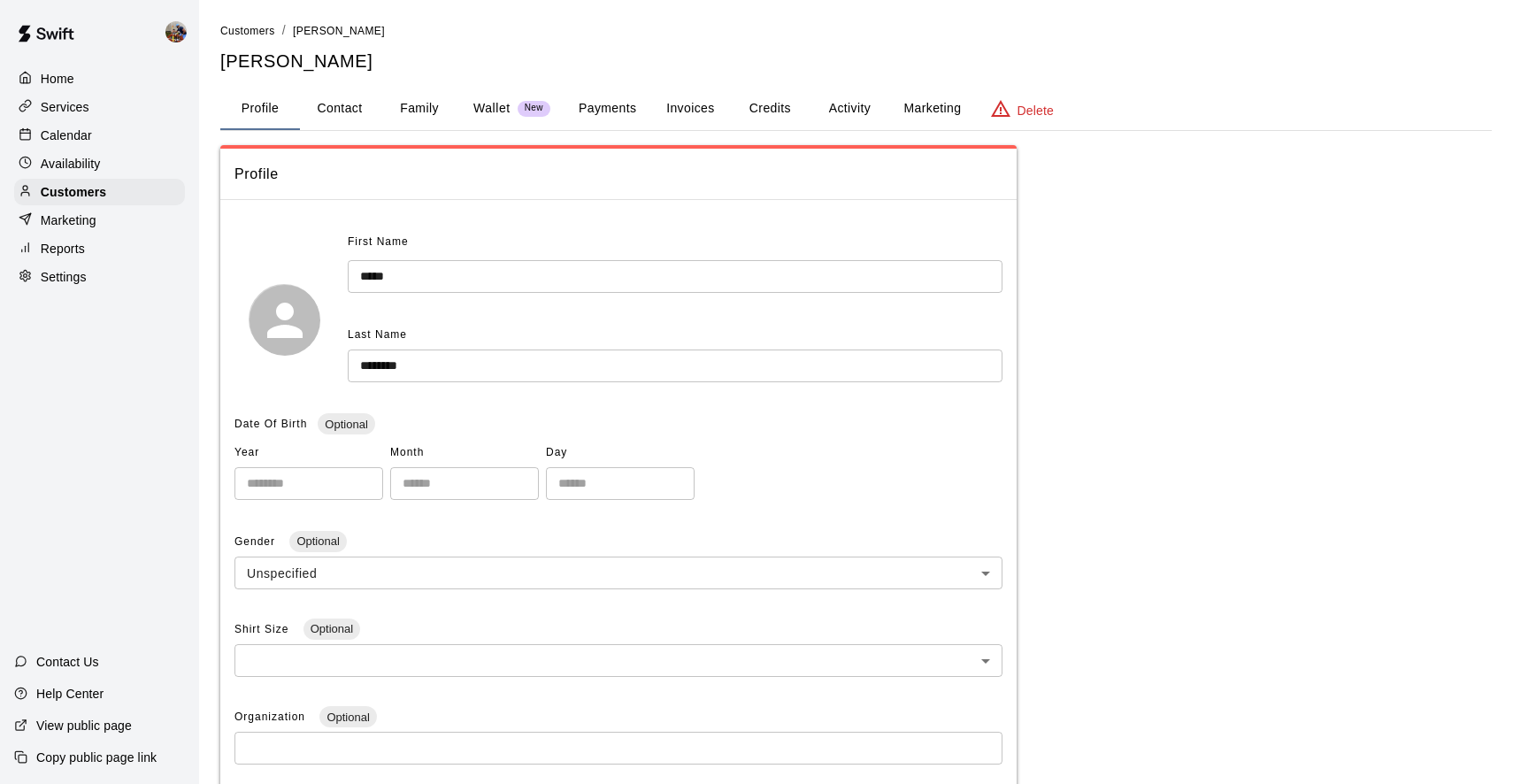
click at [413, 108] on button "Family" at bounding box center [420, 108] width 80 height 43
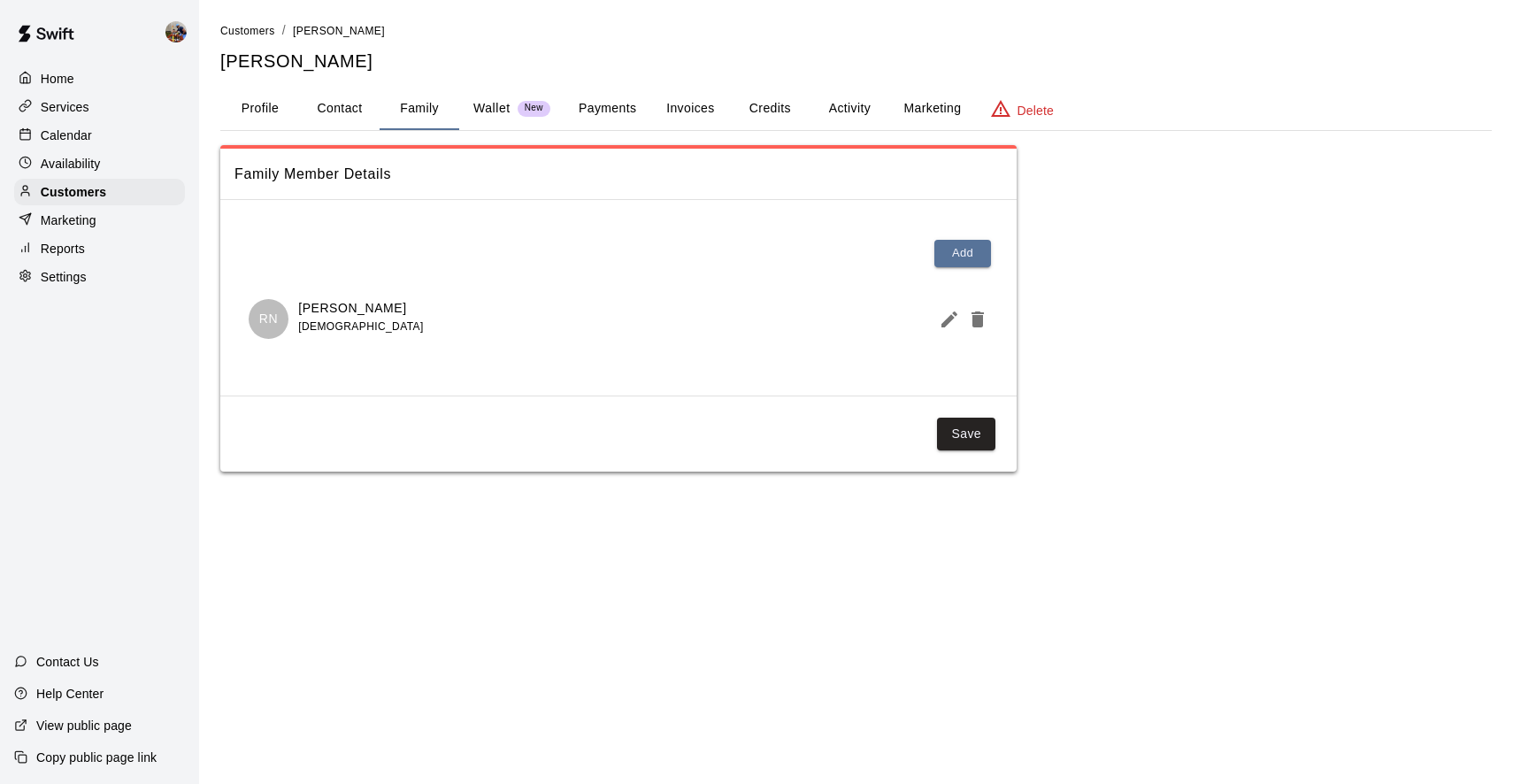
click at [257, 107] on button "Profile" at bounding box center [260, 108] width 80 height 43
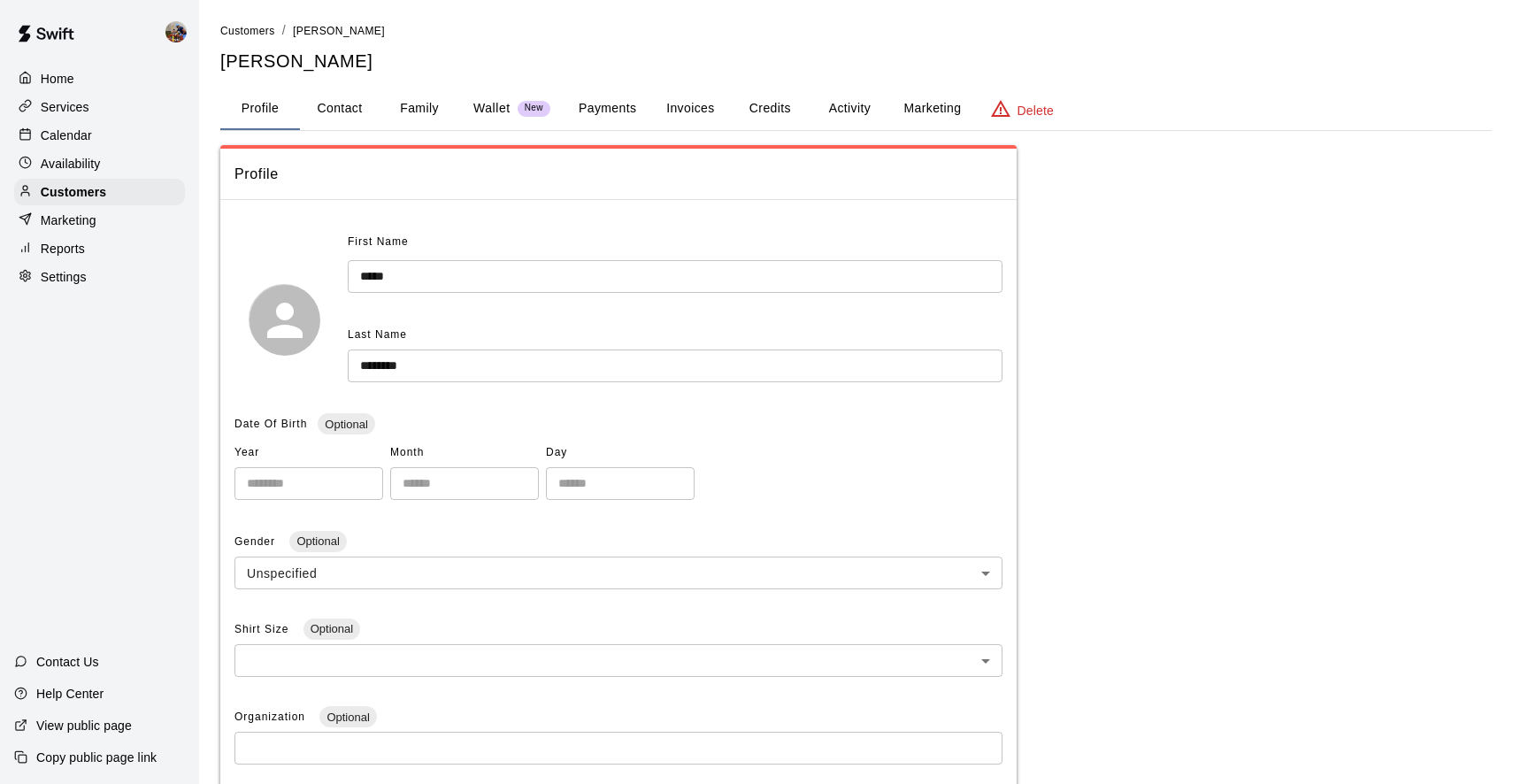
click at [414, 108] on button "Family" at bounding box center [420, 108] width 80 height 43
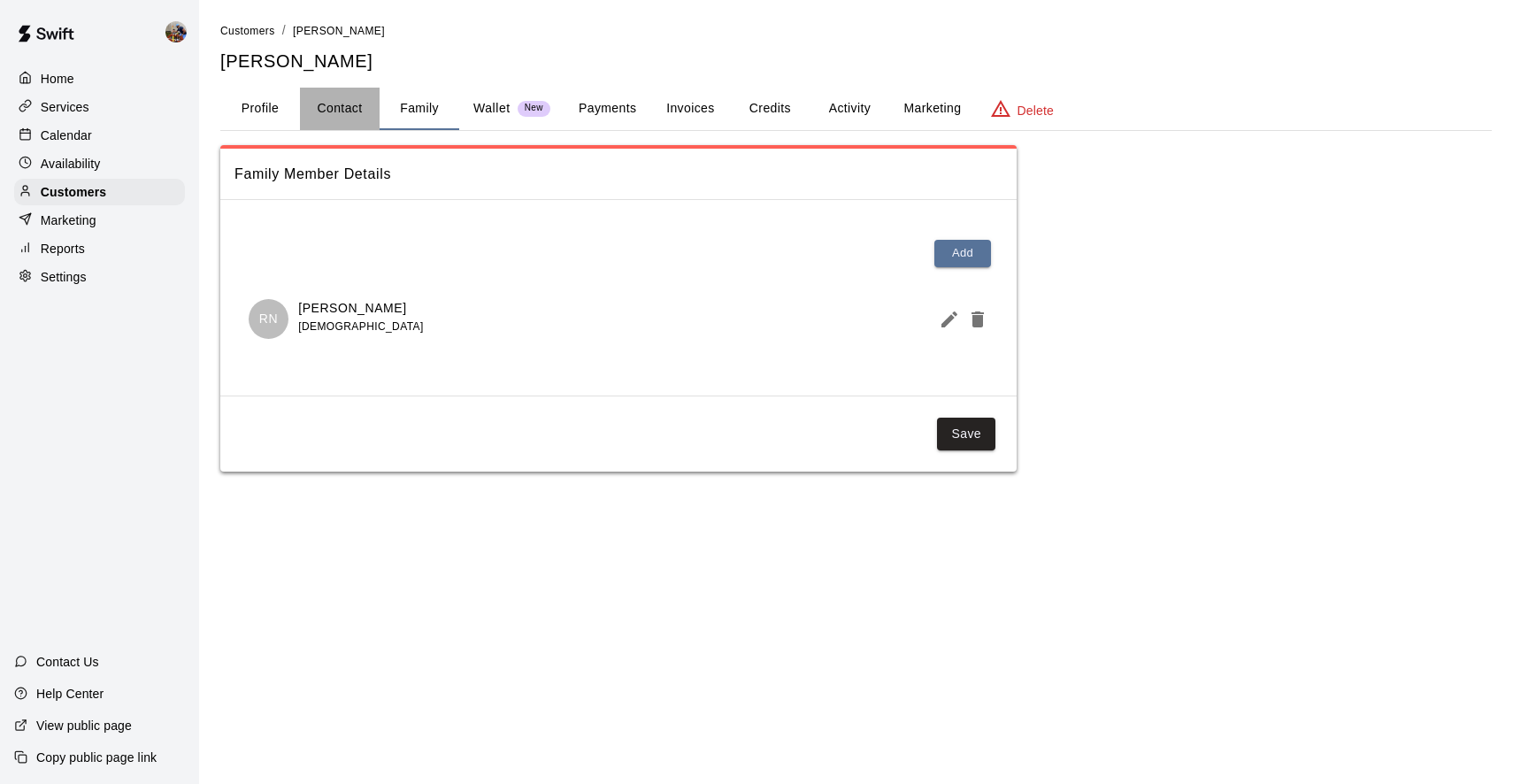
click at [326, 114] on button "Contact" at bounding box center [340, 108] width 80 height 43
select select "**"
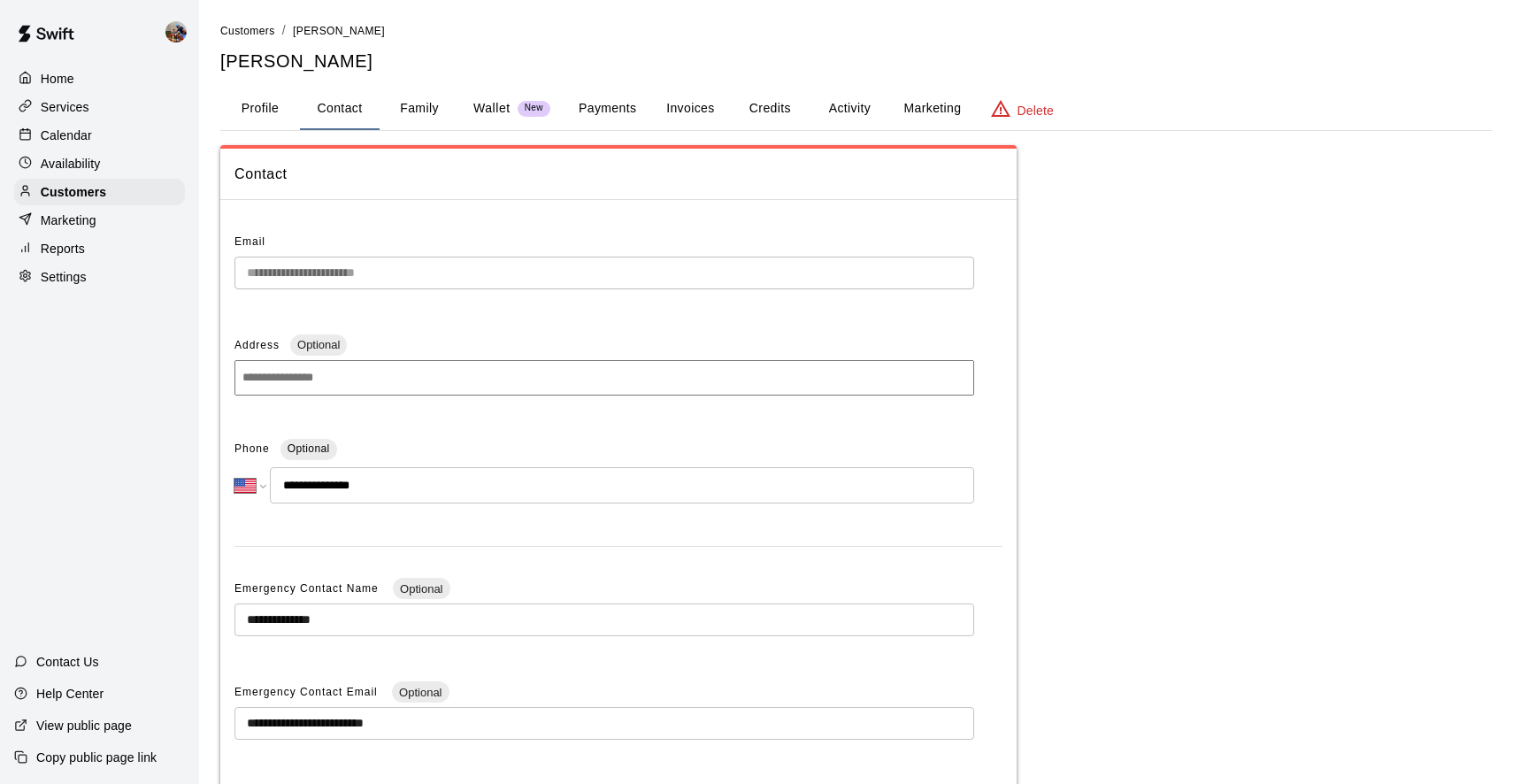
click at [417, 106] on button "Family" at bounding box center [420, 108] width 80 height 43
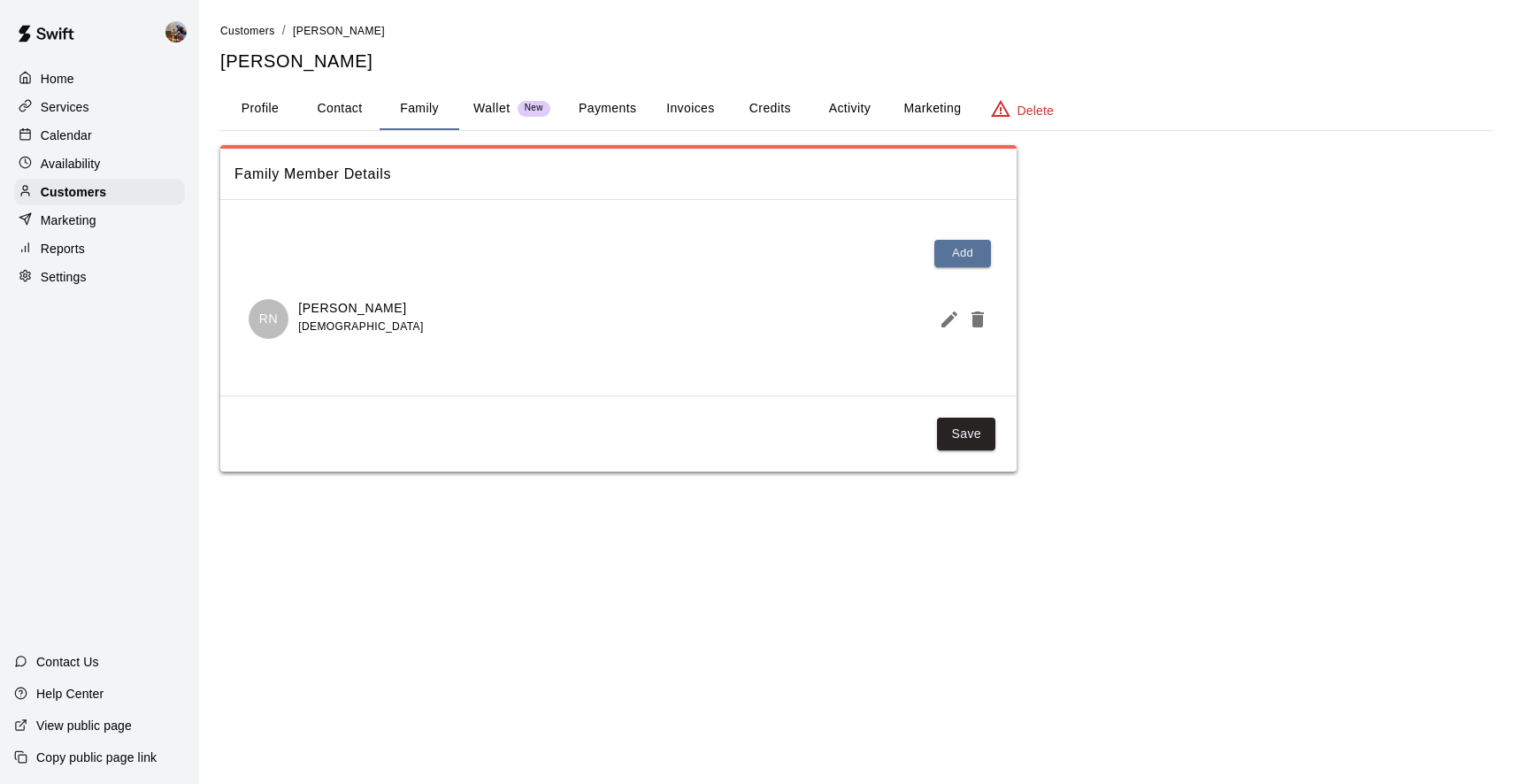
click at [506, 116] on p "Wallet" at bounding box center [492, 108] width 37 height 19
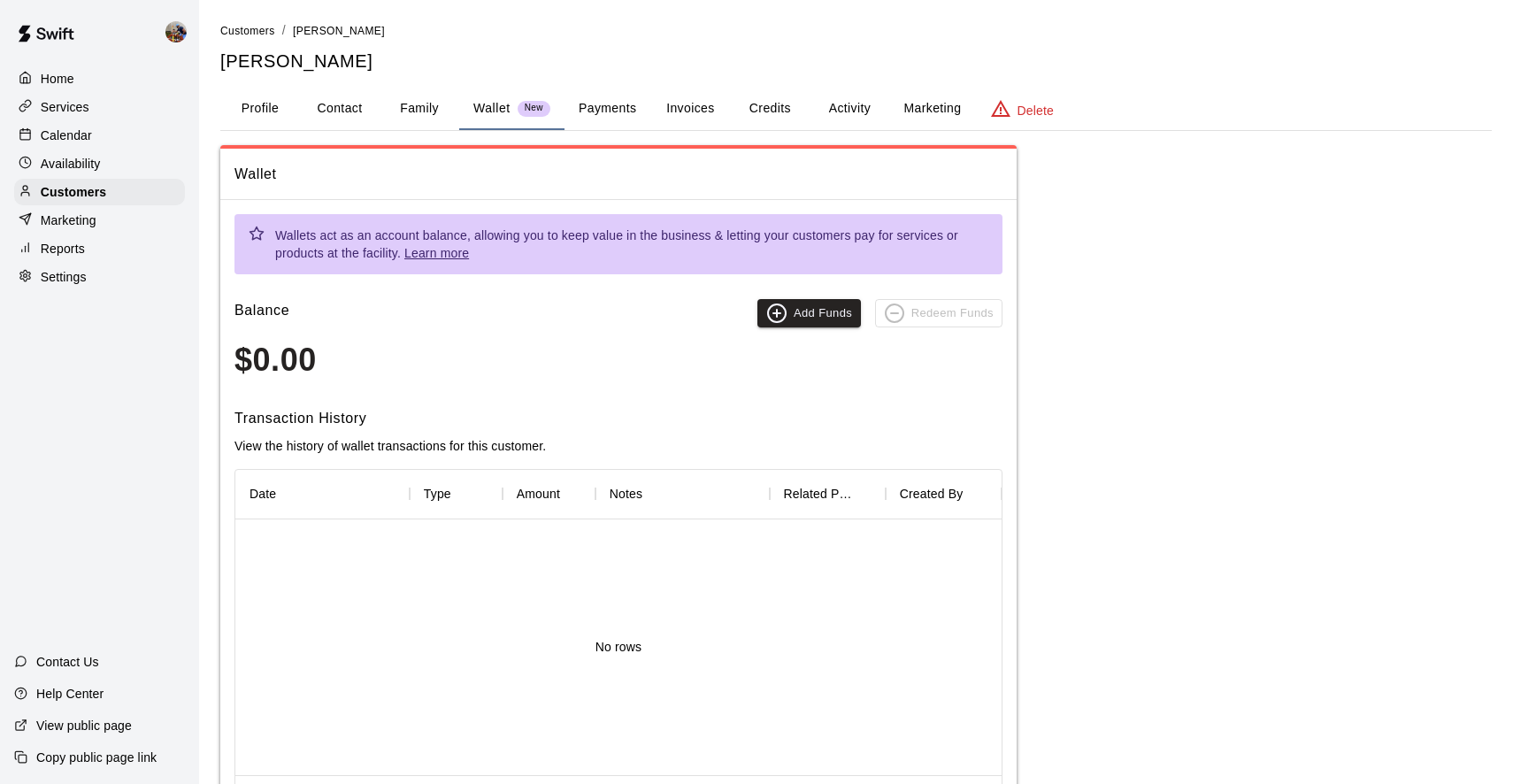
click at [609, 111] on button "Payments" at bounding box center [607, 108] width 85 height 43
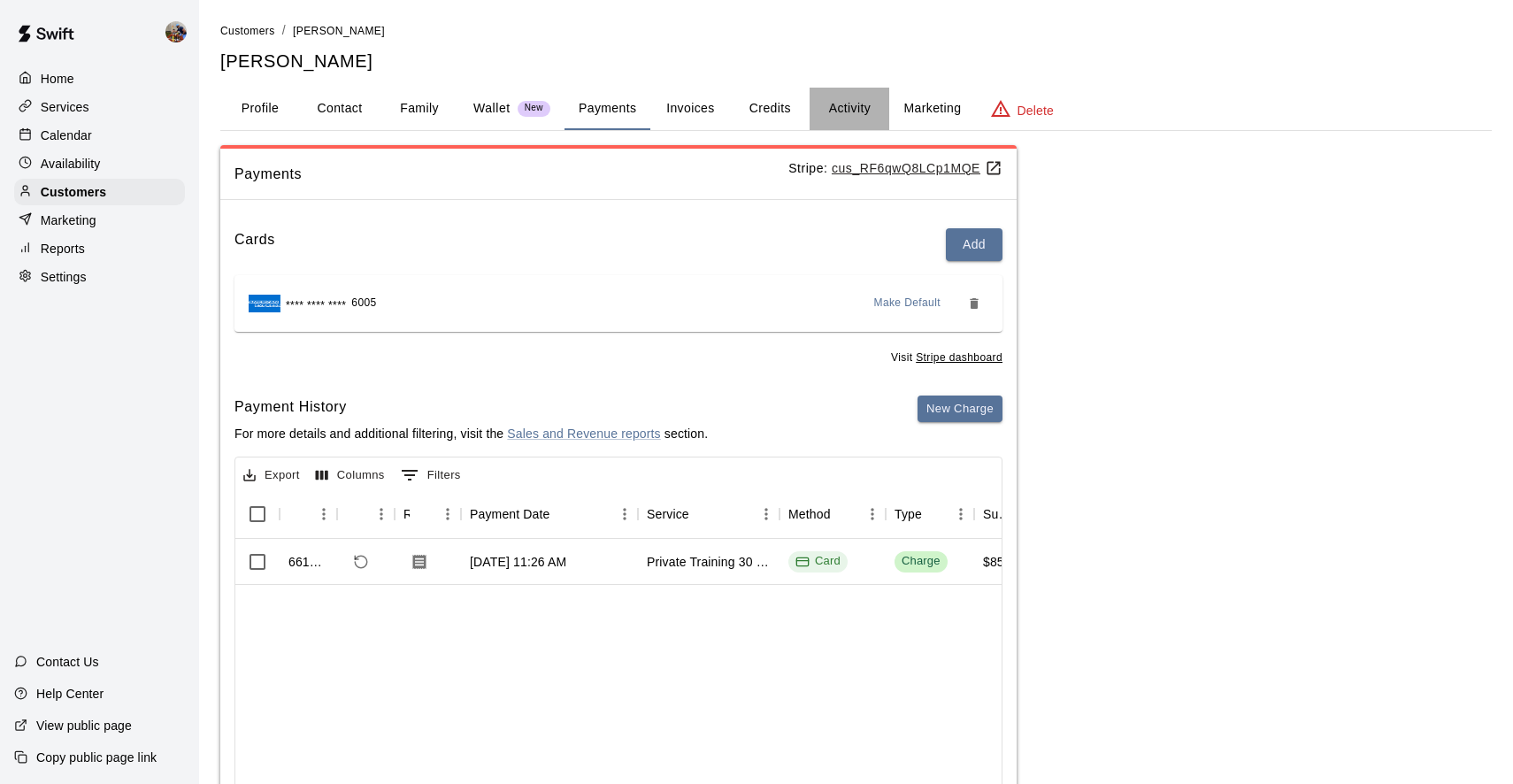
click at [856, 103] on button "Activity" at bounding box center [850, 108] width 80 height 43
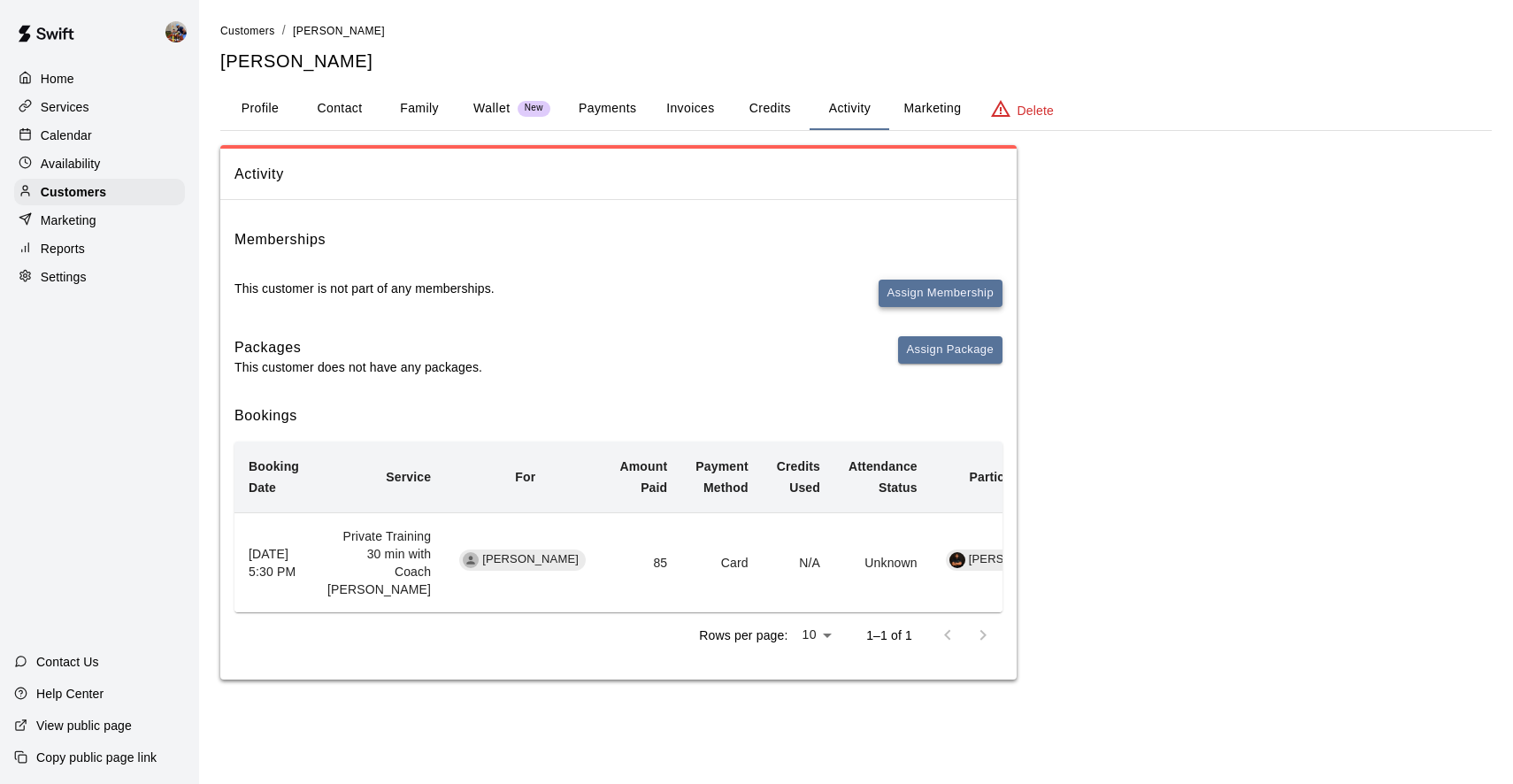
click at [965, 286] on button "Assign Membership" at bounding box center [941, 293] width 124 height 28
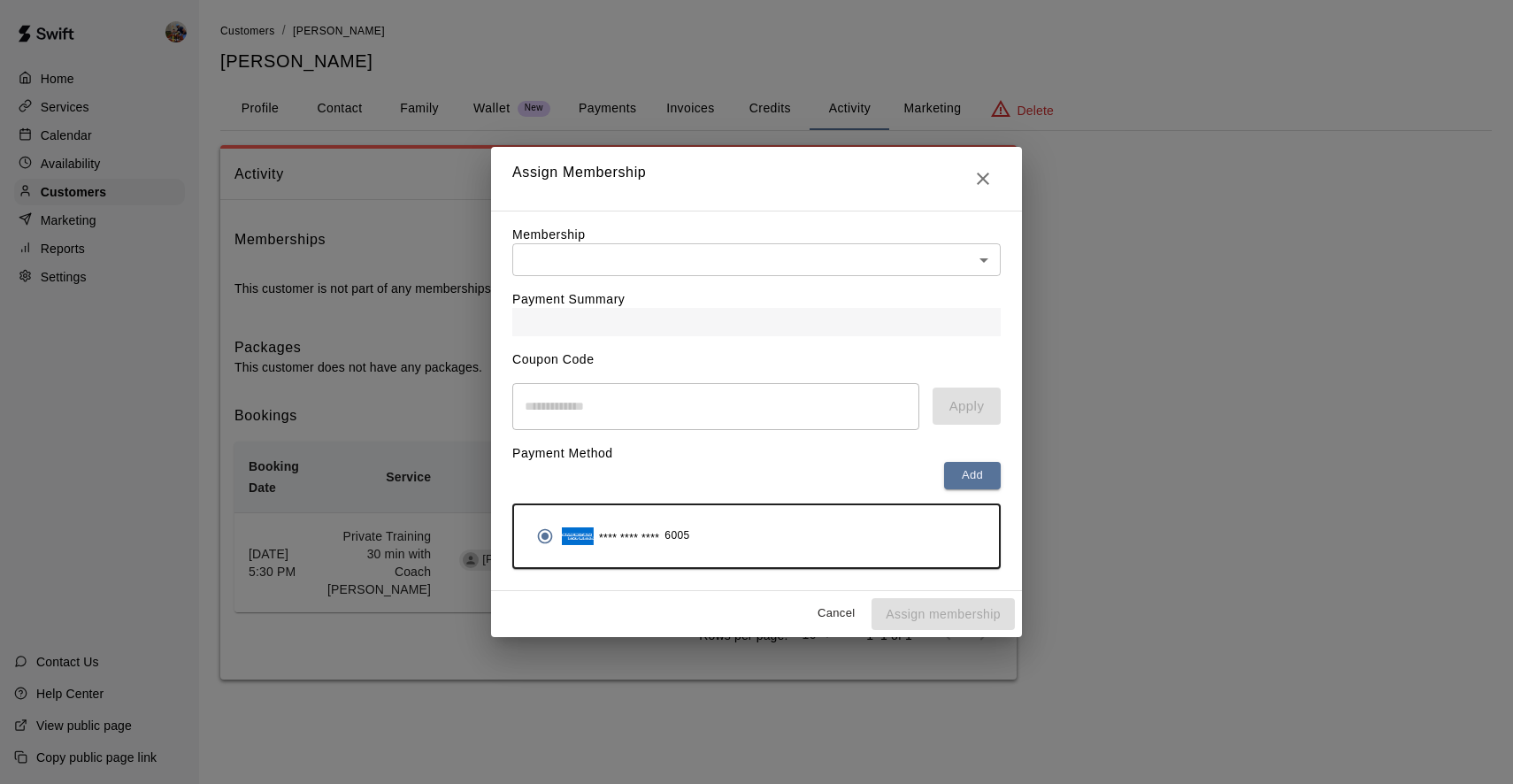
click at [658, 278] on div "Payment Summary" at bounding box center [756, 306] width 489 height 60
click at [656, 260] on body "Home Services Calendar Availability Customers Marketing Reports Settings Contac…" at bounding box center [756, 357] width 1513 height 715
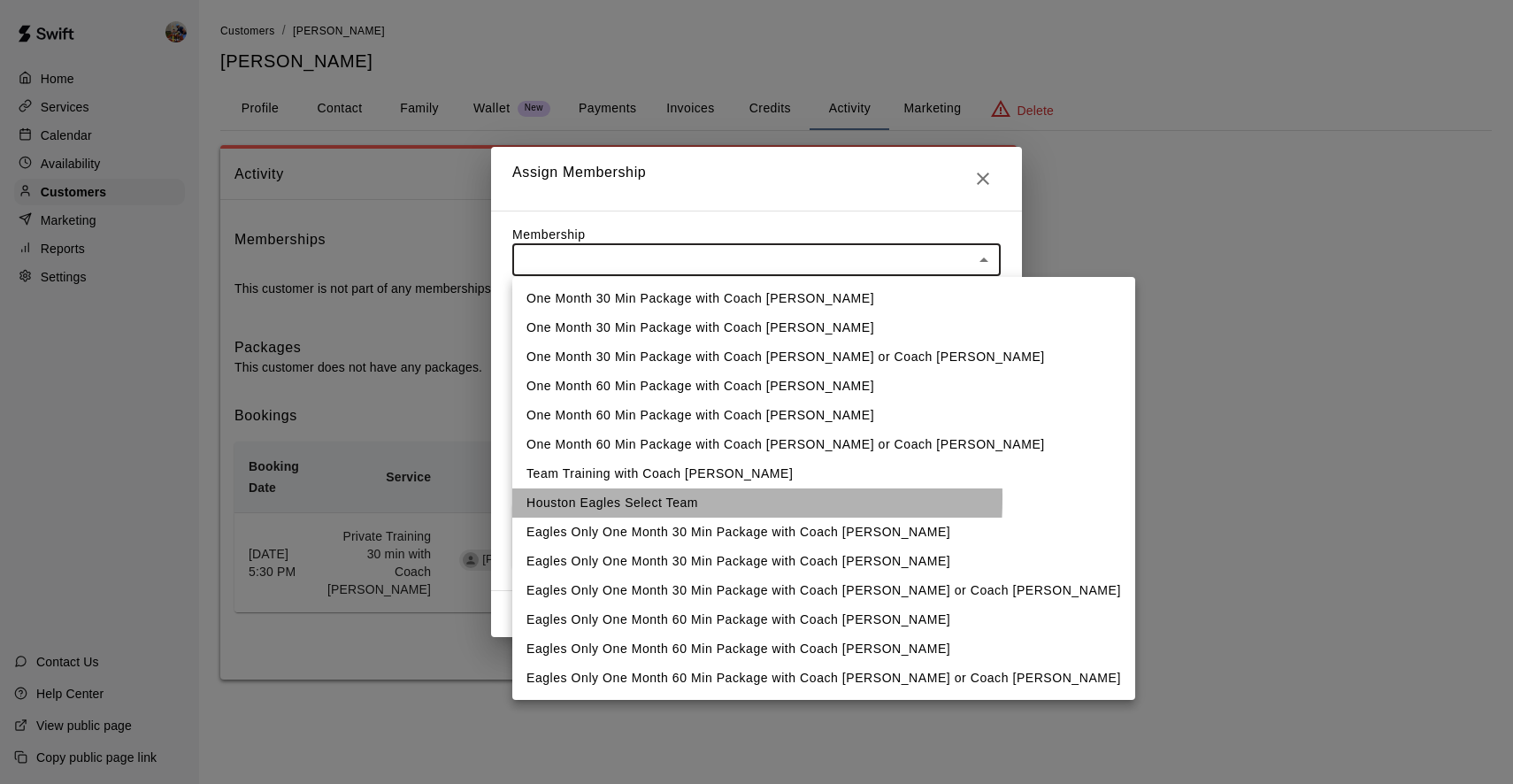
click at [601, 498] on li "Houston Eagles Select Team" at bounding box center [824, 503] width 623 height 29
type input "**********"
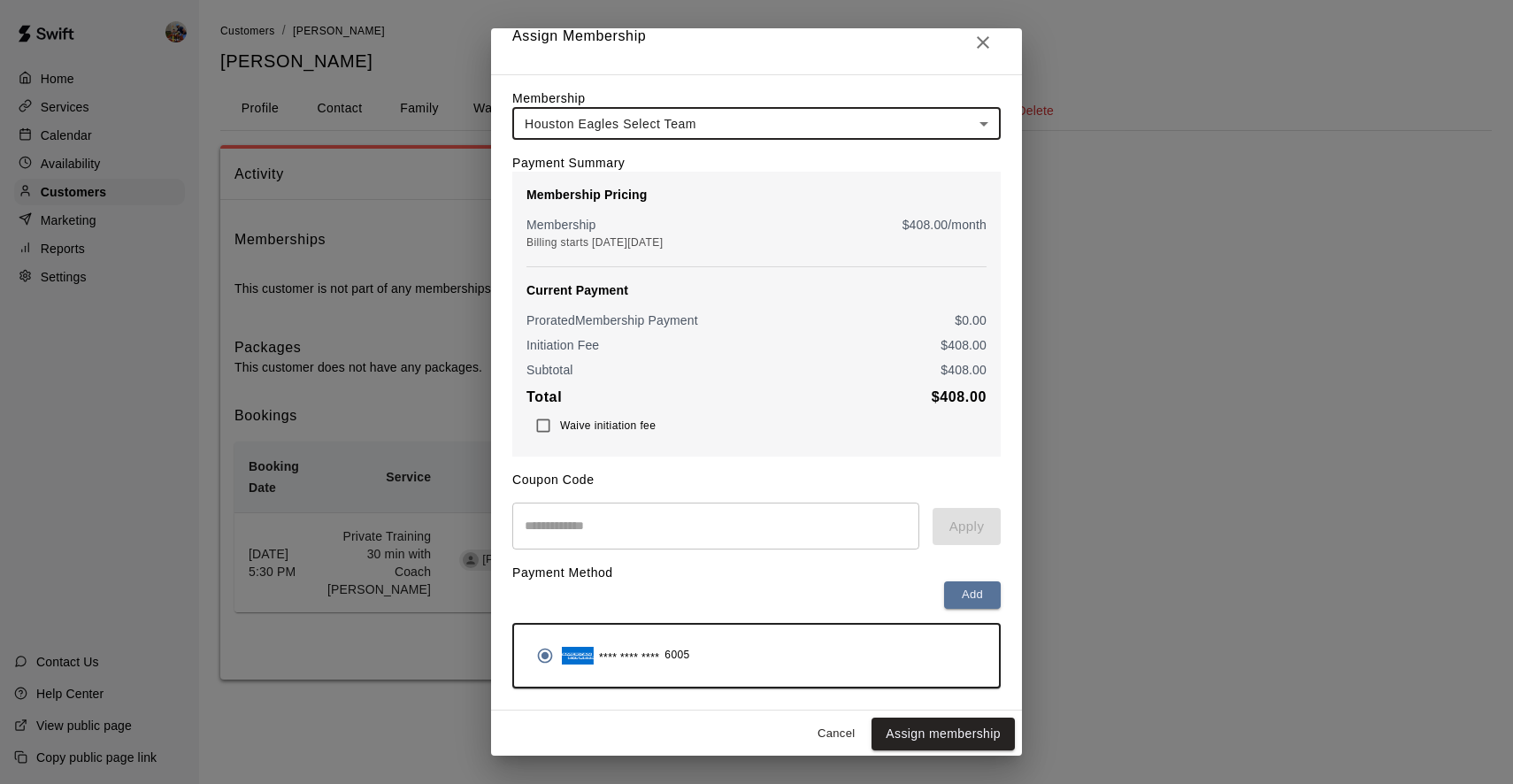
scroll to position [17, 0]
click at [934, 730] on button "Assign membership" at bounding box center [943, 735] width 143 height 33
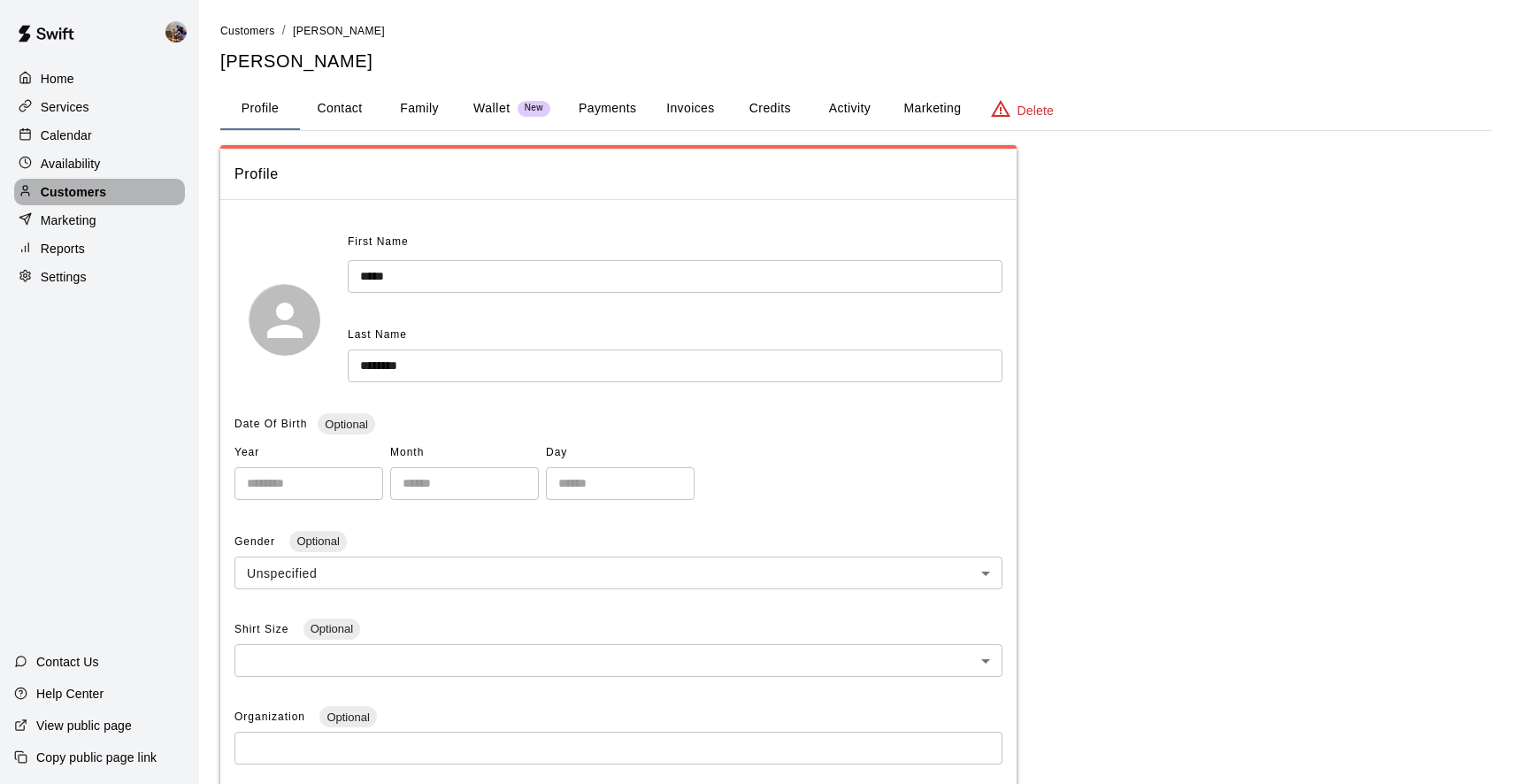
click at [81, 191] on p "Customers" at bounding box center [73, 192] width 65 height 18
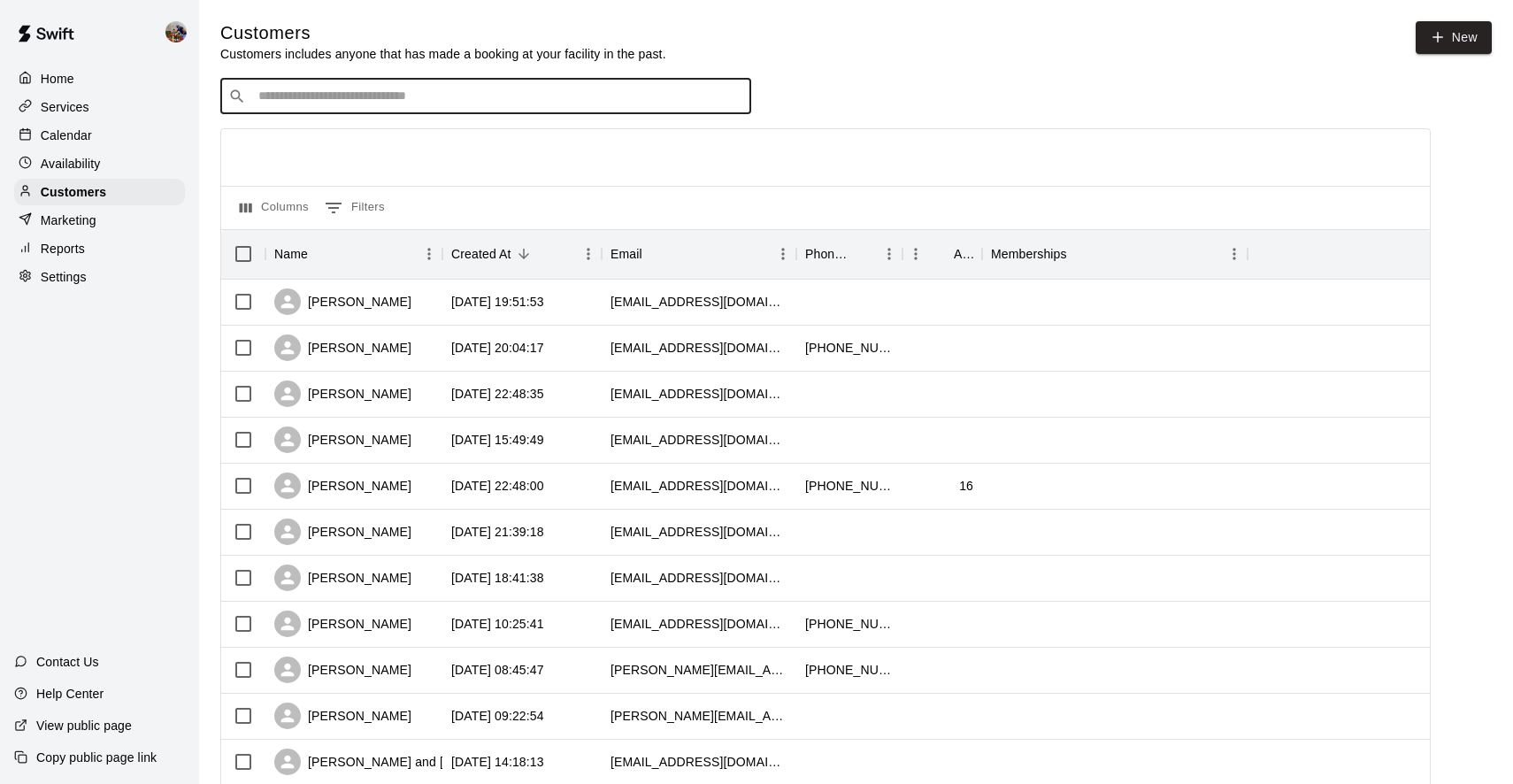
click at [566, 87] on input "Search customers by name or email" at bounding box center [498, 96] width 491 height 18
type input "****"
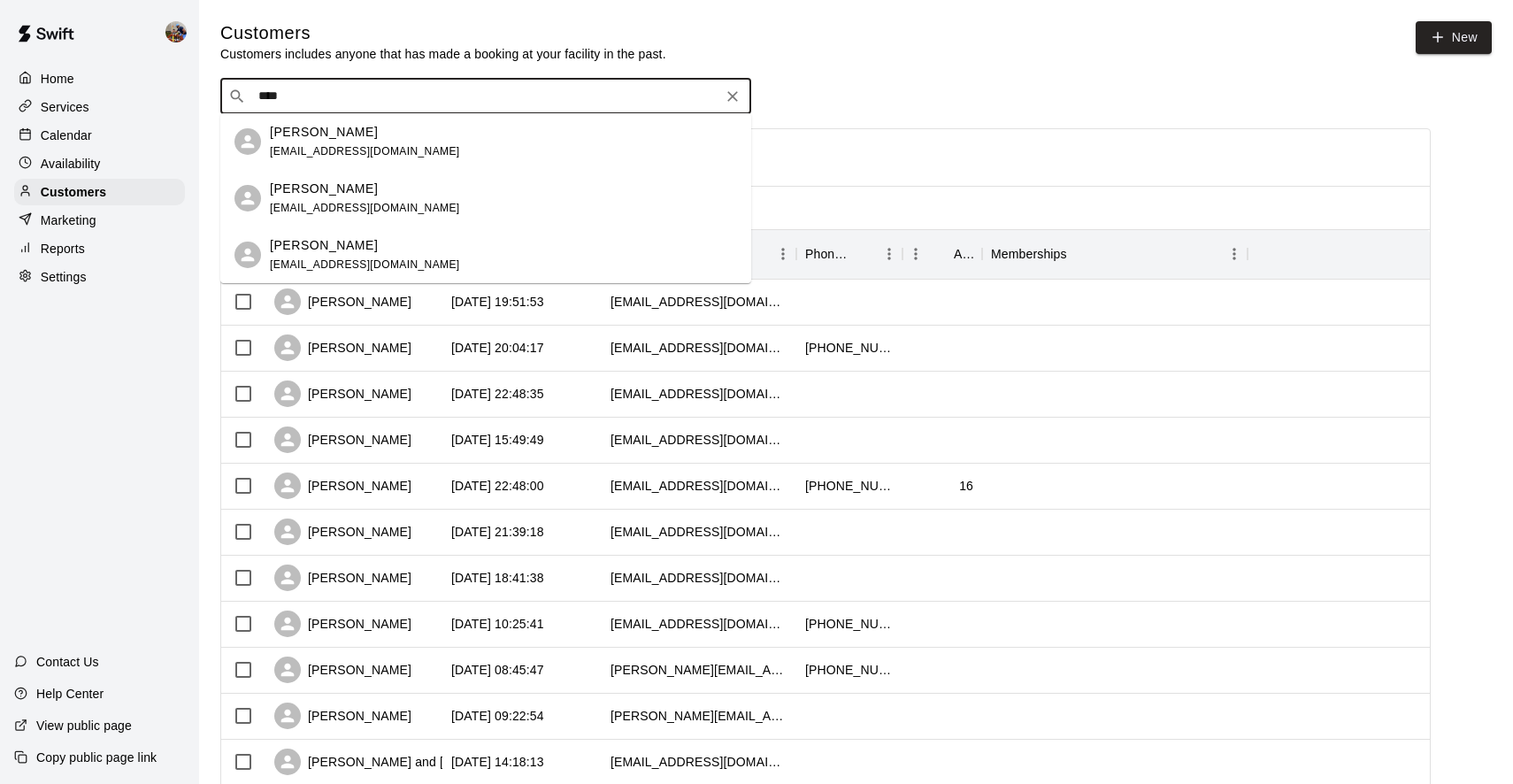
click at [325, 190] on p "[PERSON_NAME]" at bounding box center [324, 189] width 108 height 19
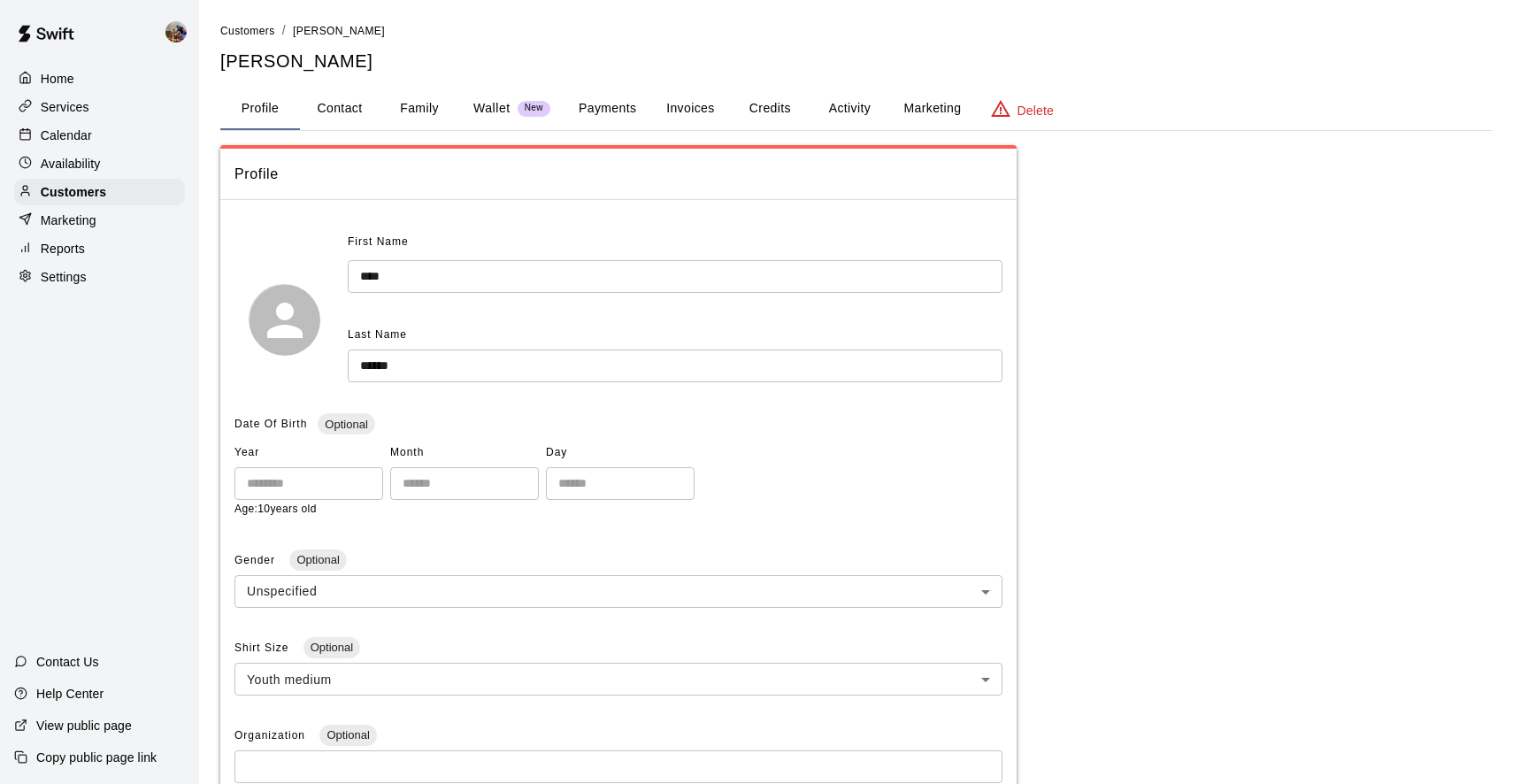
click at [339, 102] on button "Contact" at bounding box center [340, 108] width 80 height 43
select select "**"
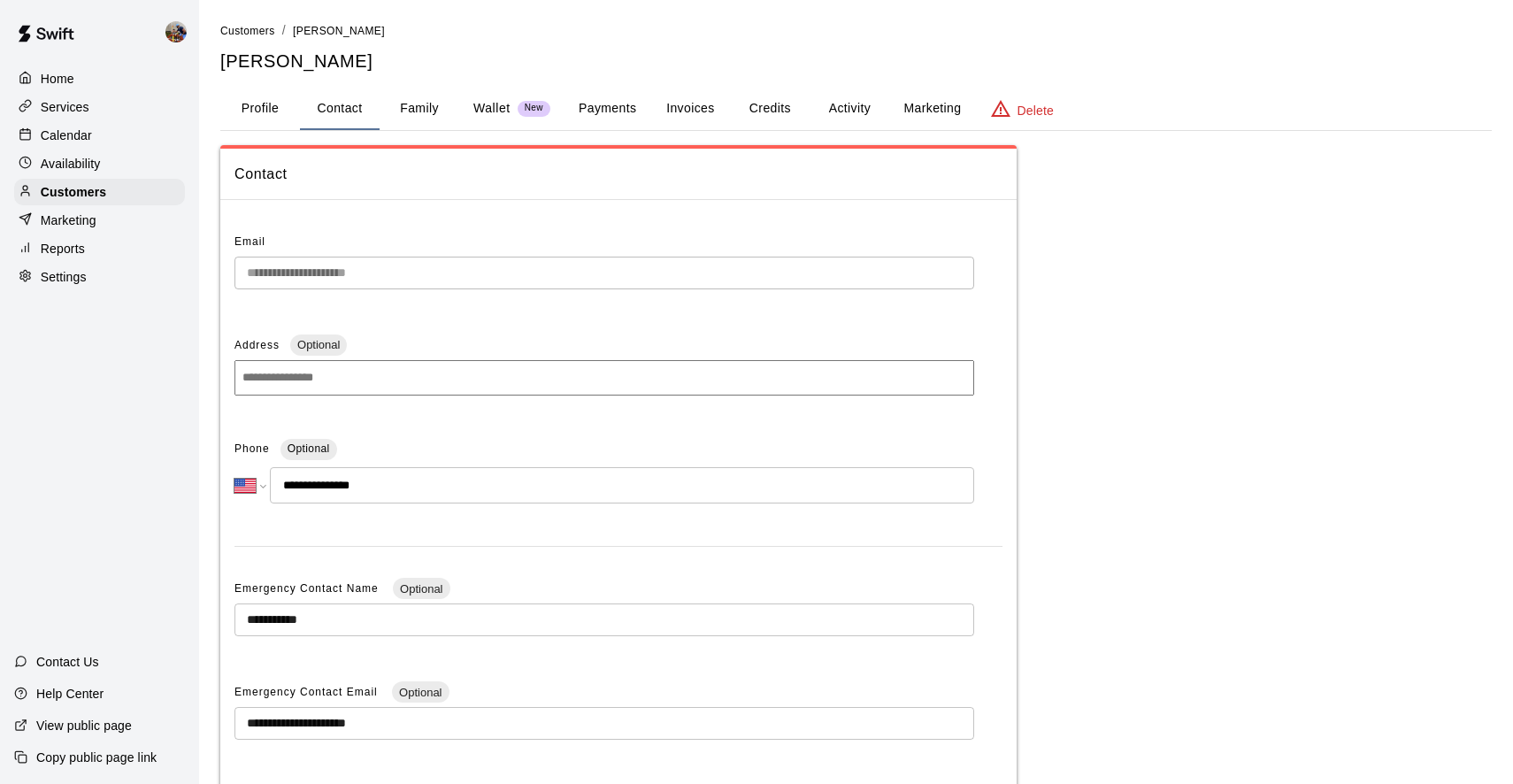
click at [412, 111] on button "Family" at bounding box center [420, 108] width 80 height 43
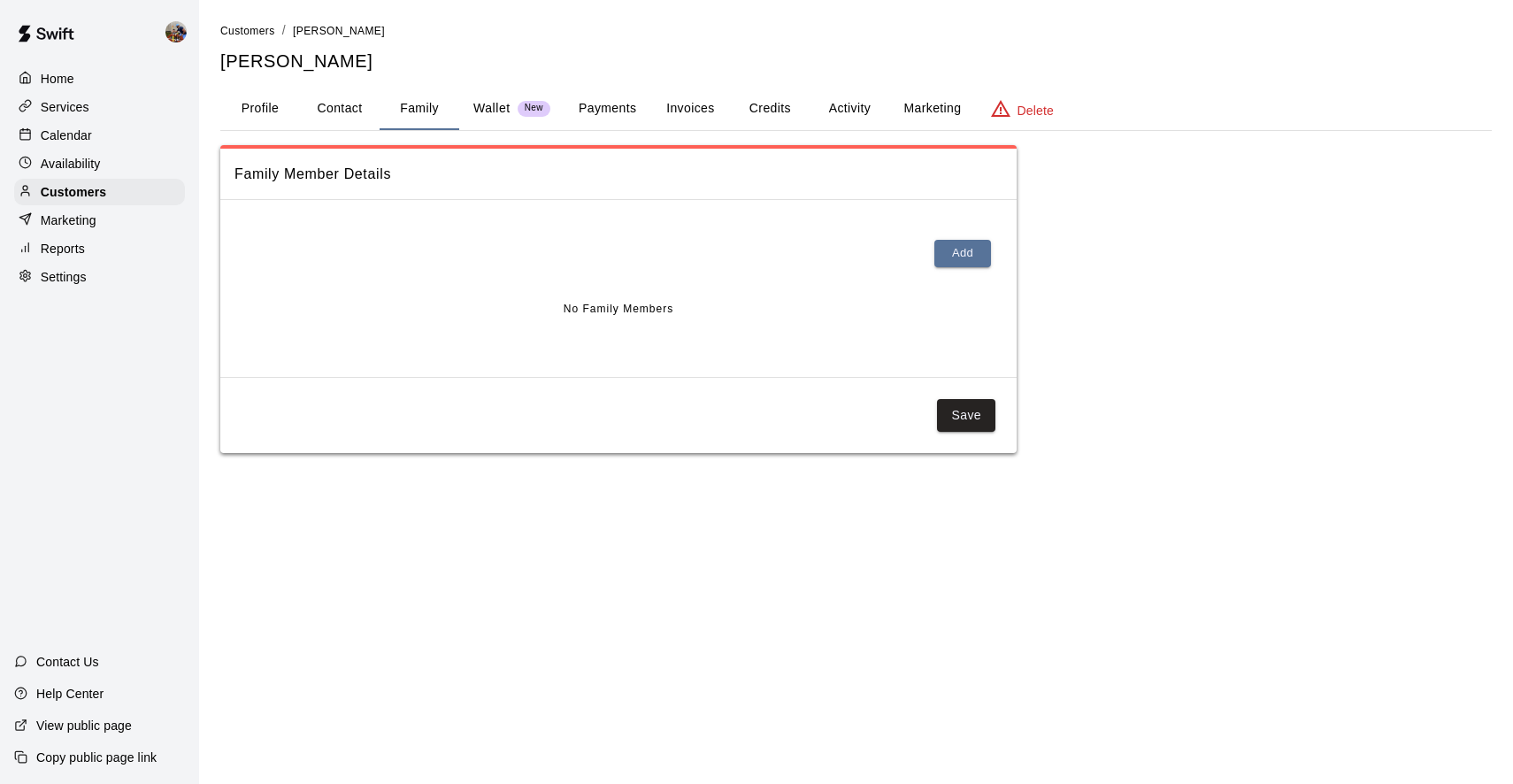
click at [253, 107] on button "Profile" at bounding box center [260, 108] width 80 height 43
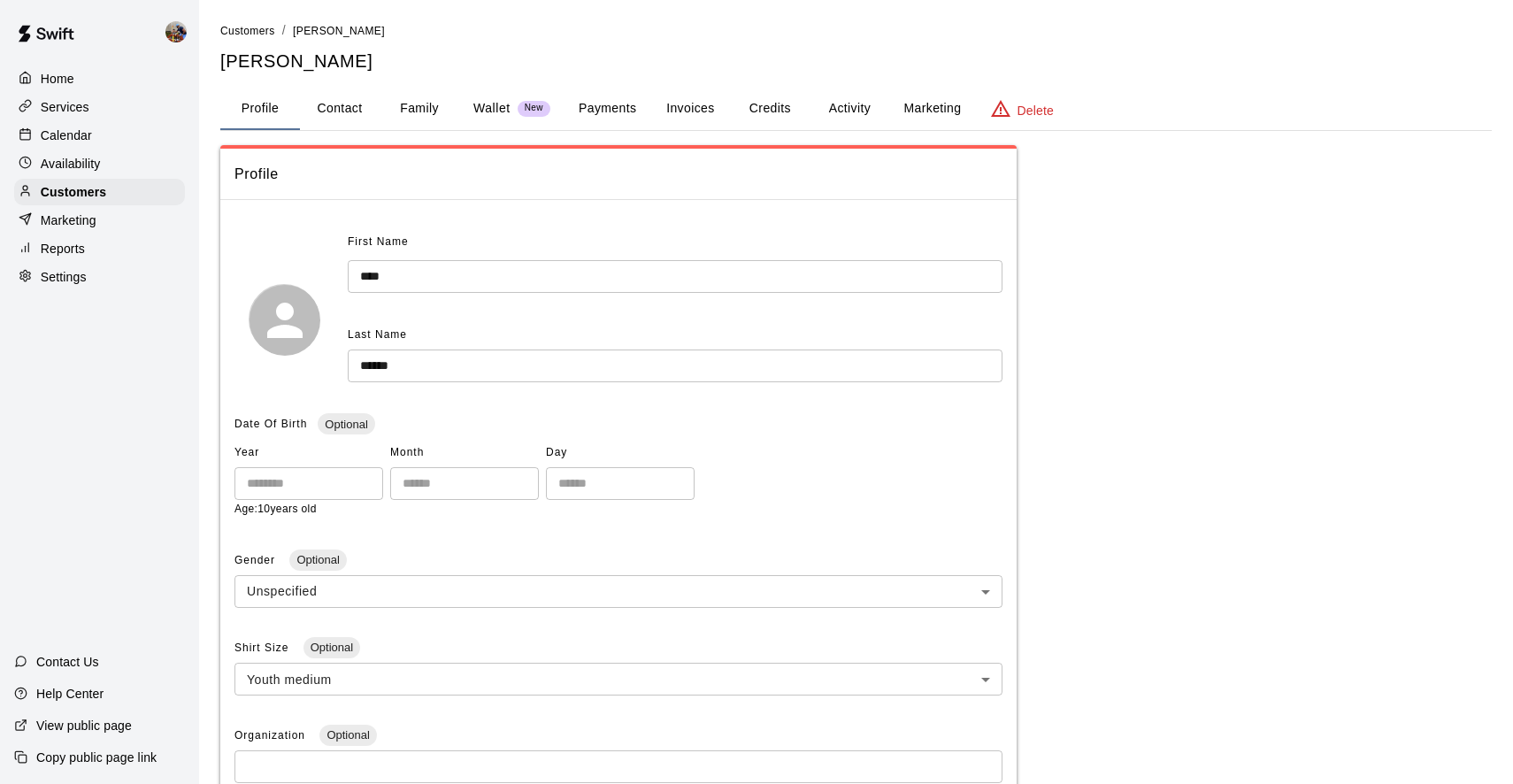
click at [847, 103] on button "Activity" at bounding box center [850, 108] width 80 height 43
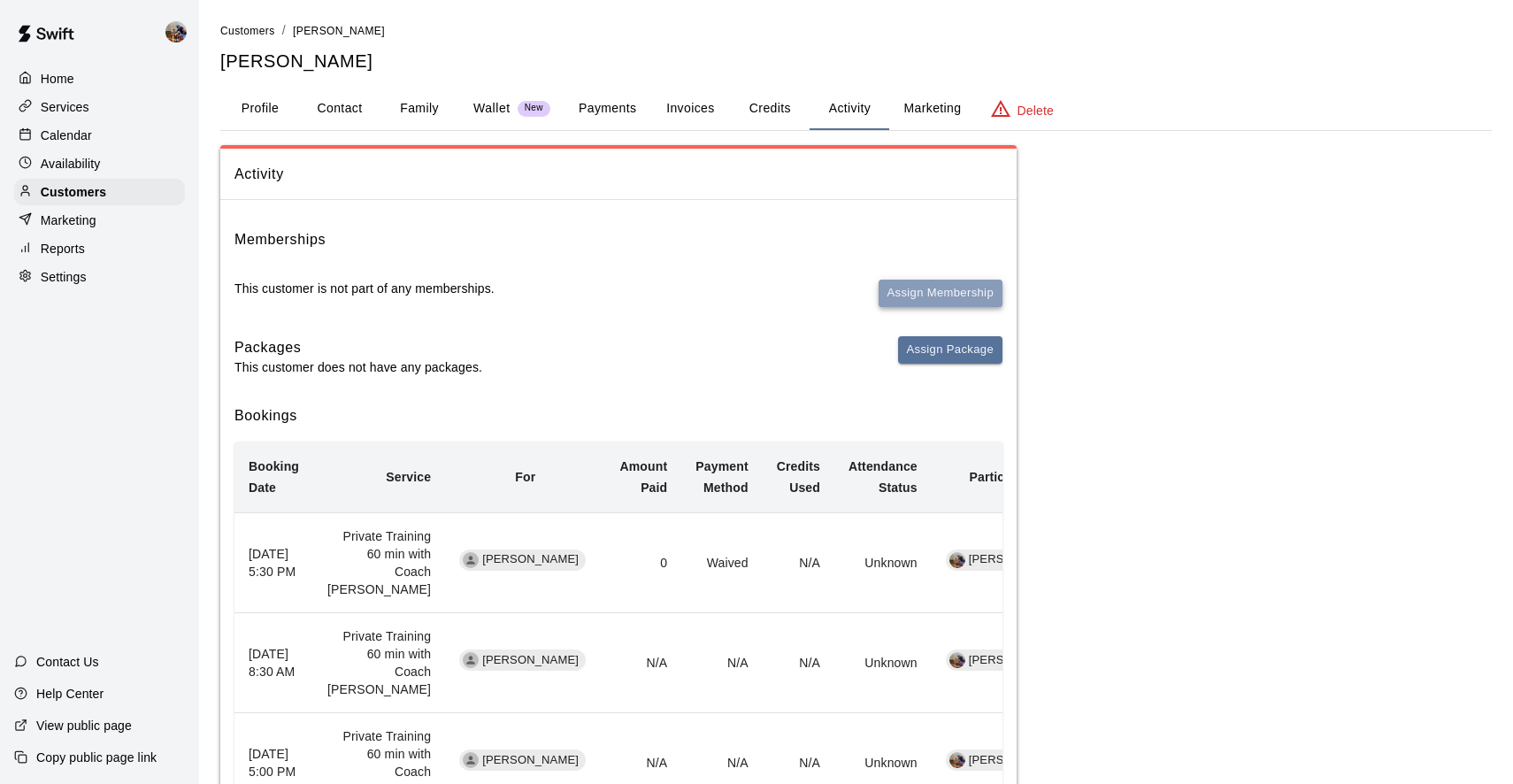
click at [959, 292] on button "Assign Membership" at bounding box center [941, 293] width 124 height 28
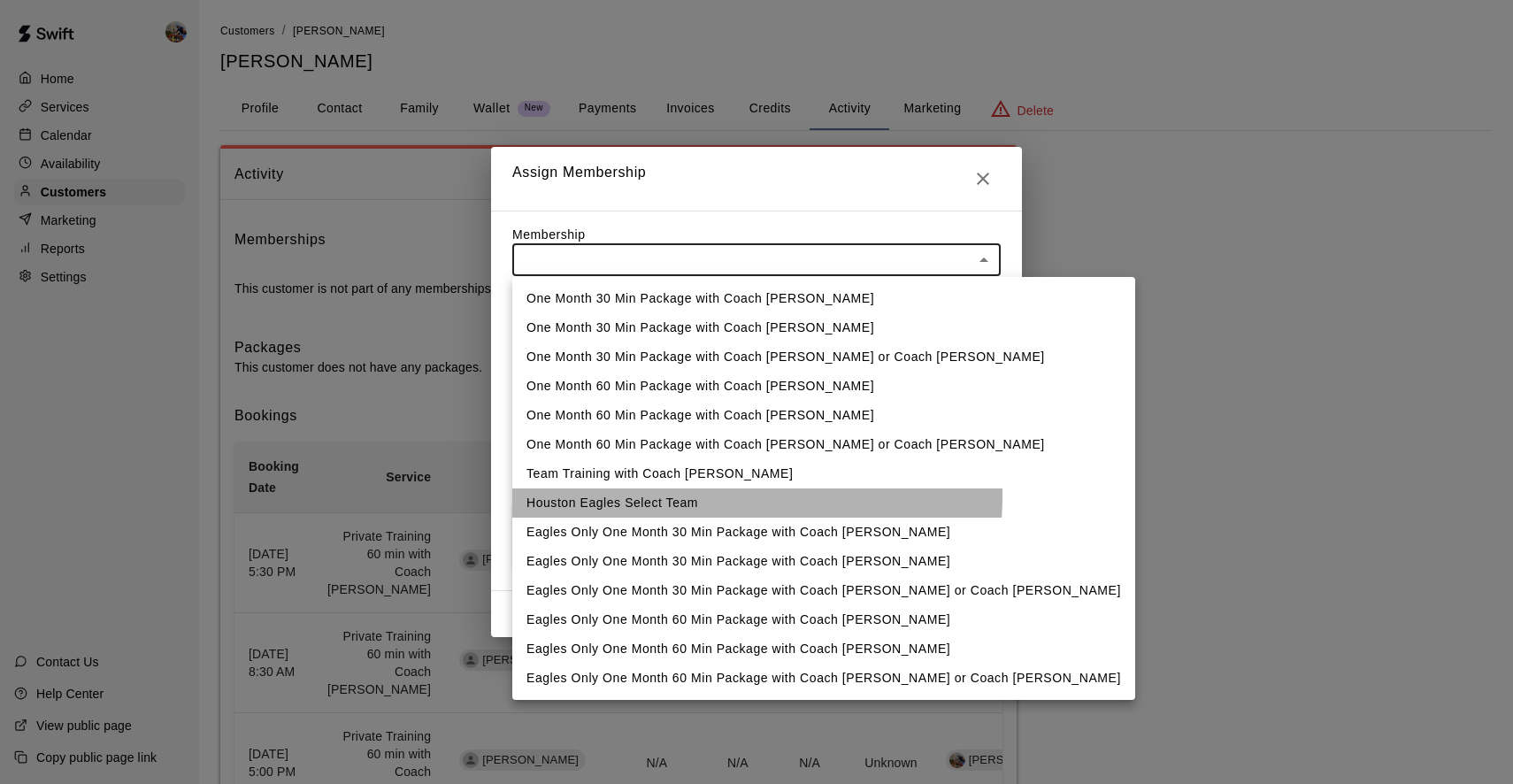
click at [666, 495] on li "Houston Eagles Select Team" at bounding box center [824, 503] width 623 height 29
type input "**********"
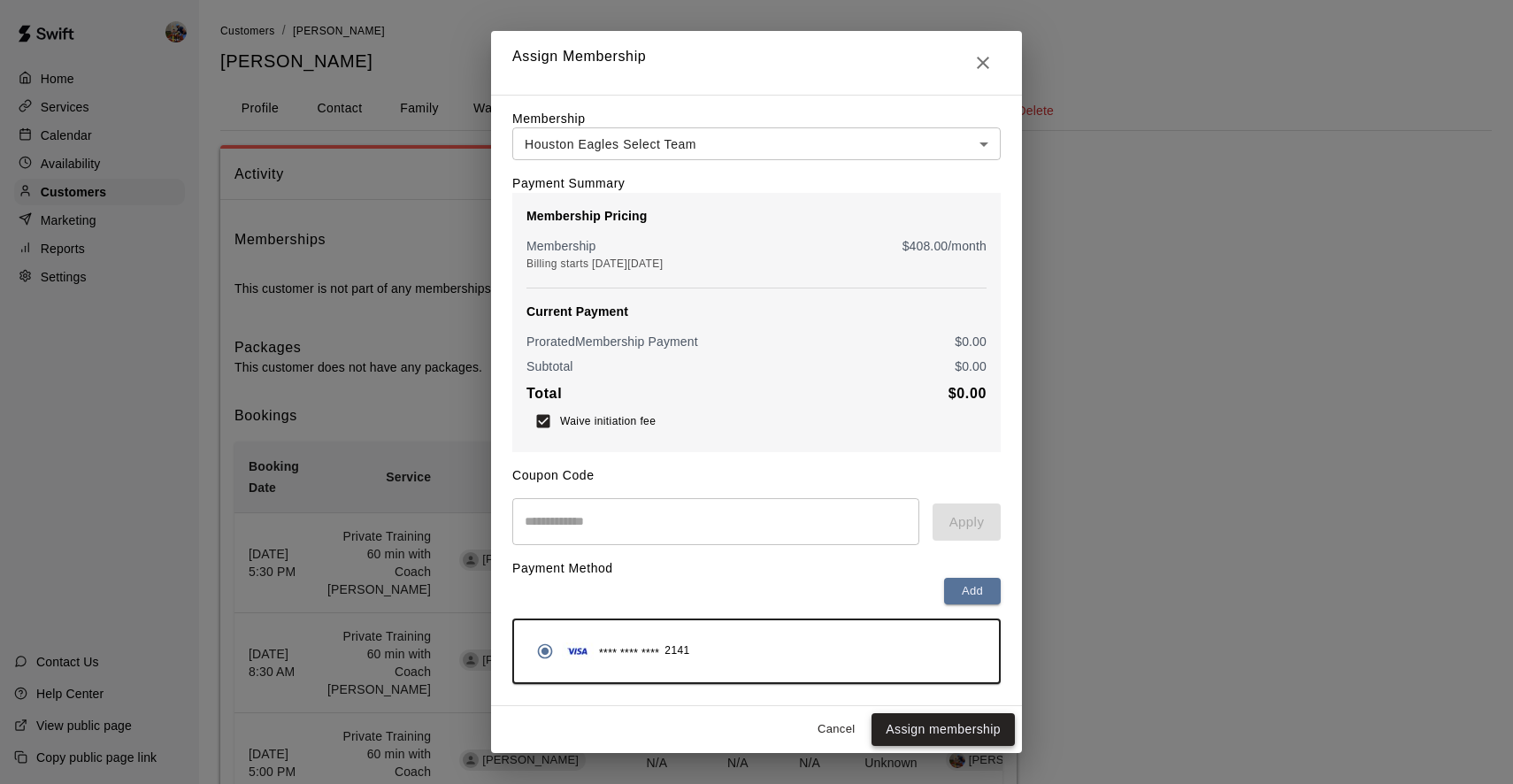
click at [915, 730] on button "Assign membership" at bounding box center [943, 730] width 143 height 33
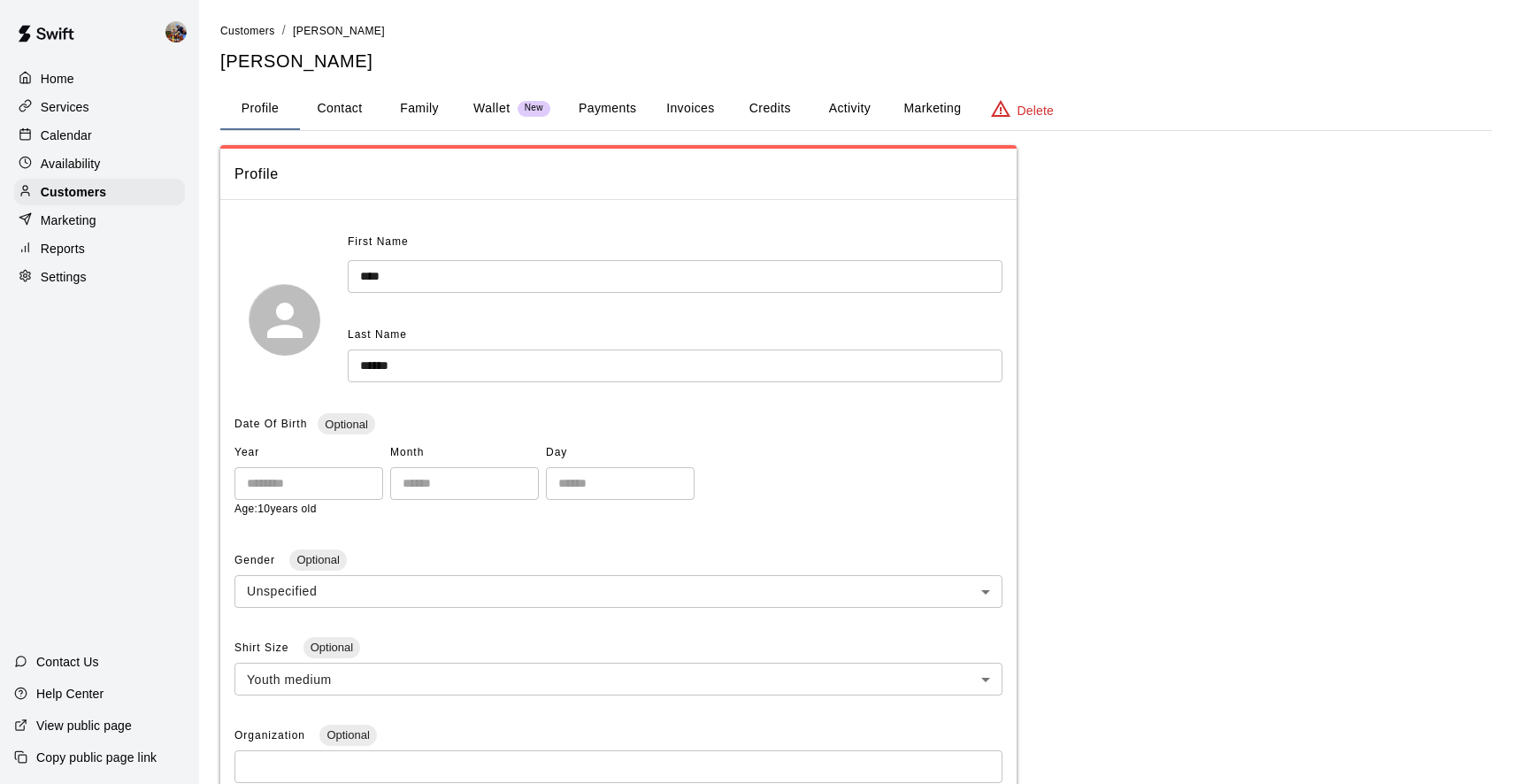
click at [67, 103] on p "Services" at bounding box center [65, 107] width 48 height 18
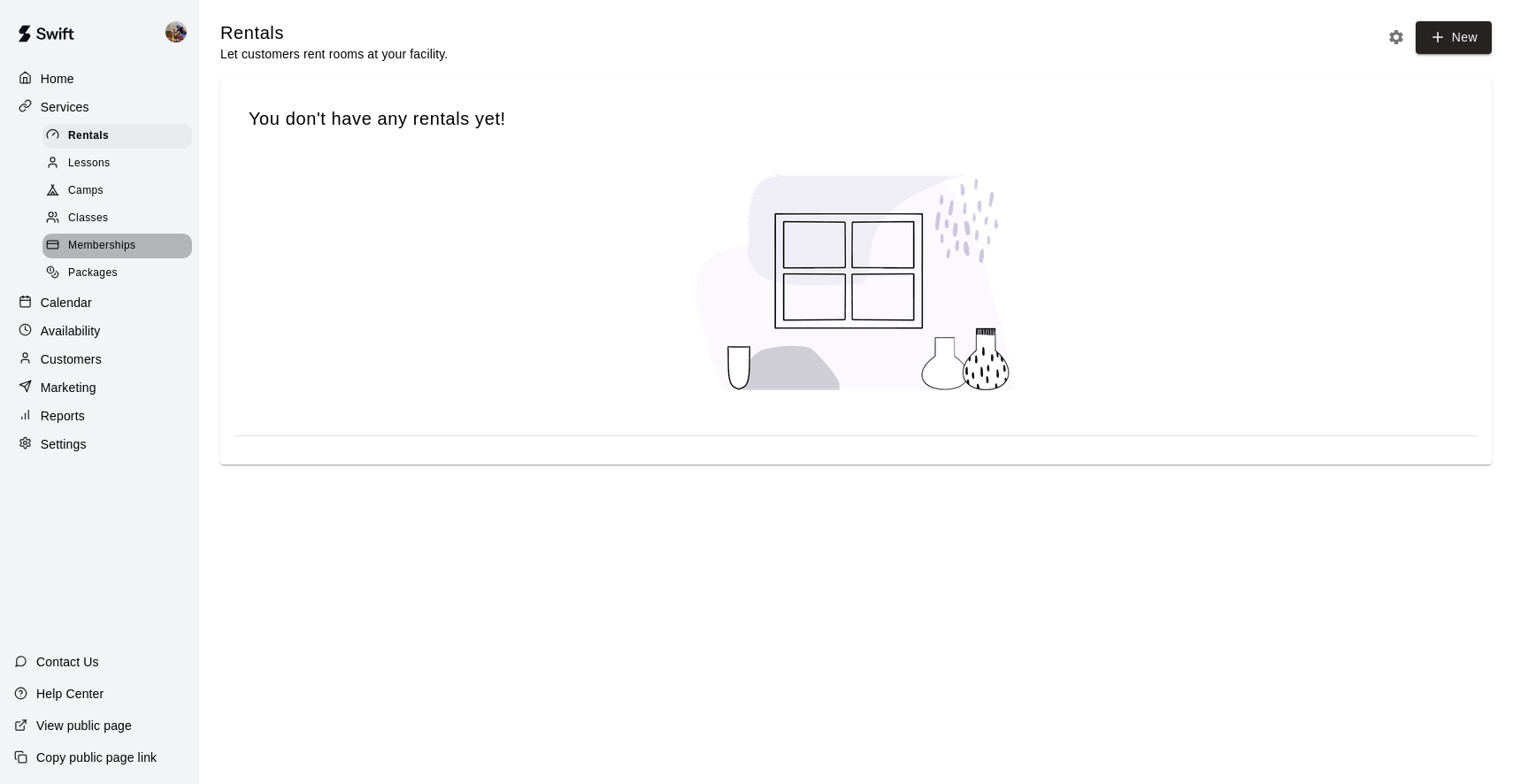
click at [97, 241] on span "Memberships" at bounding box center [102, 246] width 67 height 18
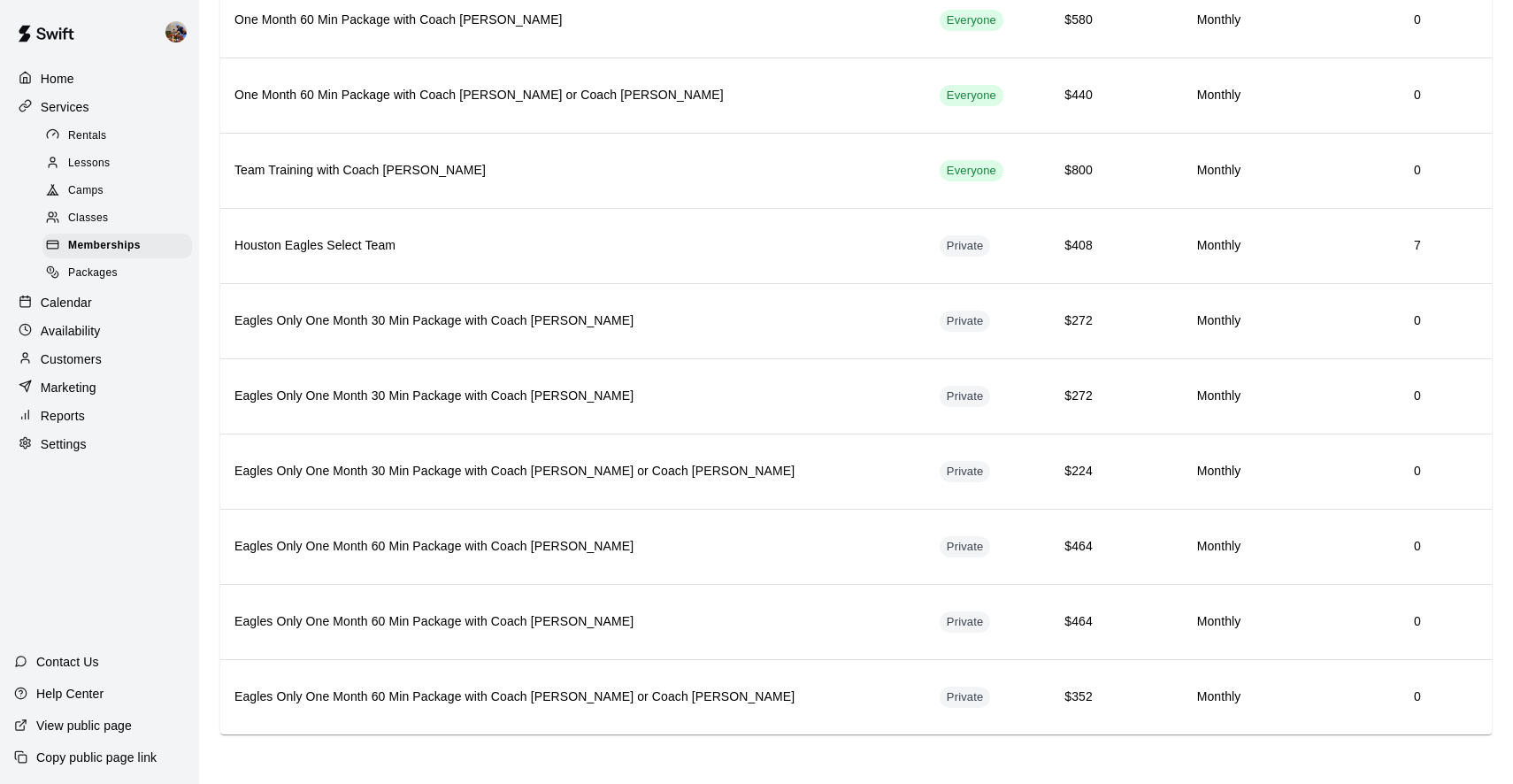
scroll to position [493, 0]
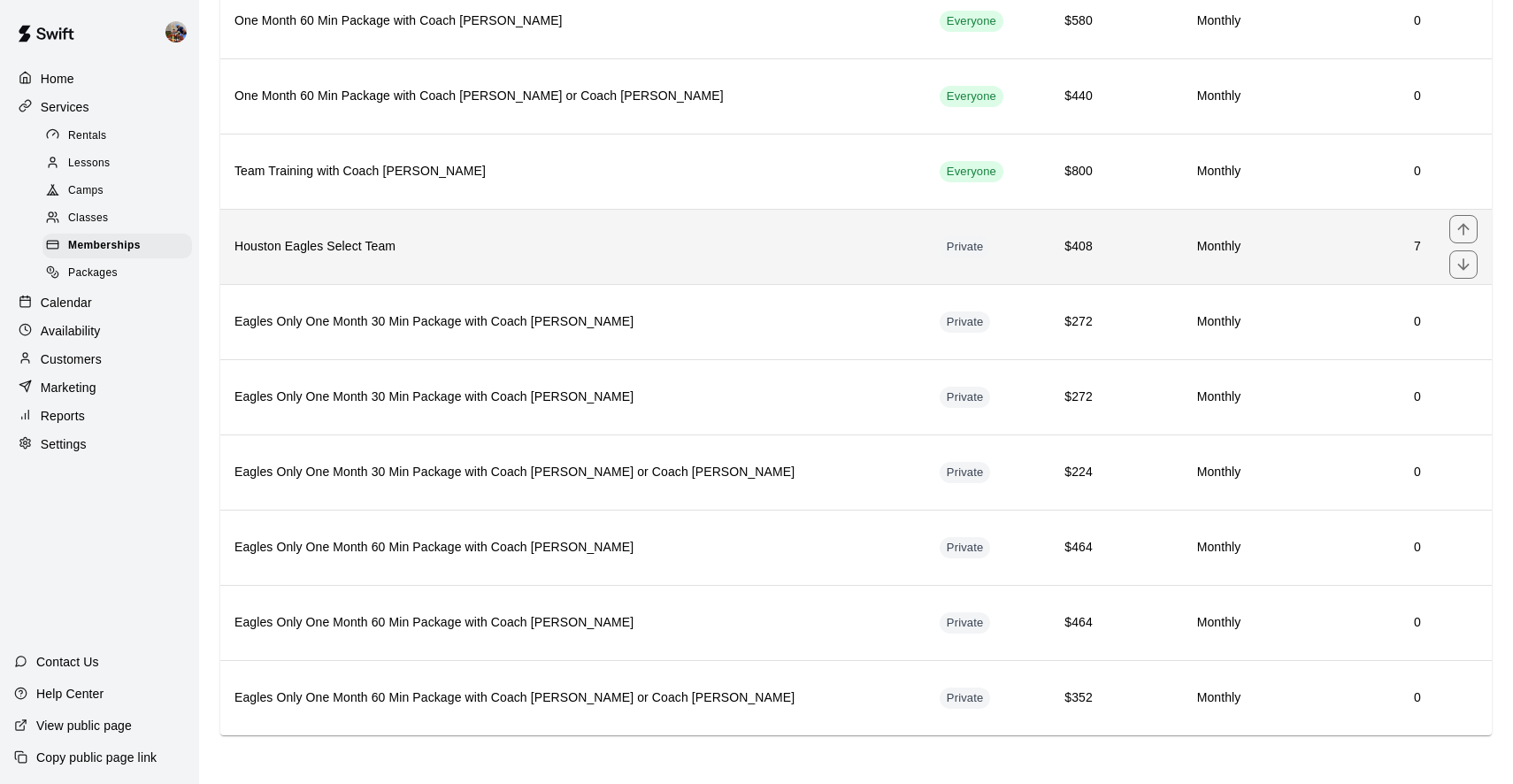
click at [319, 241] on h6 "Houston Eagles Select Team" at bounding box center [572, 247] width 677 height 20
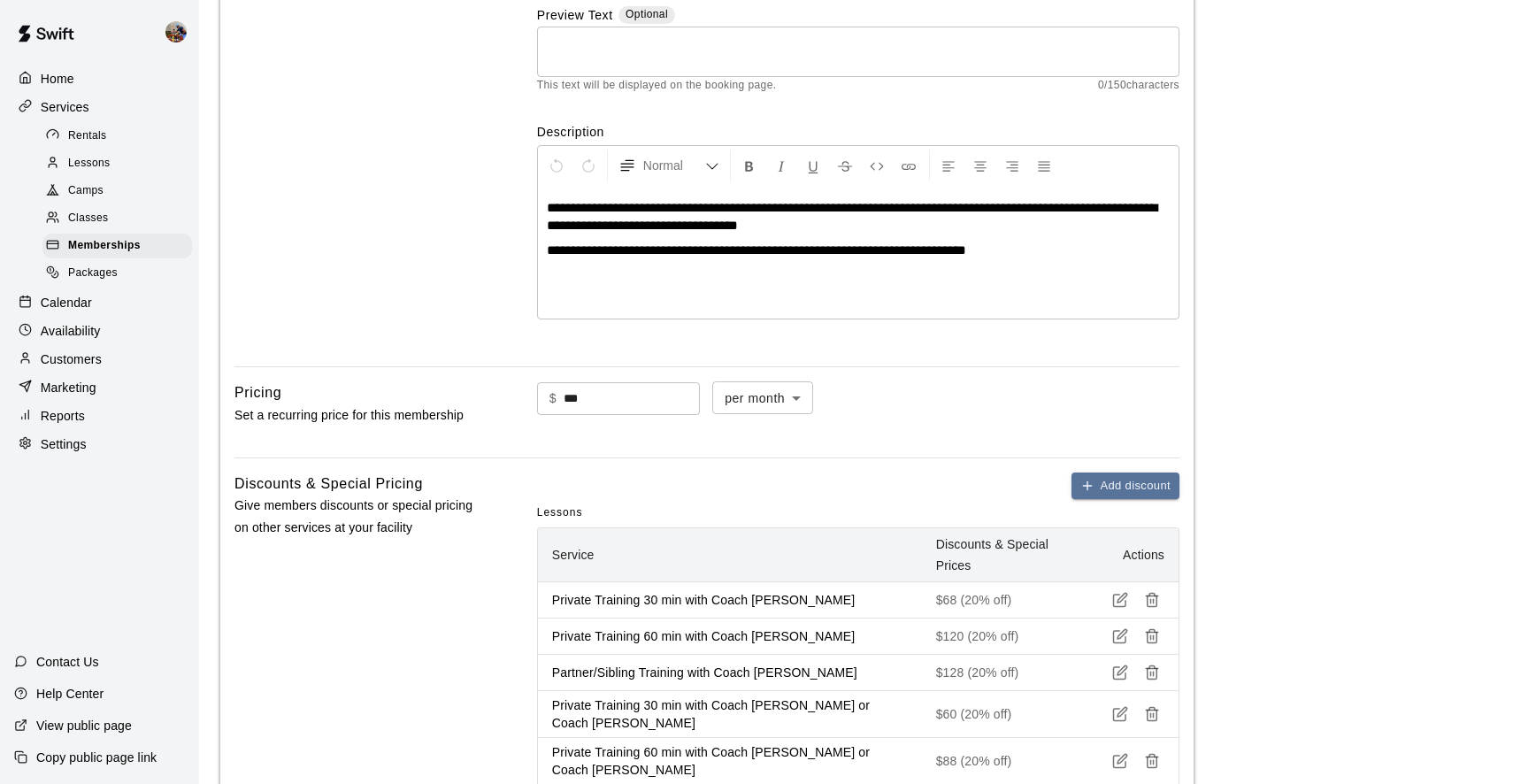
scroll to position [192, 0]
